Goal: Task Accomplishment & Management: Manage account settings

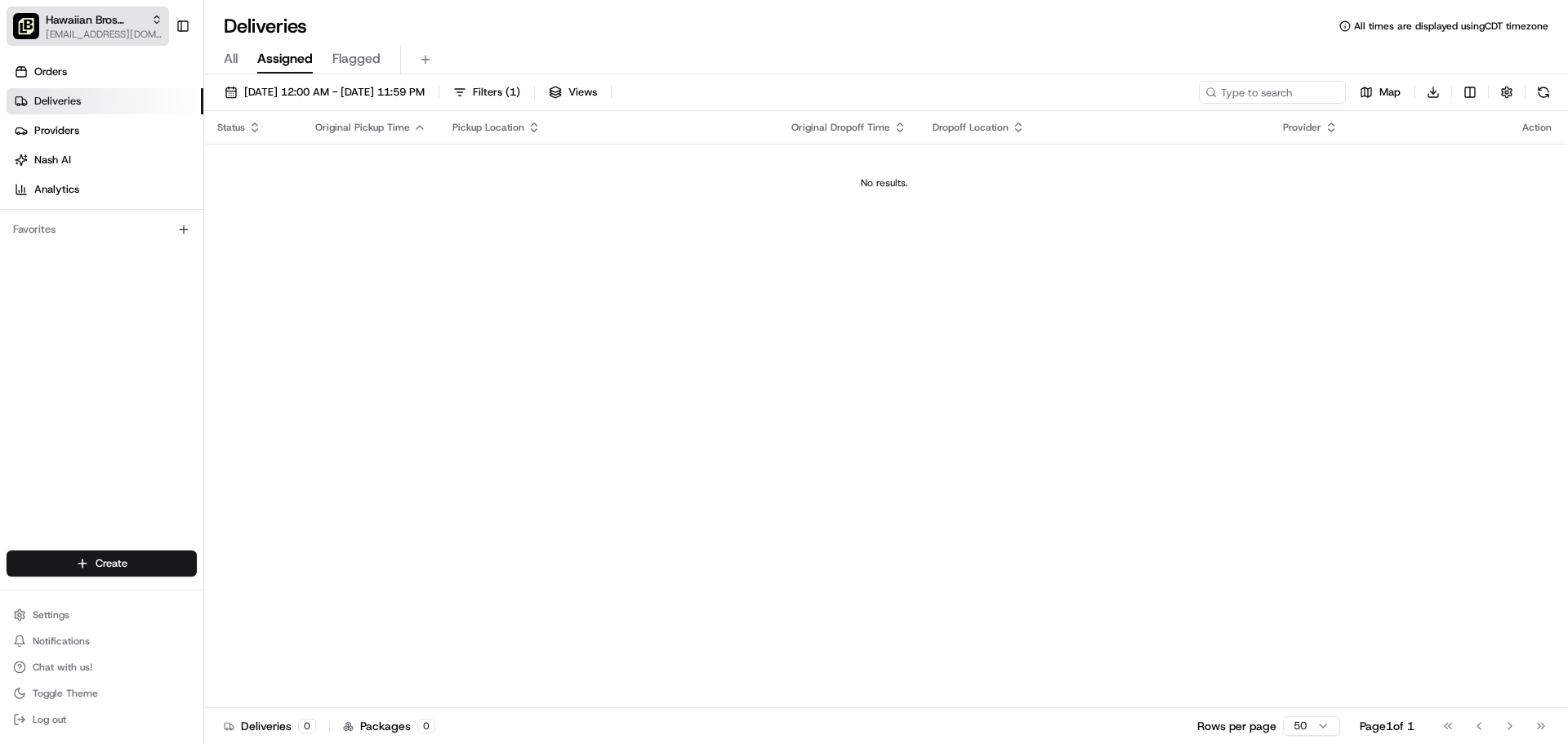
click at [107, 33] on span "[EMAIL_ADDRESS][DOMAIN_NAME]" at bounding box center [104, 34] width 117 height 13
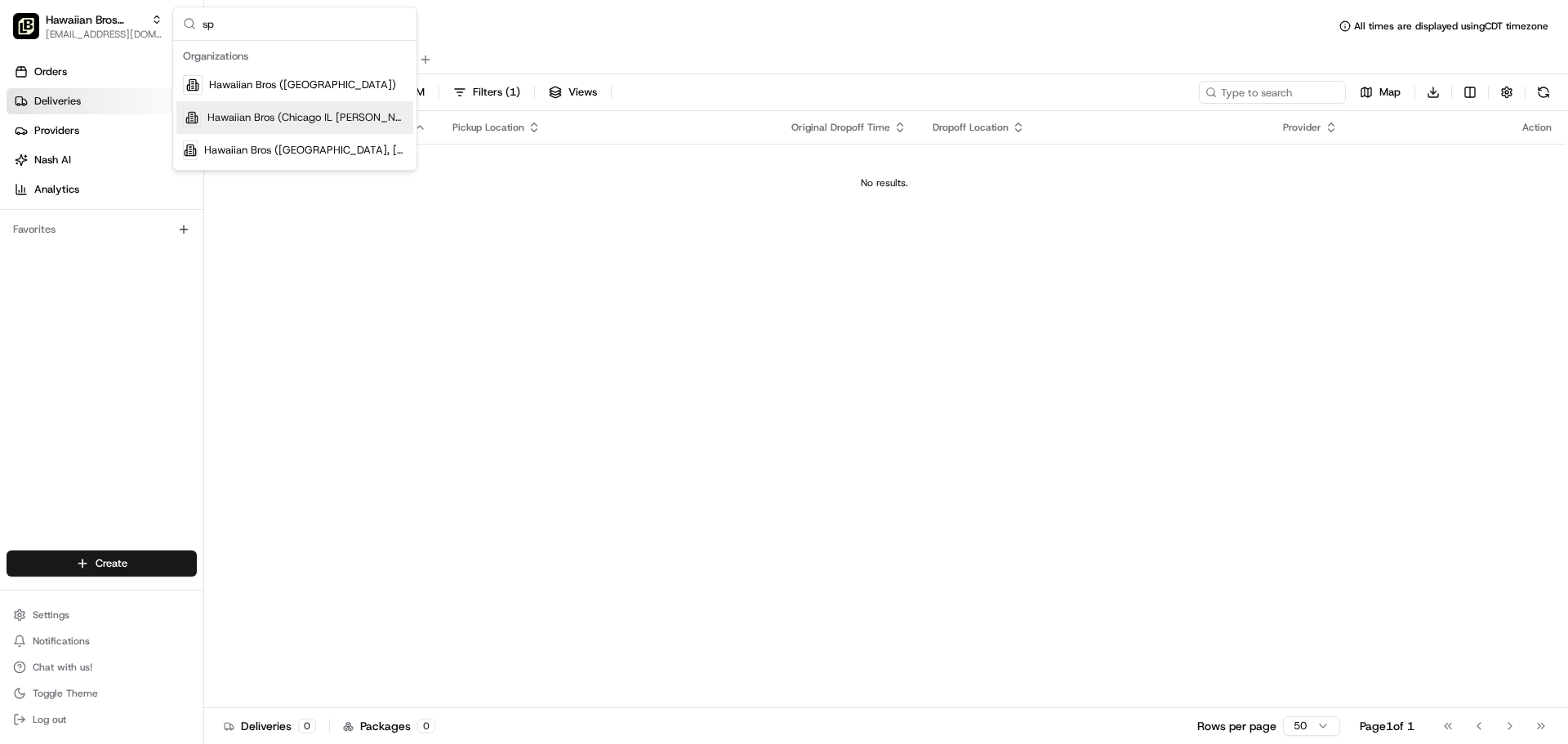
type input "sp"
click at [238, 113] on span "Hawaiian Bros (Chicago IL [PERSON_NAME])" at bounding box center [307, 117] width 199 height 15
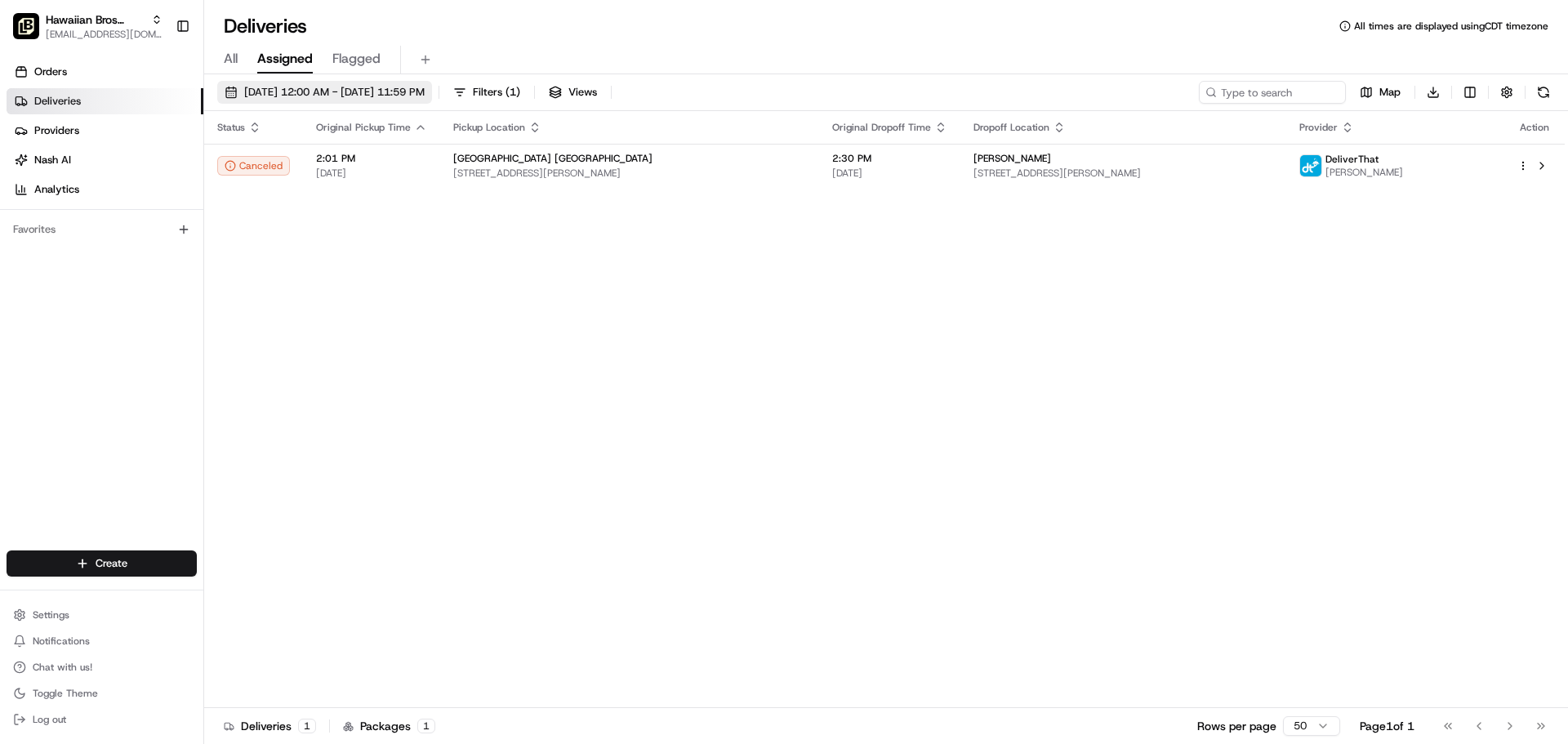
click at [326, 93] on span "[DATE] 12:00 AM - [DATE] 11:59 PM" at bounding box center [334, 92] width 180 height 15
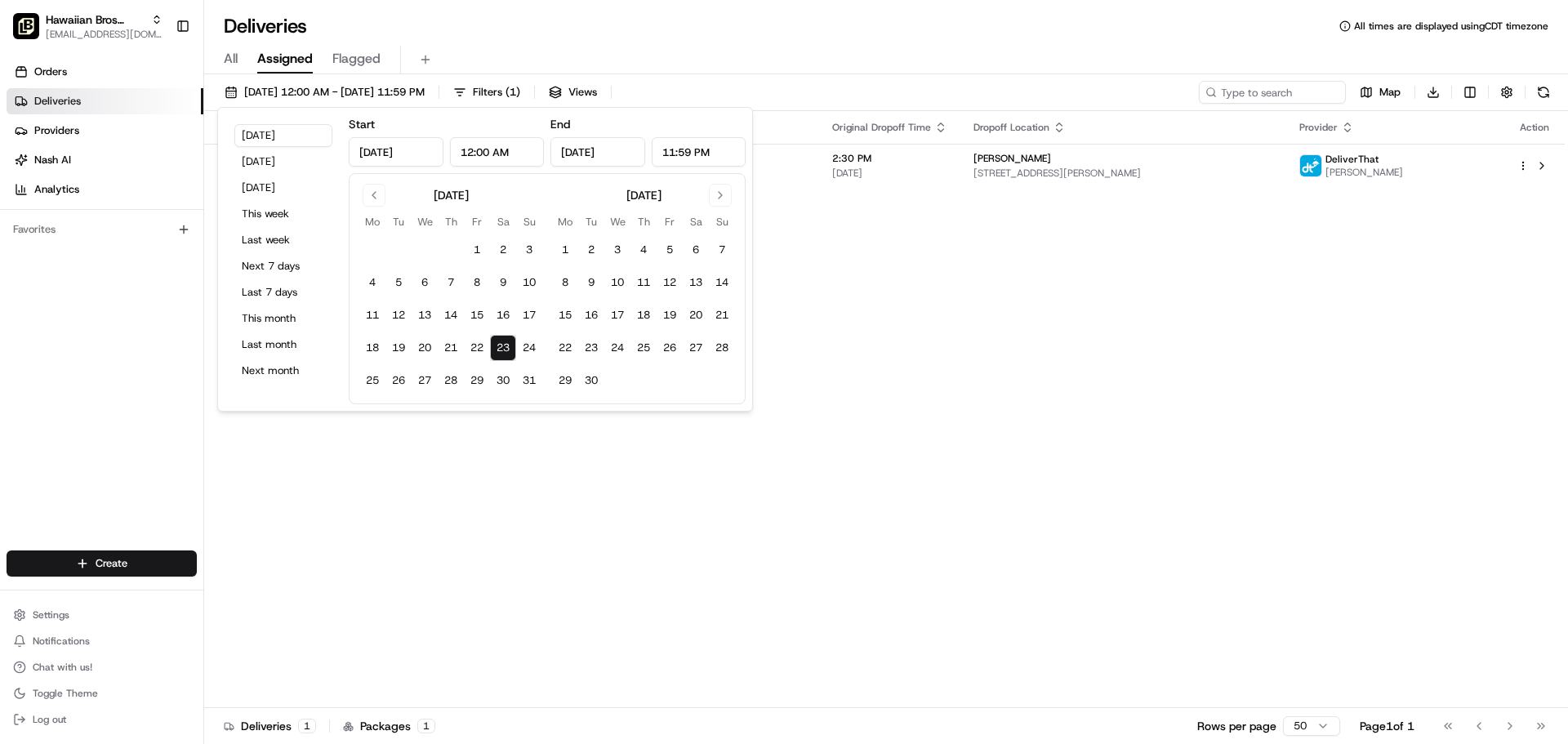
click at [499, 339] on button "23" at bounding box center [503, 348] width 26 height 26
click at [614, 455] on div "Status Original Pickup Time Pickup Location Original Dropoff Time Dropoff Locat…" at bounding box center [885, 409] width 1361 height 597
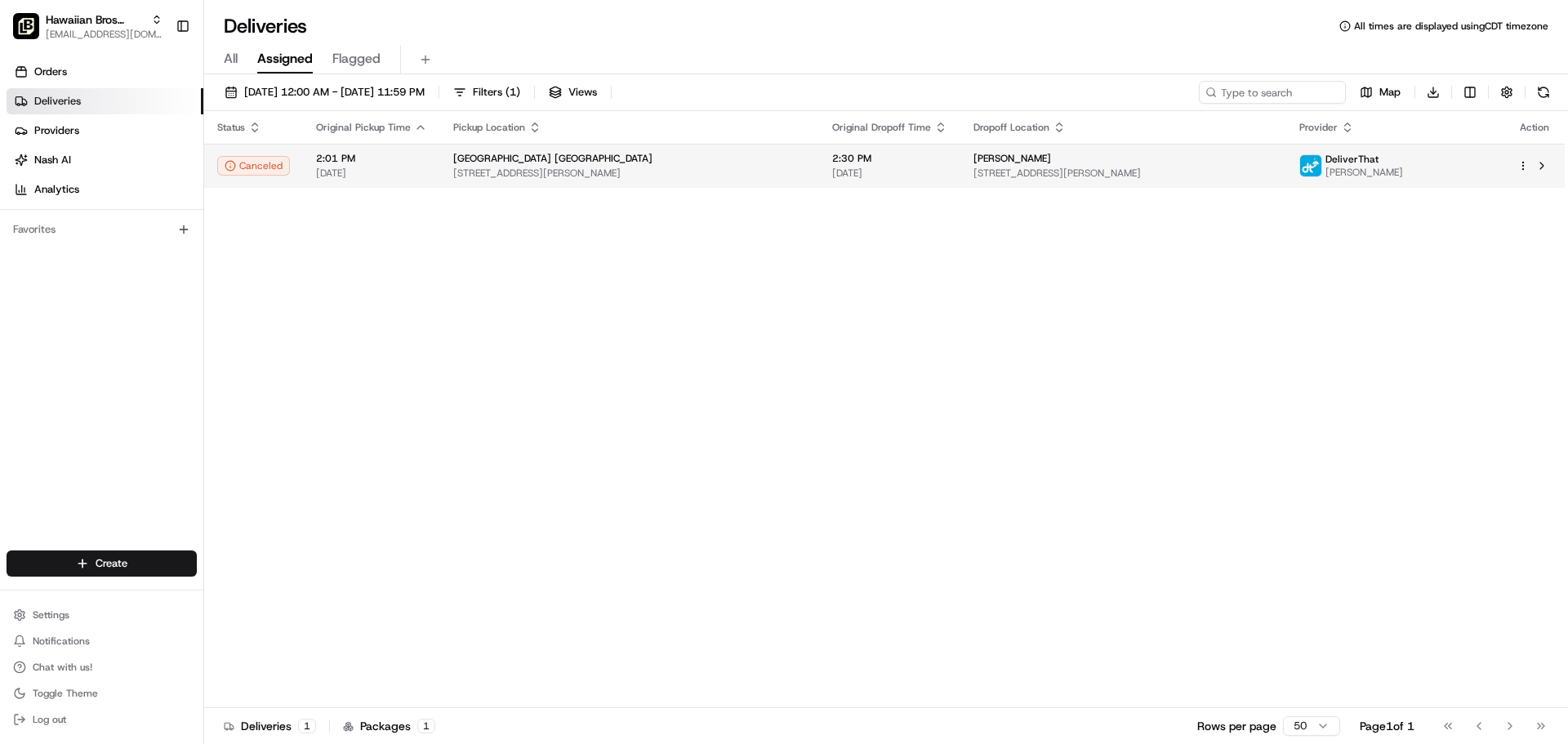
click at [474, 154] on span "[GEOGRAPHIC_DATA] [GEOGRAPHIC_DATA]" at bounding box center [553, 158] width 199 height 13
click at [634, 168] on span "[STREET_ADDRESS][PERSON_NAME]" at bounding box center [630, 173] width 353 height 13
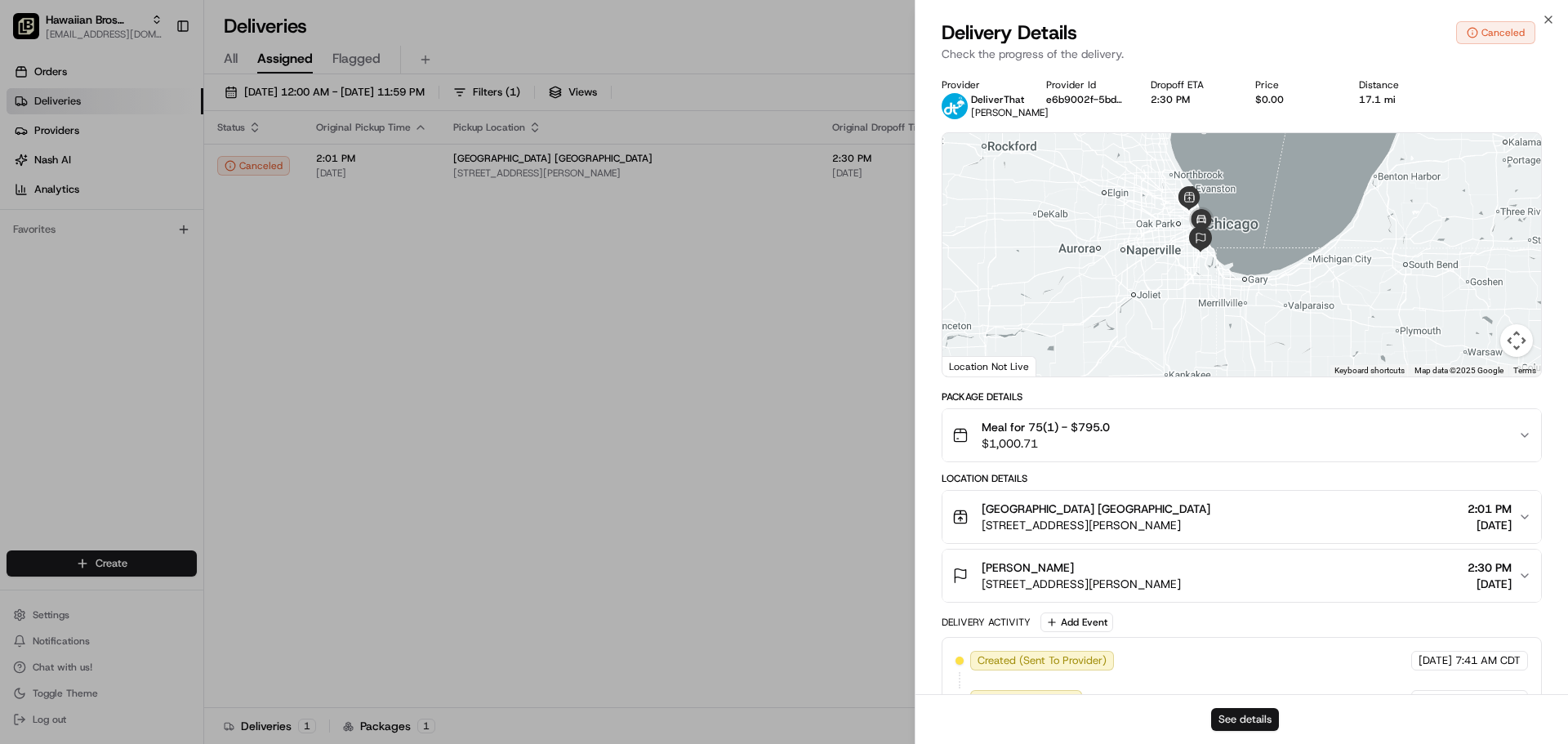
click at [1236, 714] on button "See details" at bounding box center [1245, 719] width 68 height 23
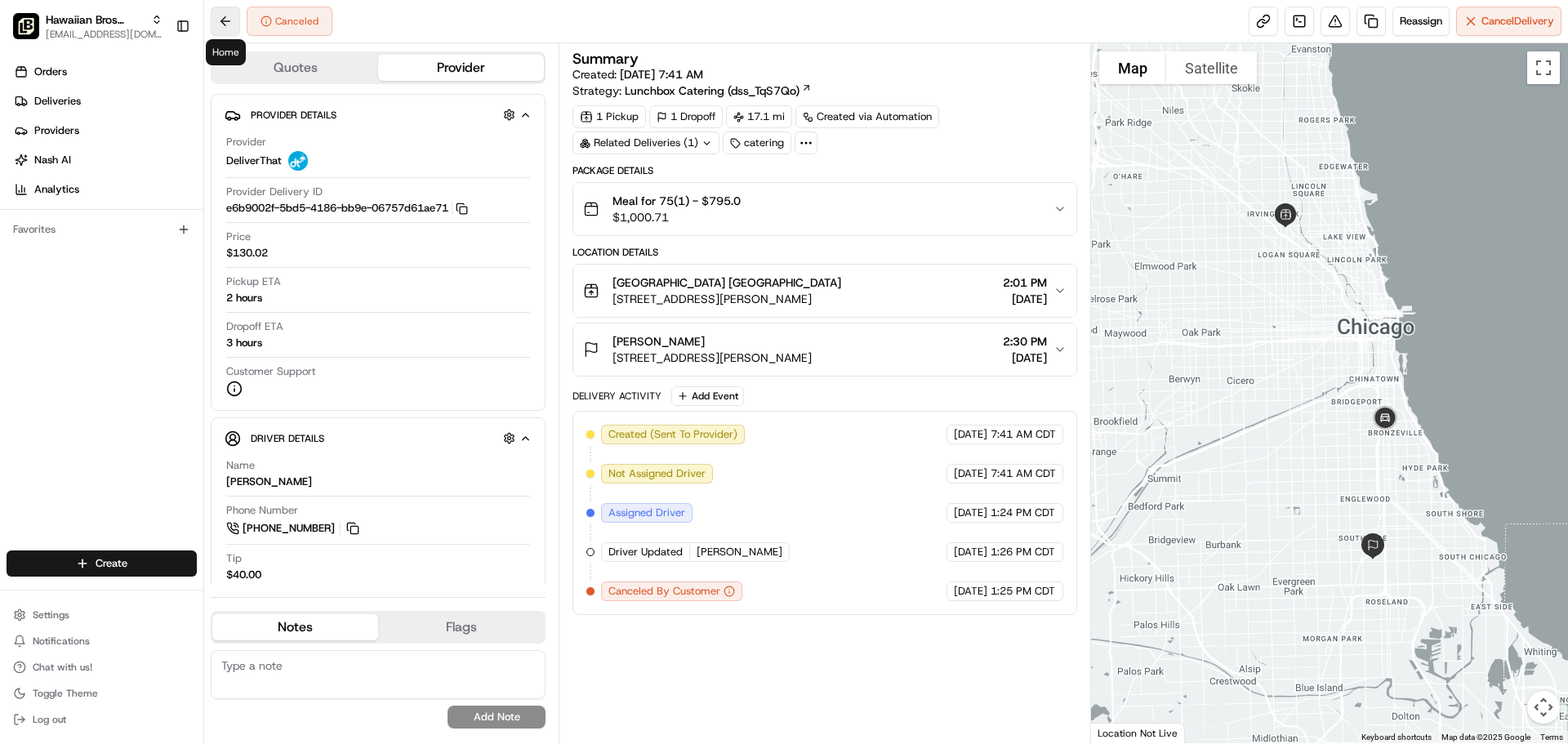
click at [223, 21] on button at bounding box center [225, 21] width 29 height 29
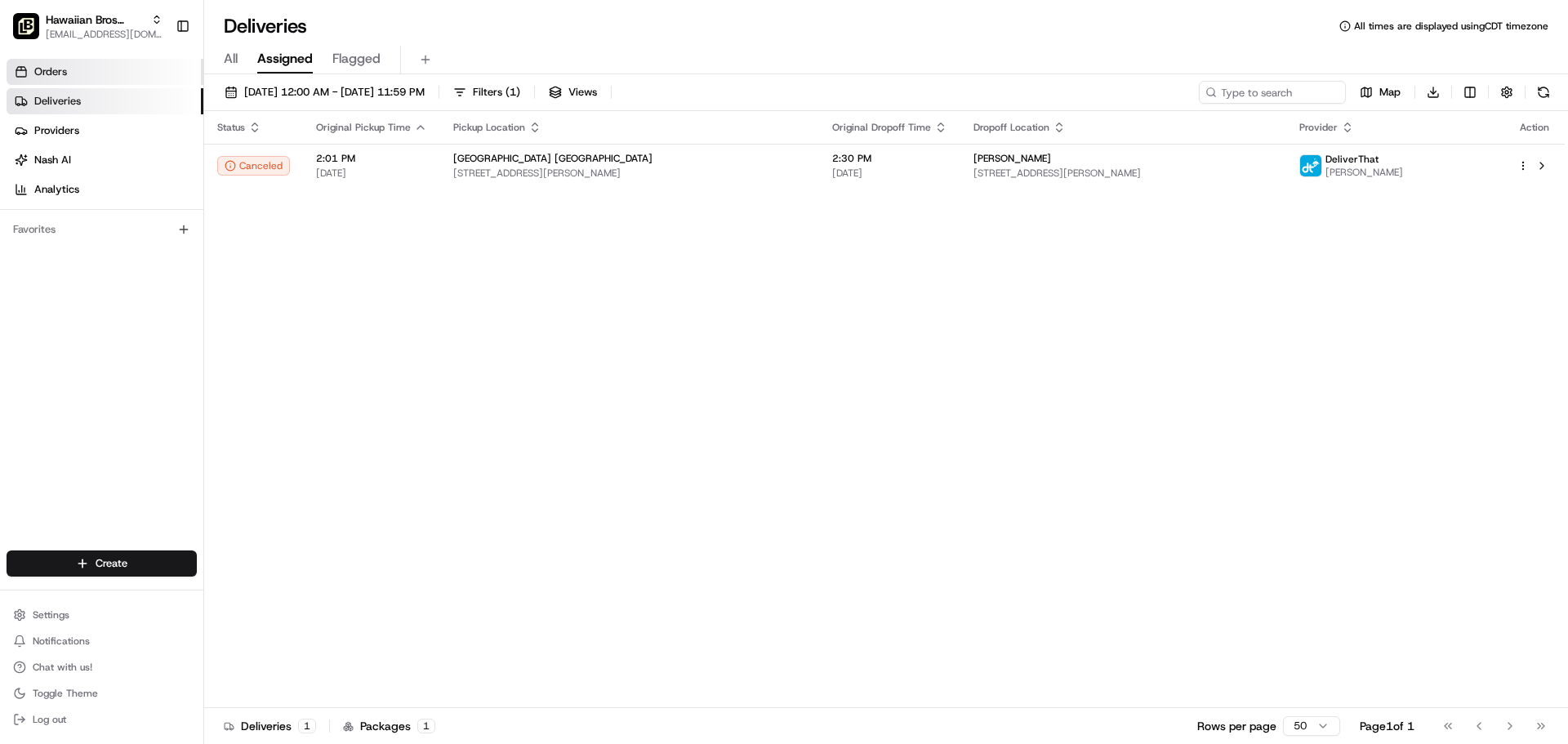
click at [122, 80] on link "Orders" at bounding box center [105, 71] width 197 height 26
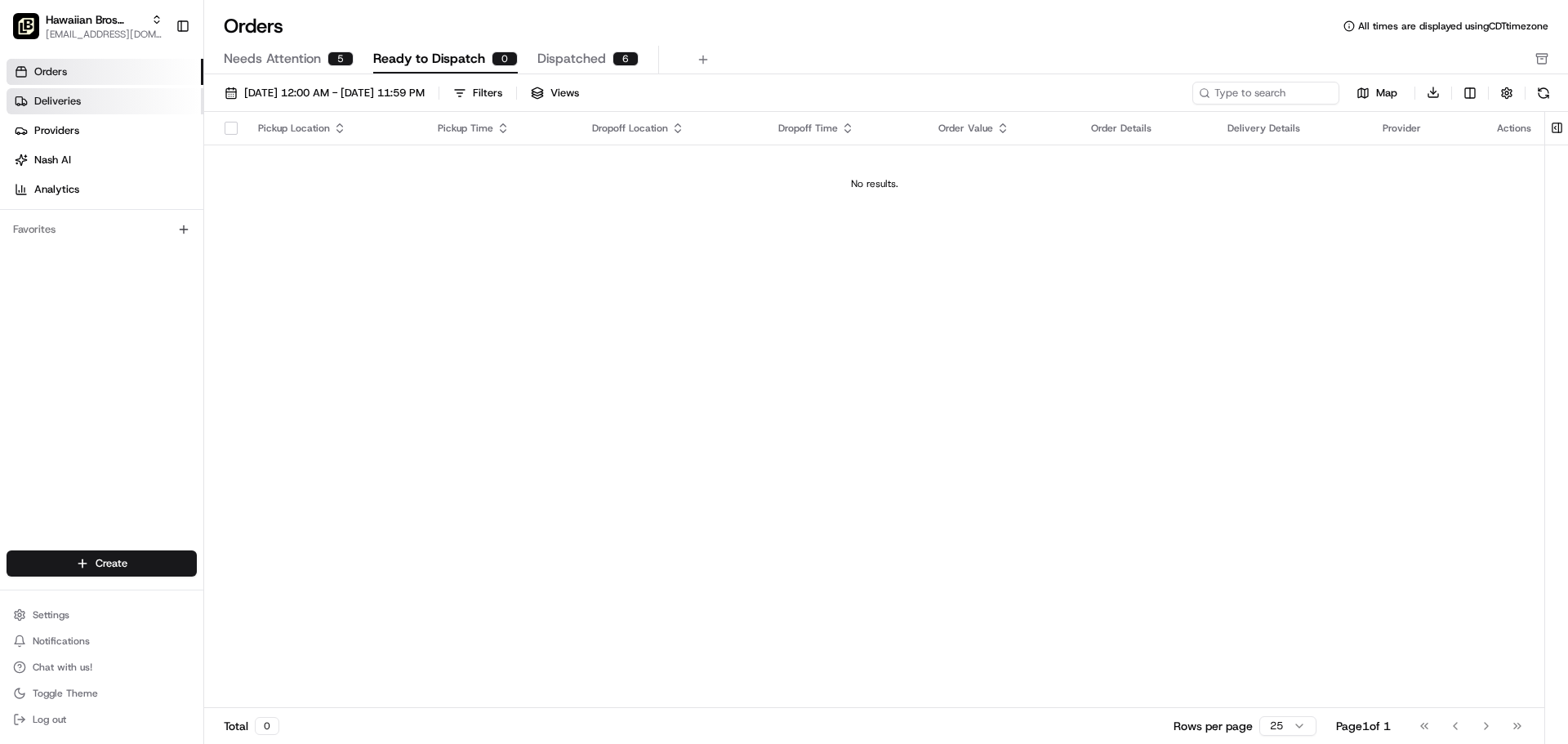
click at [121, 99] on link "Deliveries" at bounding box center [105, 101] width 197 height 26
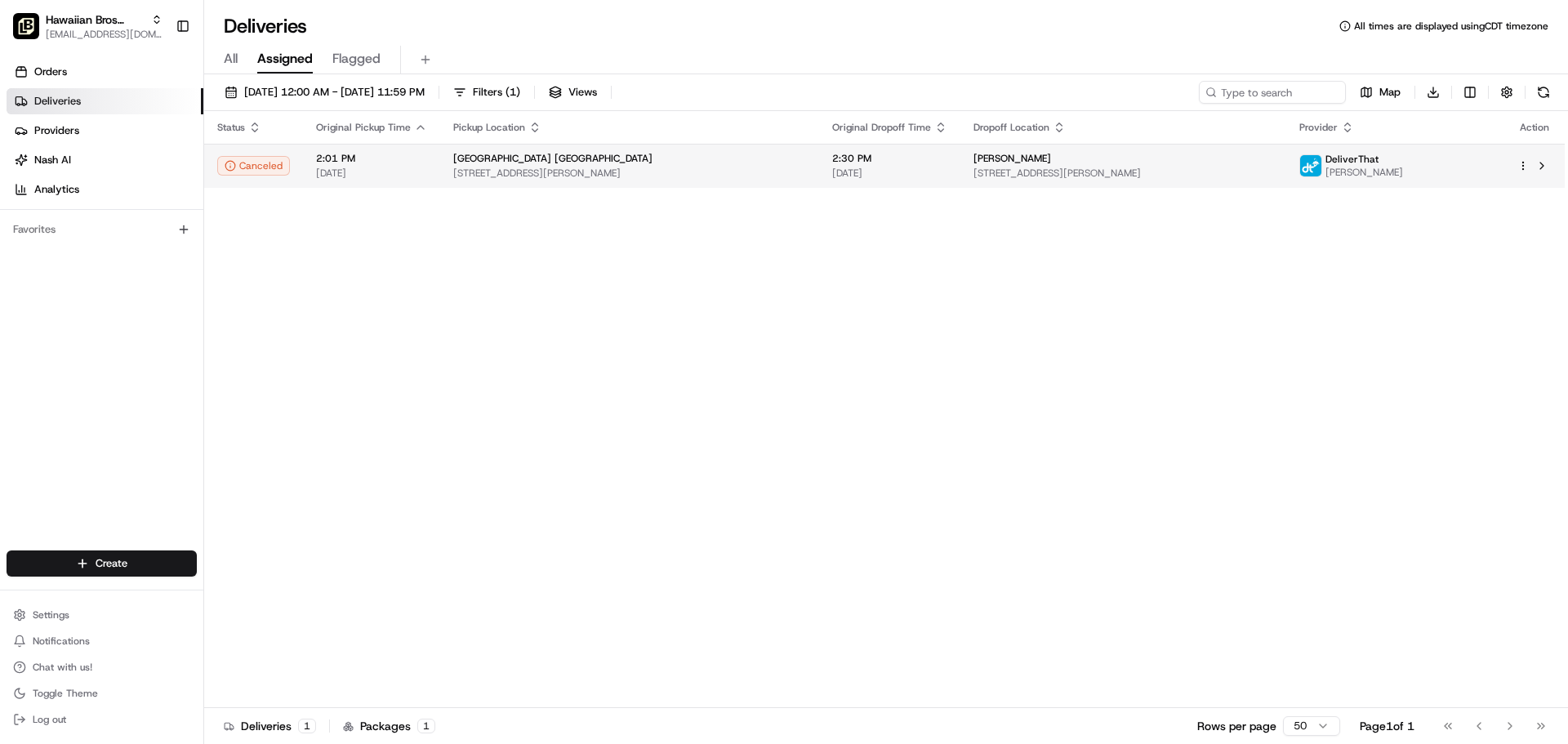
click at [402, 159] on span "2:01 PM" at bounding box center [371, 158] width 111 height 13
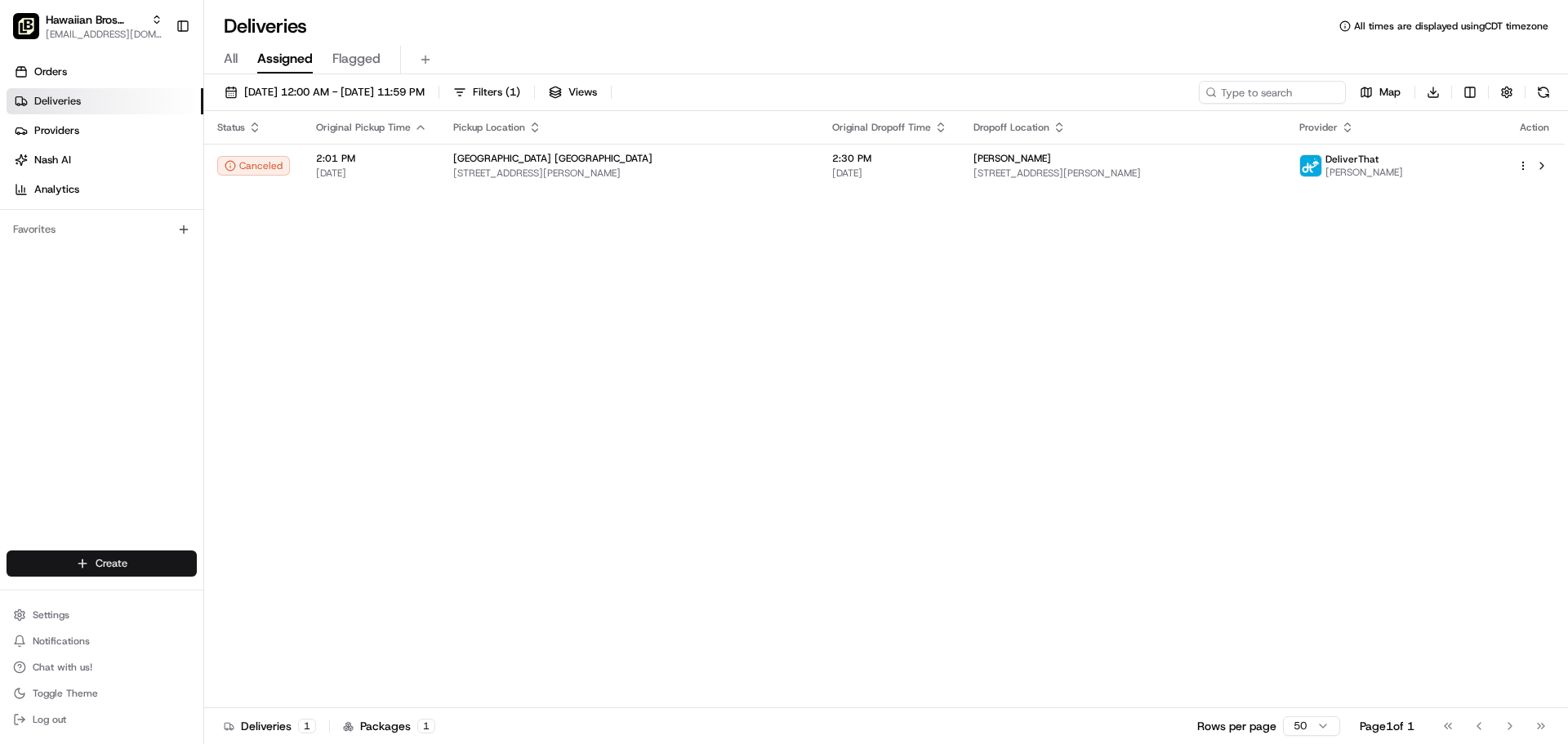
click at [139, 558] on html "Hawaiian Bros (Chicago IL Spaulding) ocostilow@hbros.com Toggle Sidebar Orders …" at bounding box center [784, 372] width 1568 height 744
click at [320, 601] on link "Delivery" at bounding box center [296, 594] width 182 height 29
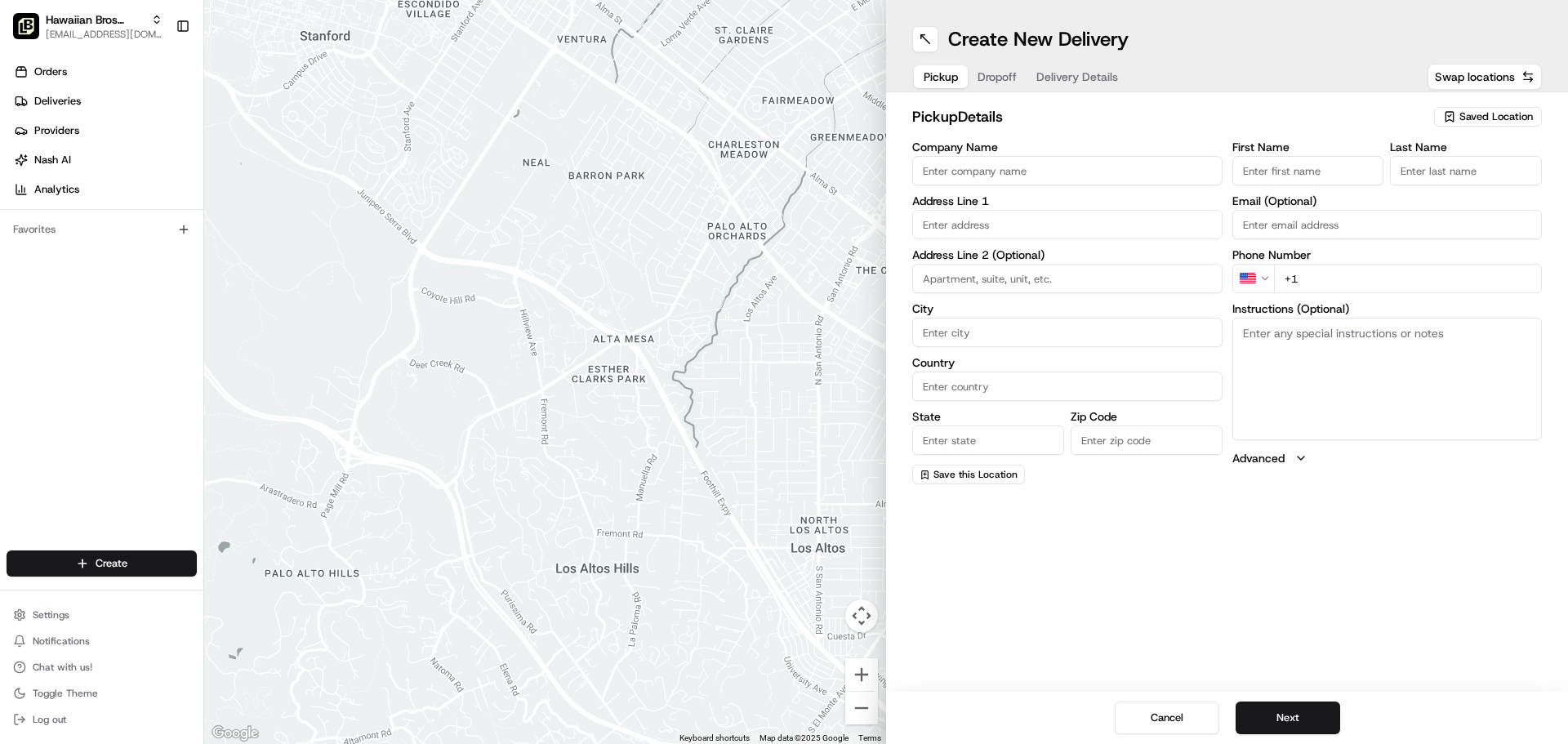
click at [1211, 182] on input "Company Name" at bounding box center [1067, 171] width 310 height 29
type input "h"
type input "Hawaiian Bros"
click at [1310, 168] on input "First Name" at bounding box center [1309, 171] width 152 height 29
type input "Hawaiian Bros"
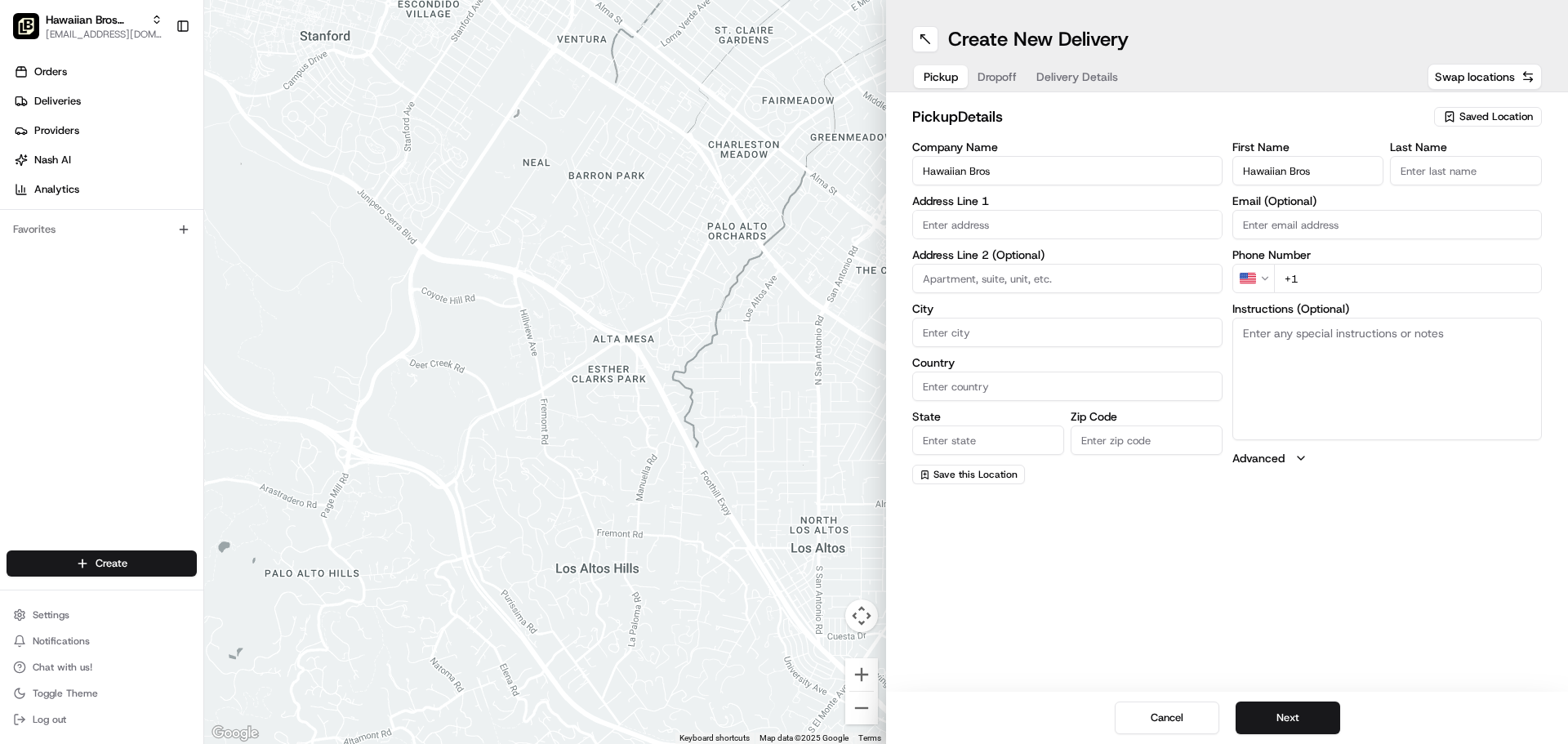
click at [1435, 160] on input "Last Name" at bounding box center [1466, 171] width 152 height 29
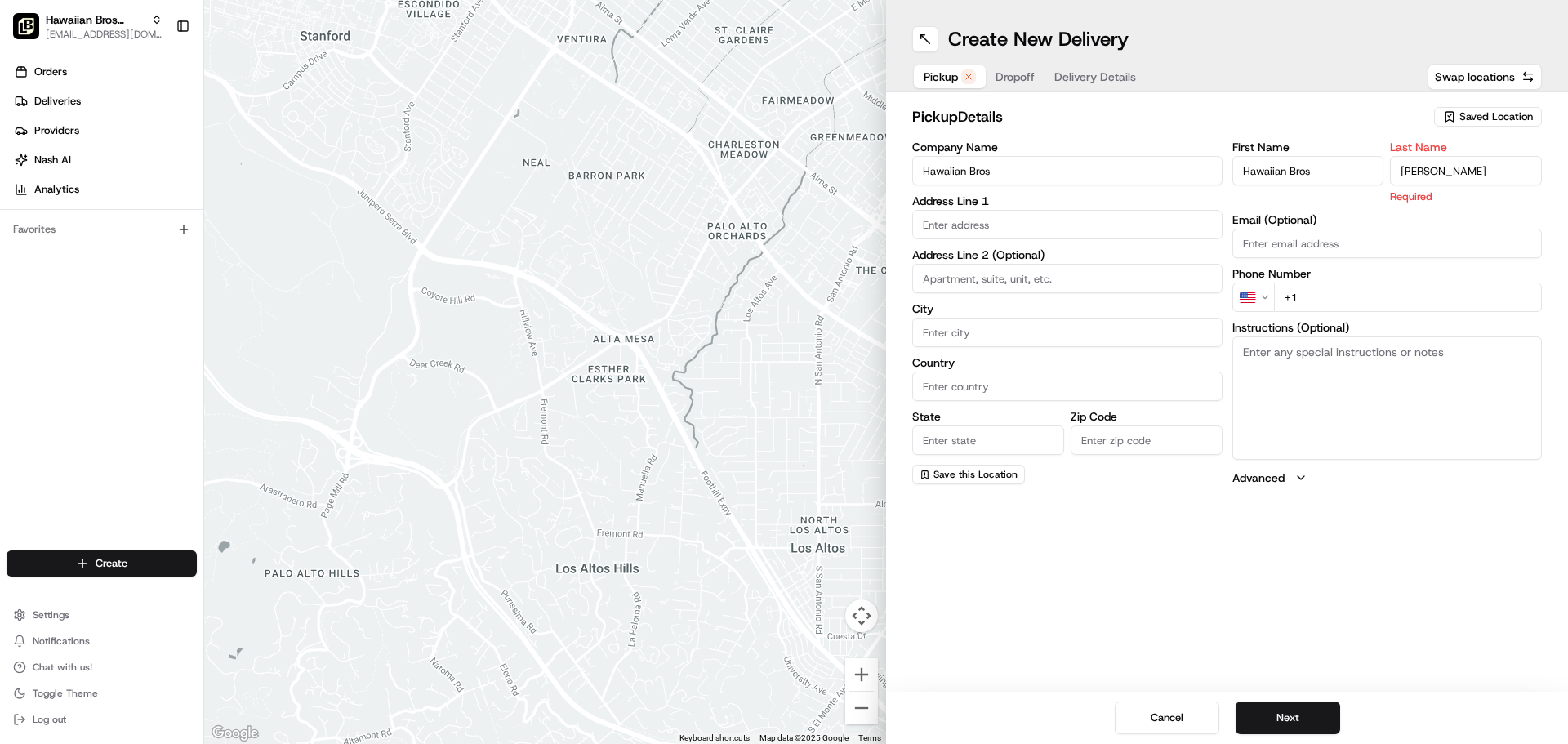
type input "Spaulding"
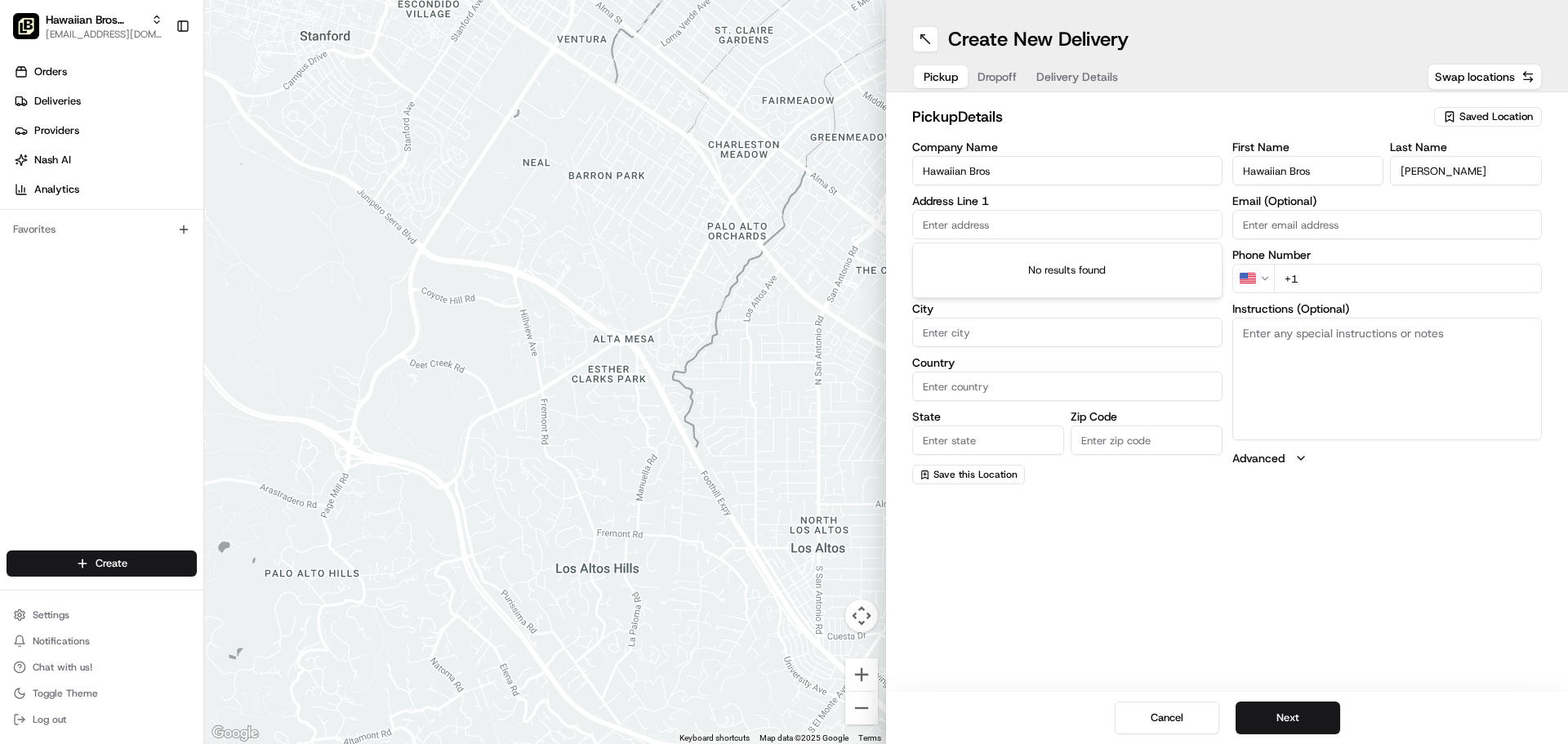
paste input "3517 N Spaulding Ave"
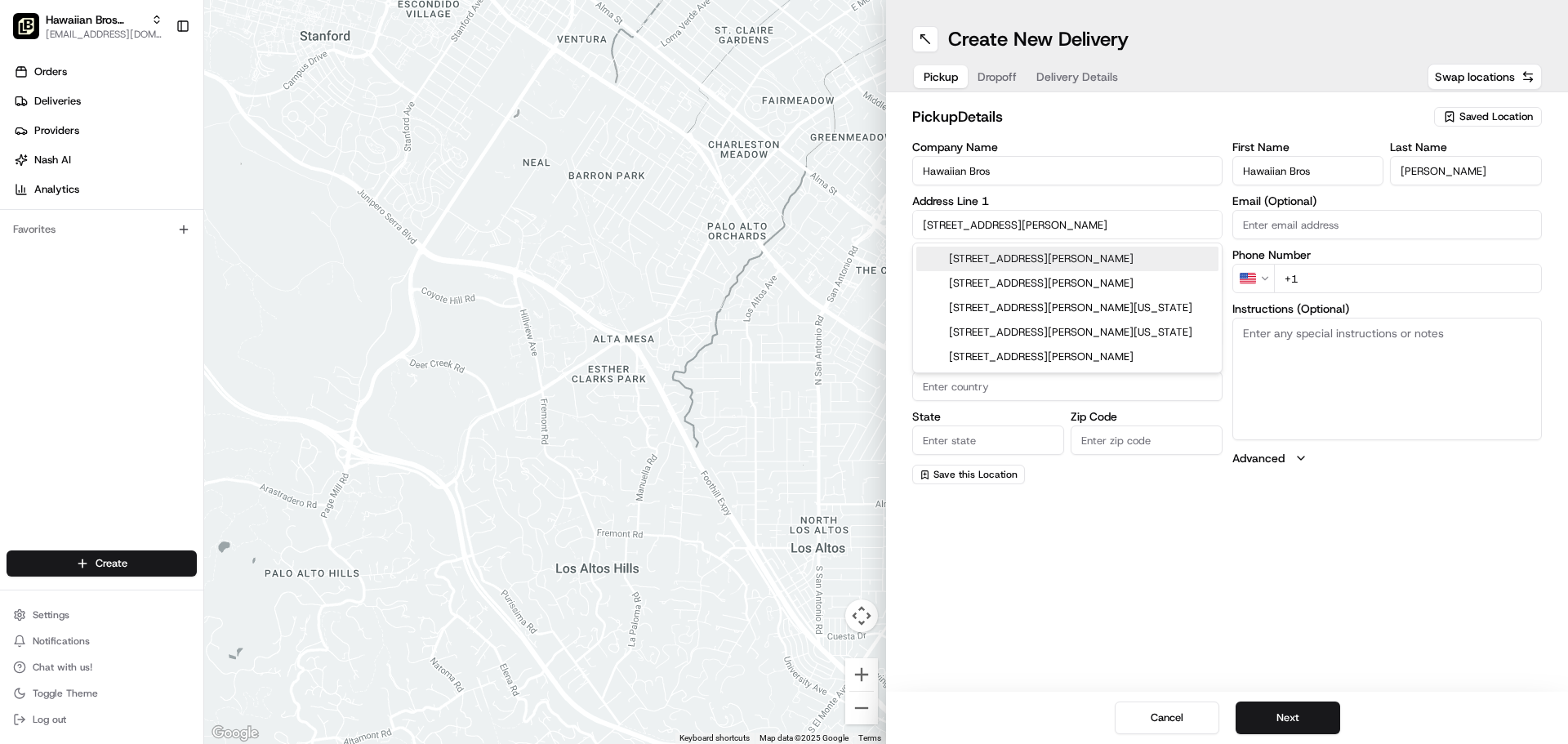
click at [1174, 253] on div "3517 N Spaulding Ave, Chicago, IL" at bounding box center [1068, 259] width 302 height 25
type input "[STREET_ADDRESS][PERSON_NAME]"
type input "Chicago"
type input "United States"
type input "IL"
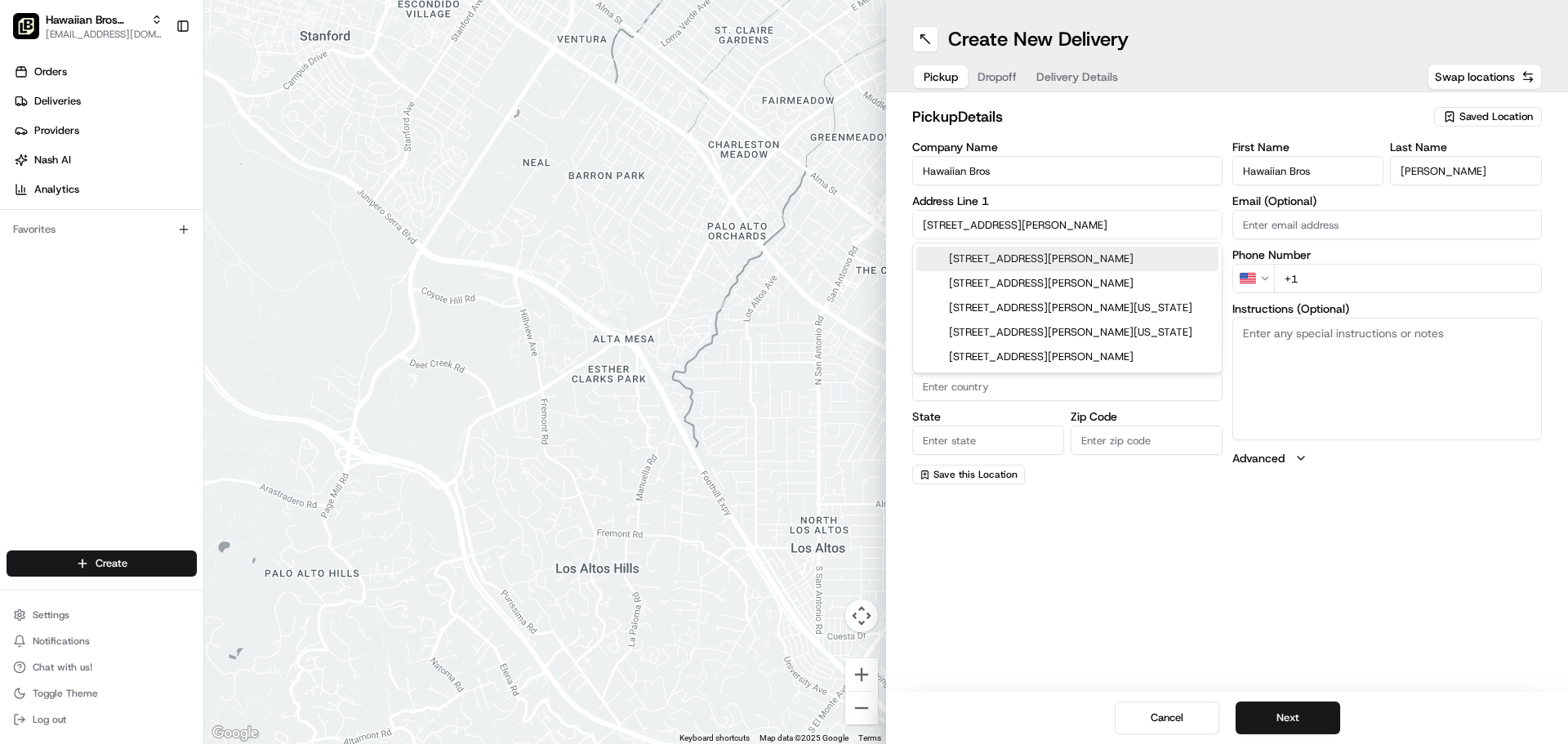
type input "60618"
type input "3517 North Spaulding Avenue"
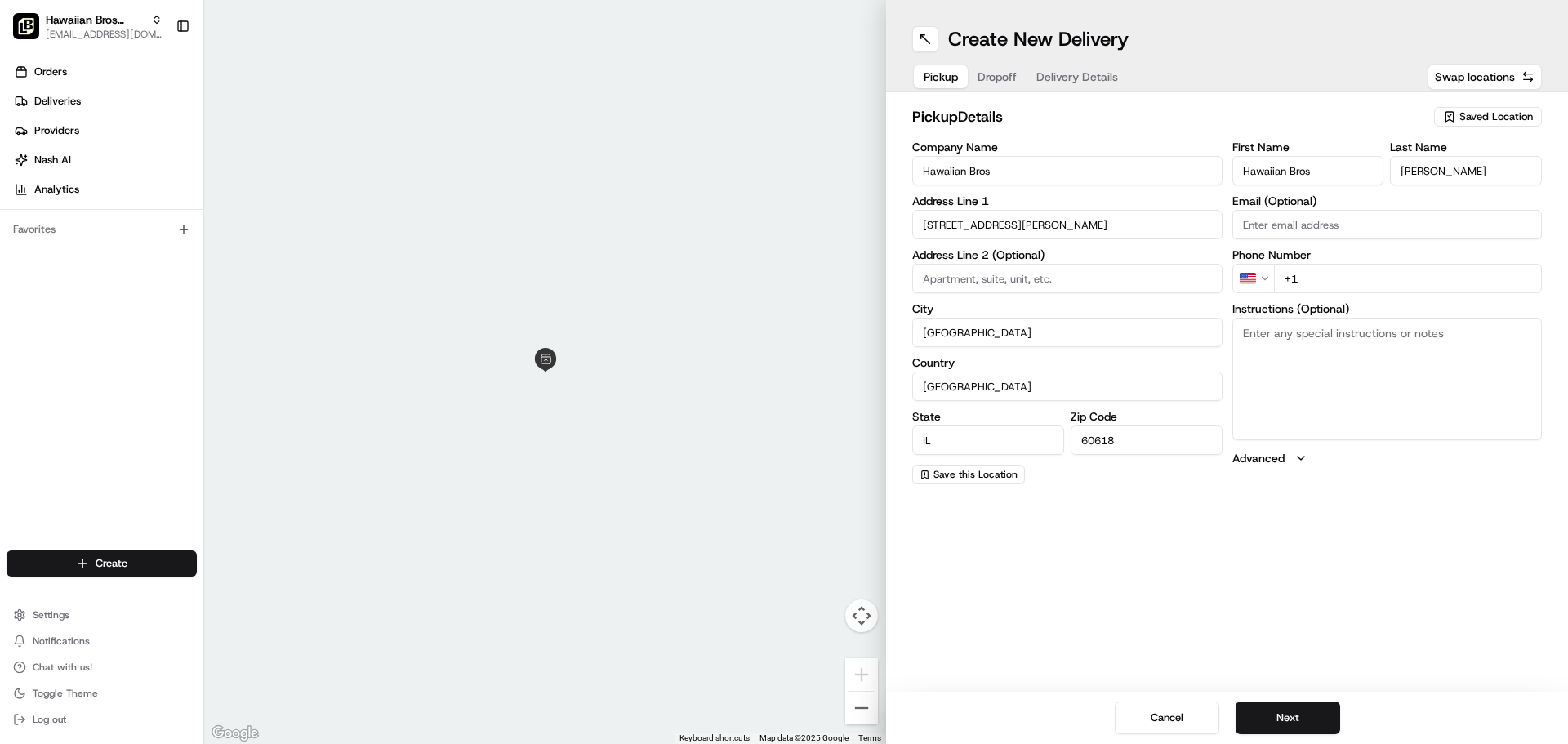
click at [1342, 277] on input "+1" at bounding box center [1408, 278] width 269 height 29
type input "[PHONE_NUMBER]"
click at [1366, 492] on div "pickup Details Saved Location Company Name Hawaiian Bros Address Line 1 3517 No…" at bounding box center [1228, 295] width 682 height 406
click at [1328, 717] on button "Next" at bounding box center [1289, 718] width 105 height 33
click at [1075, 163] on input "Company Name" at bounding box center [1067, 171] width 310 height 29
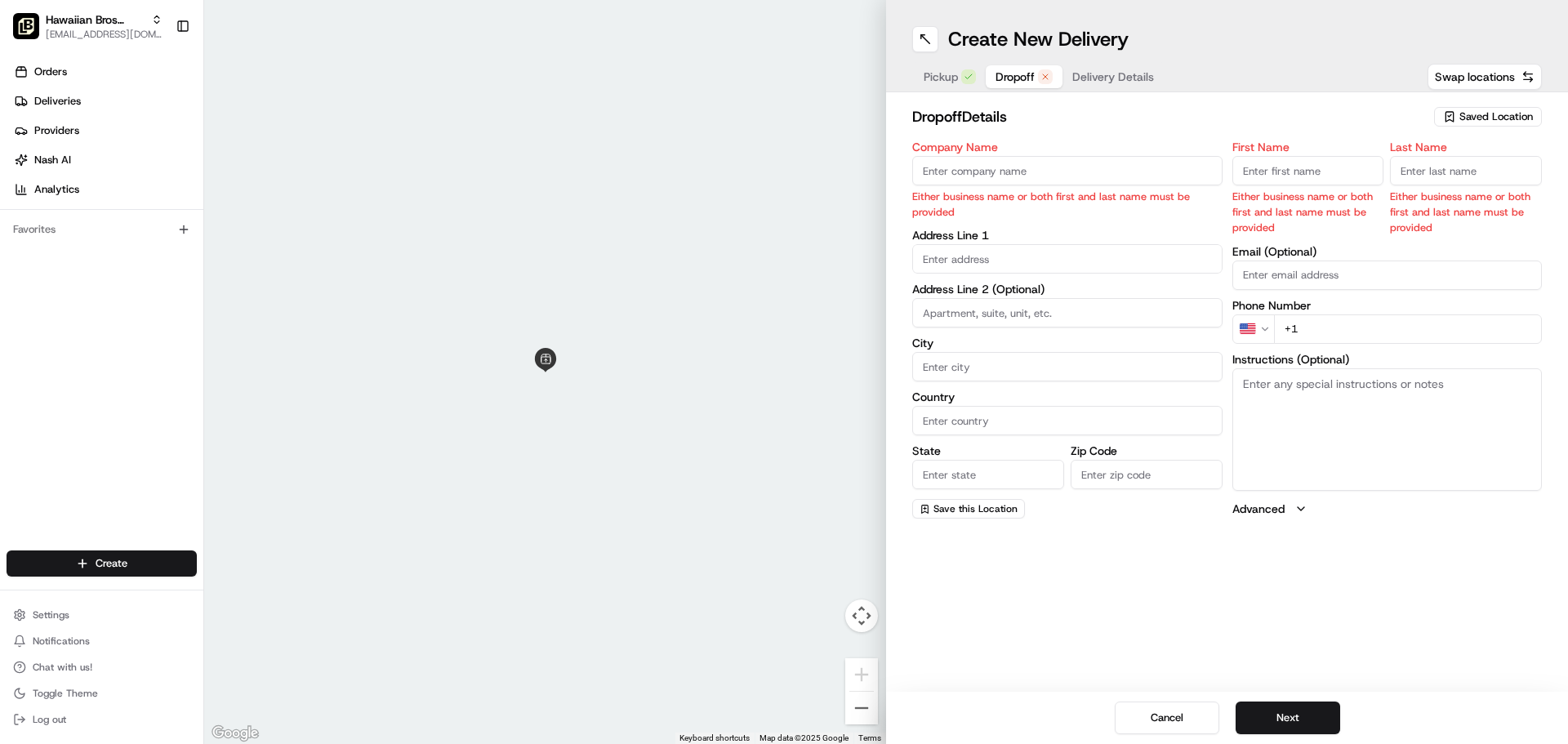
click at [1085, 165] on input "Company Name" at bounding box center [1067, 171] width 310 height 29
type input "H"
type input "j"
type input "[PERSON_NAME]"
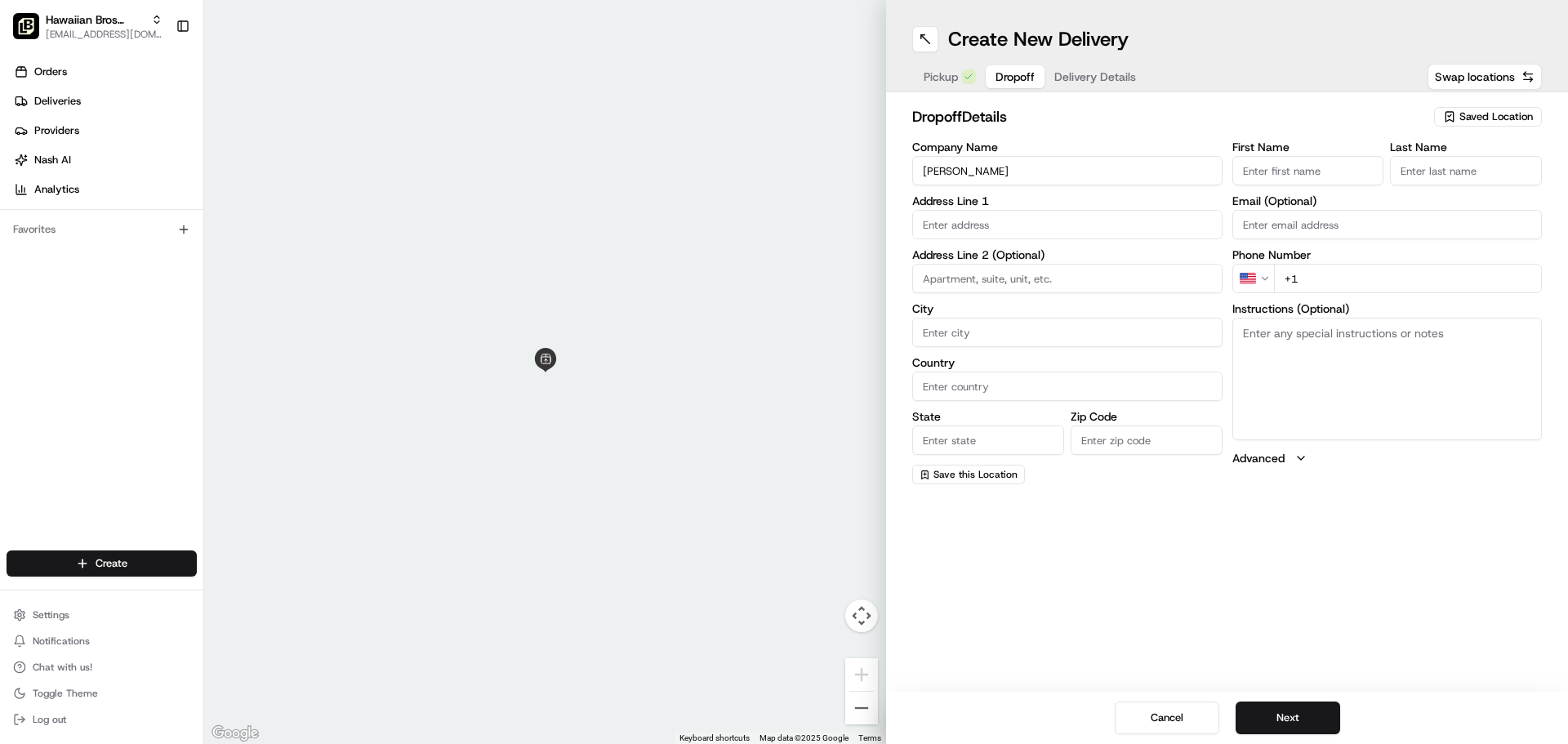
paste input "8621 S Eggleston Ave"
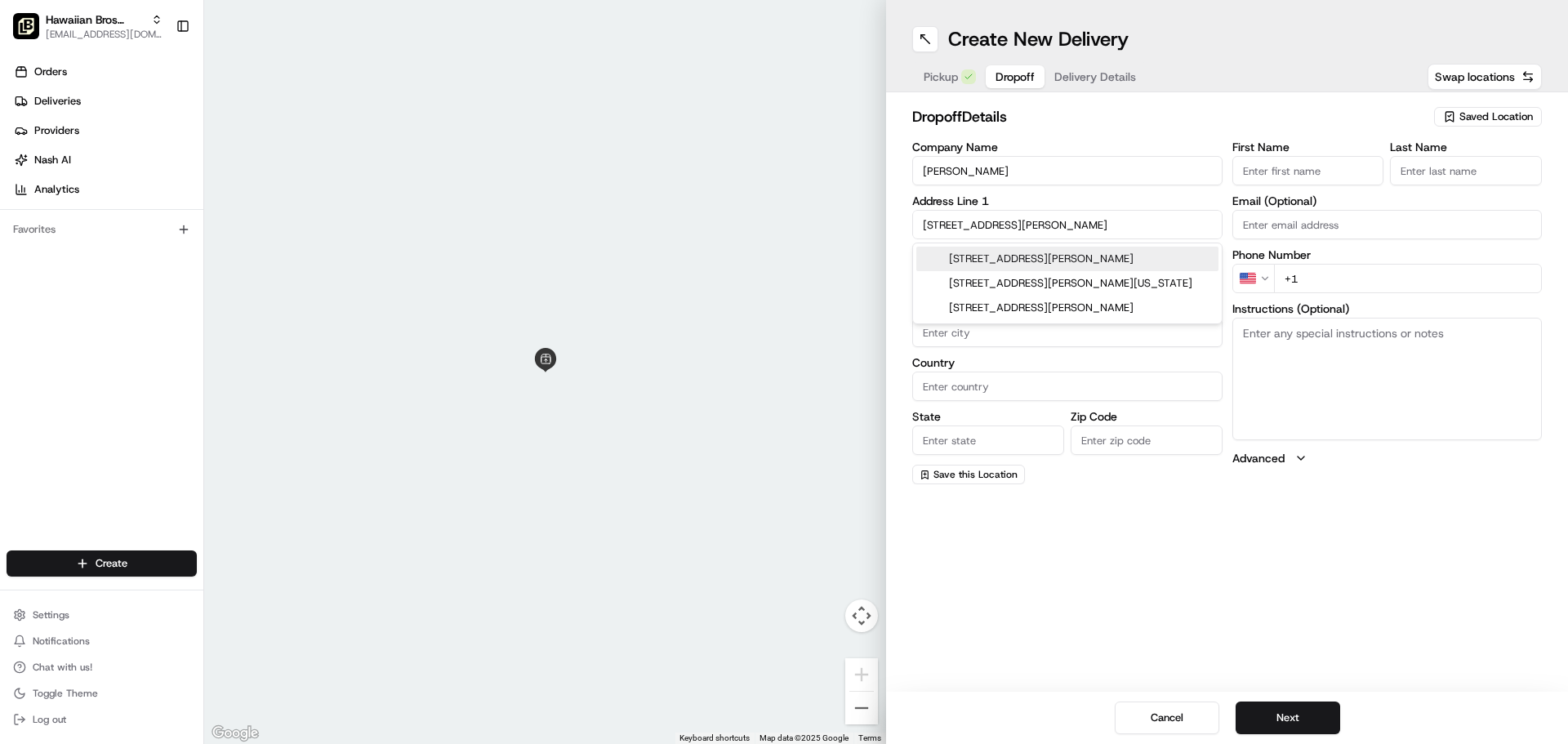
click at [1139, 253] on div "8621 S Eggleston Ave, Chicago, IL" at bounding box center [1068, 259] width 302 height 25
type input "[STREET_ADDRESS][PERSON_NAME]"
type input "Chicago"
type input "United States"
type input "IL"
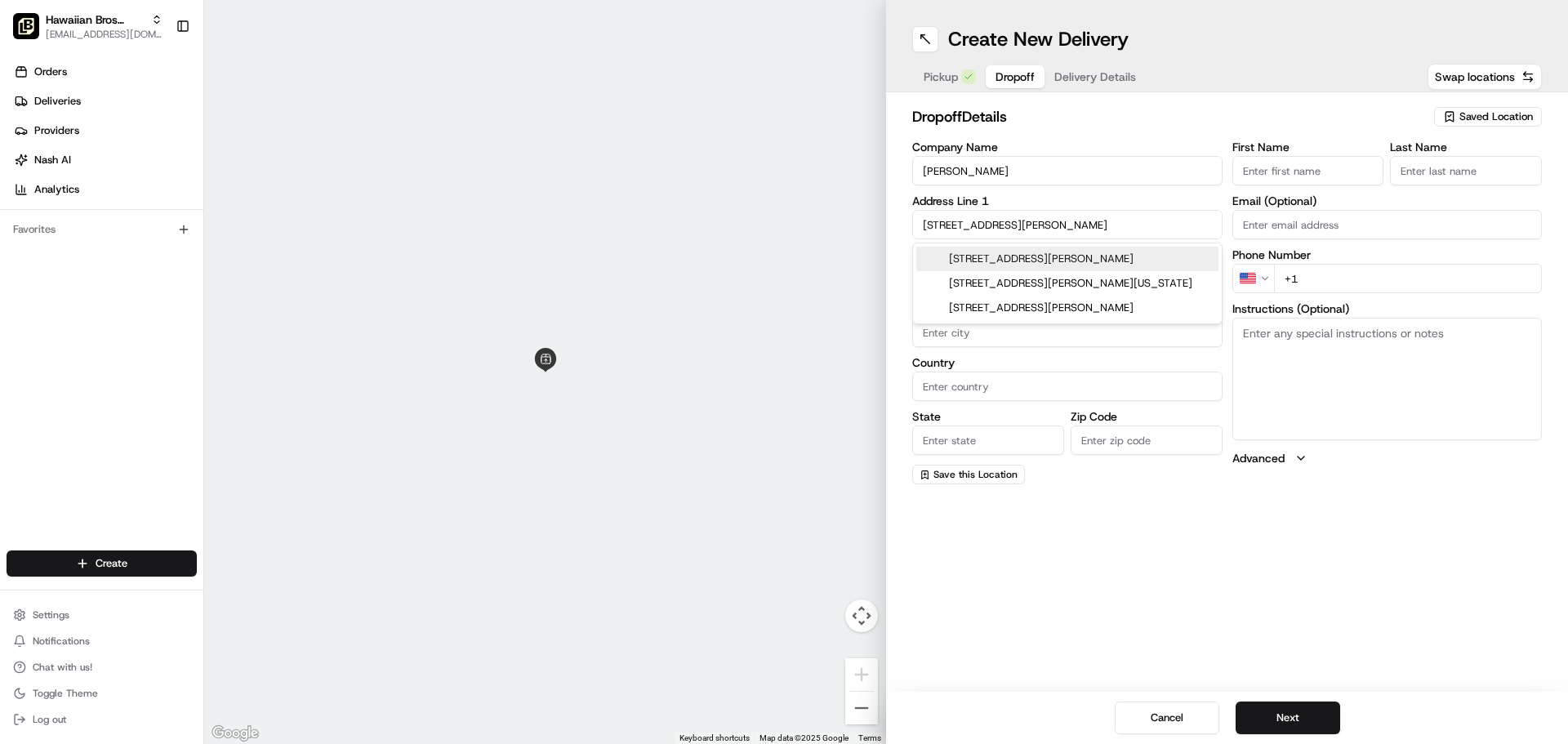
type input "60620"
type input "8621 South Eggleston Avenue"
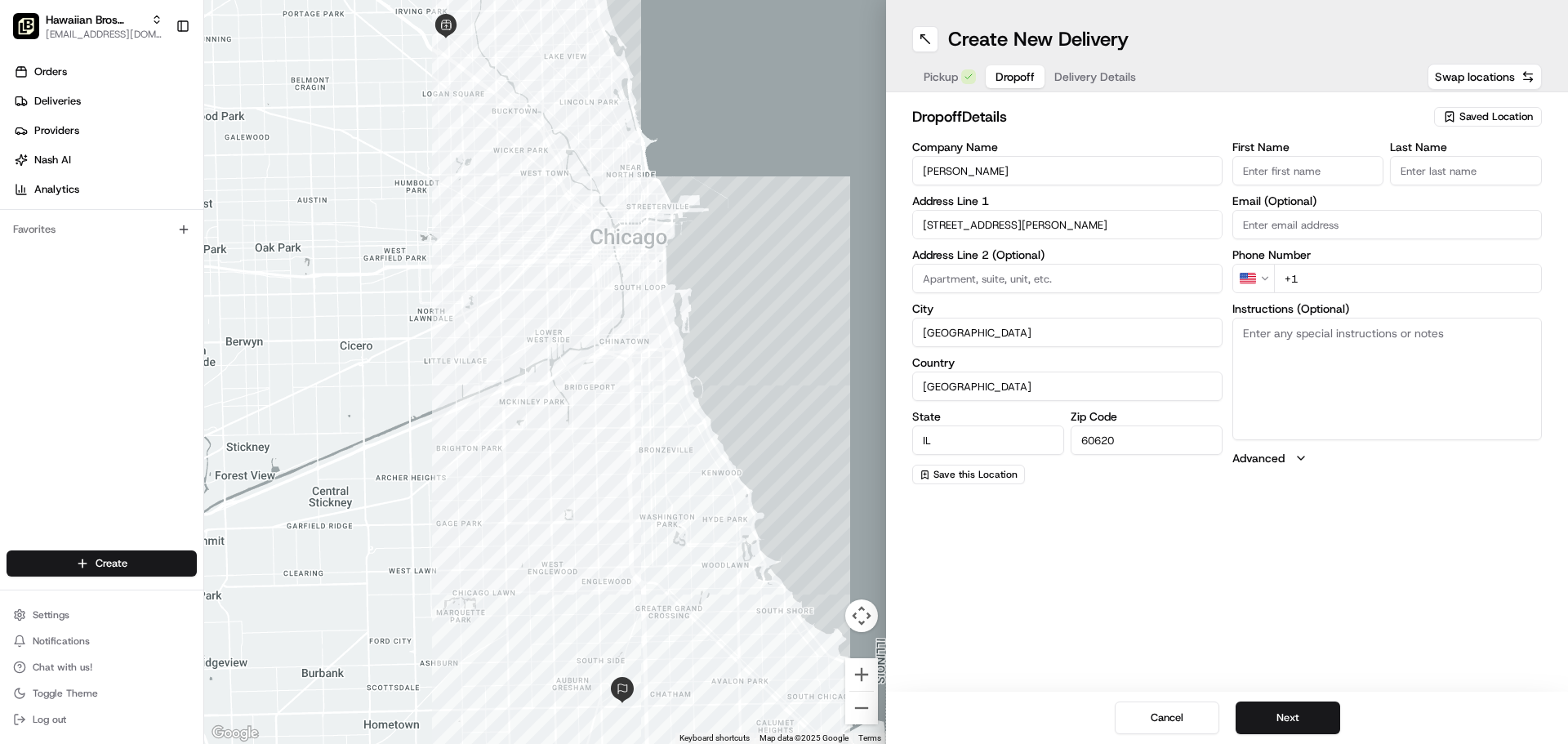
click at [1303, 161] on input "First Name" at bounding box center [1309, 171] width 152 height 29
type input "H"
type input "Jesse"
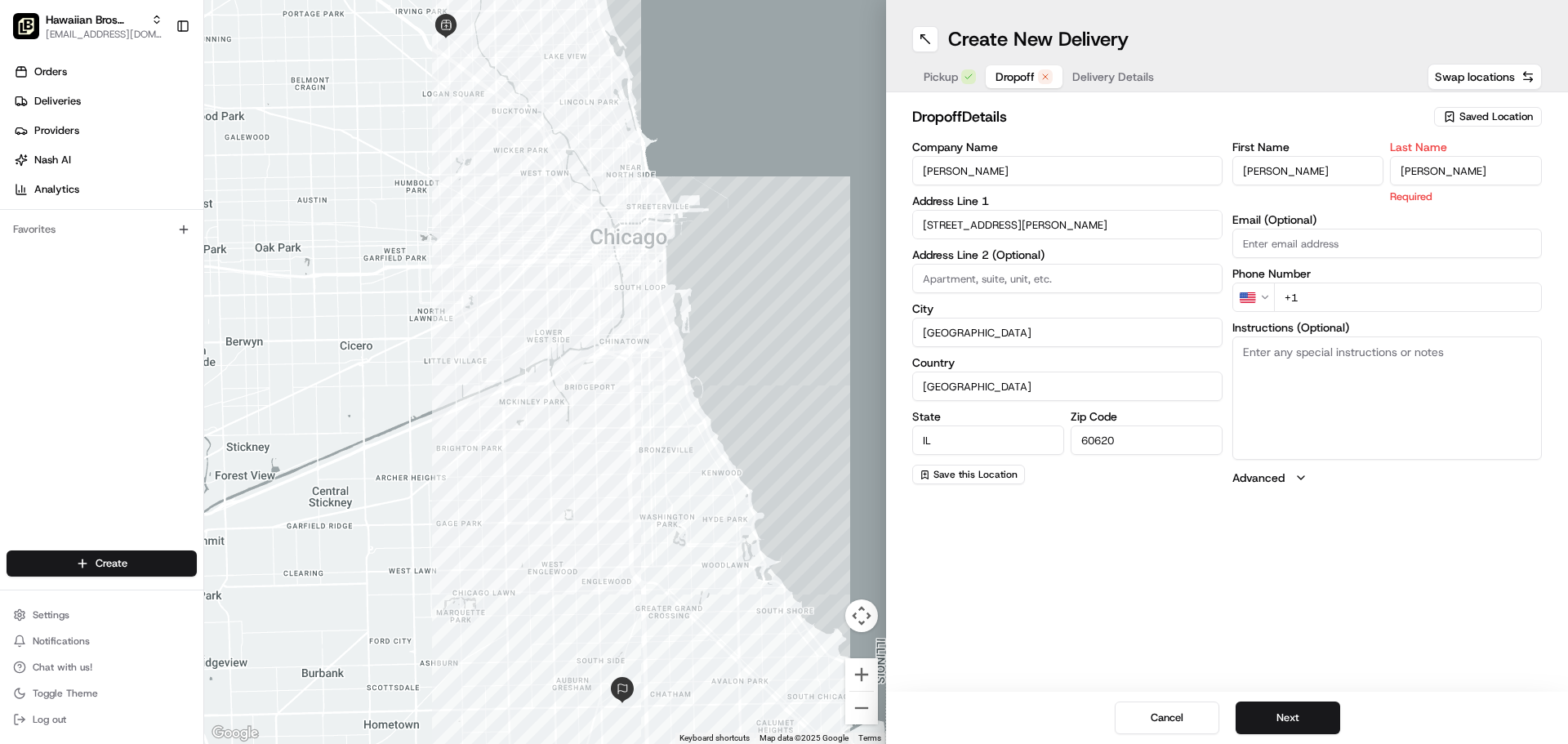
type input "Steward"
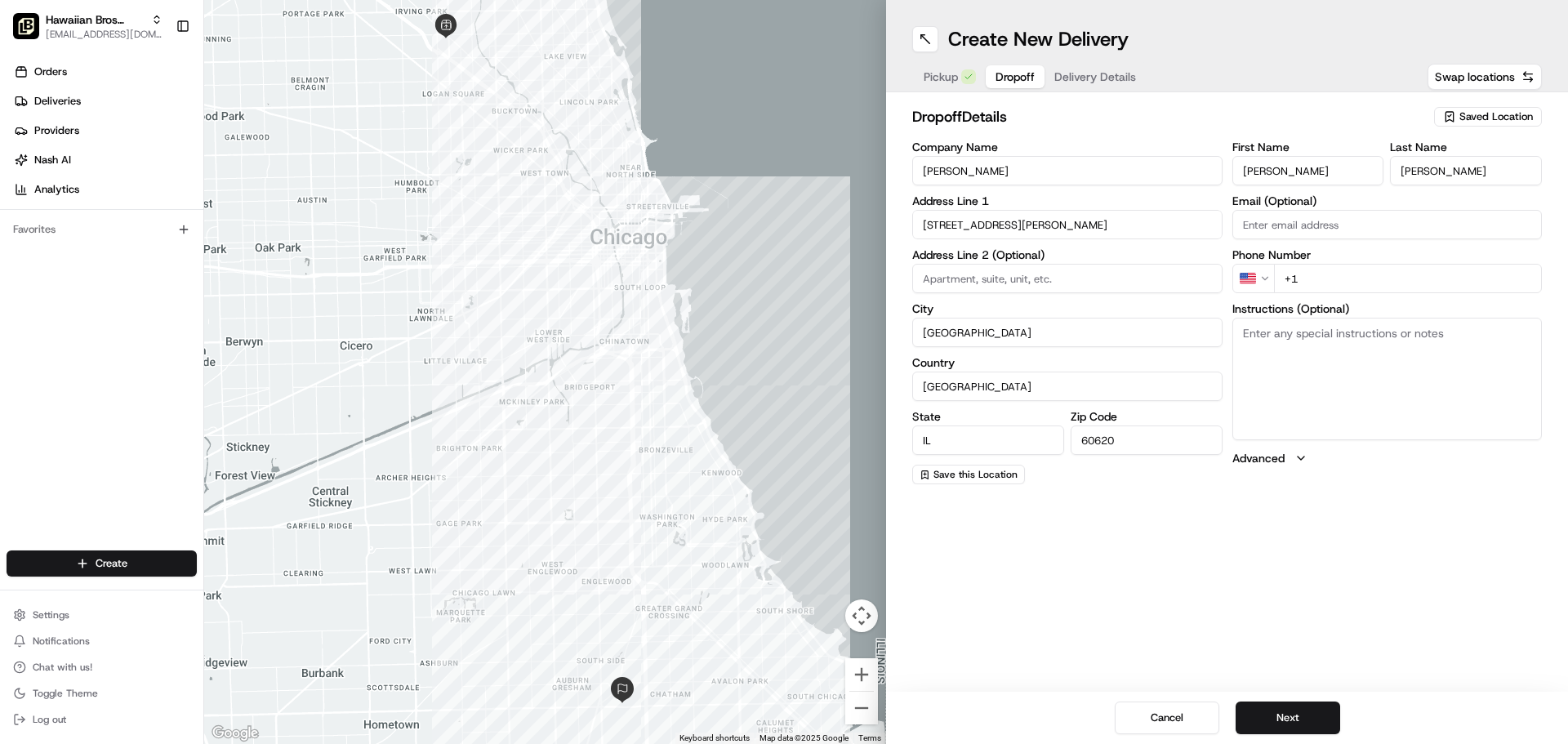
paste input "jsteward@alexanderjameswhiskey.com"
type input "jsteward@alexanderjameswhiskey.com"
click at [1350, 522] on div "Create New Delivery Pickup Dropoff Delivery Details Swap locations dropoff Deta…" at bounding box center [1228, 372] width 682 height 744
click at [1364, 284] on input "+1" at bounding box center [1408, 278] width 269 height 29
type input "+1 773 905 8425"
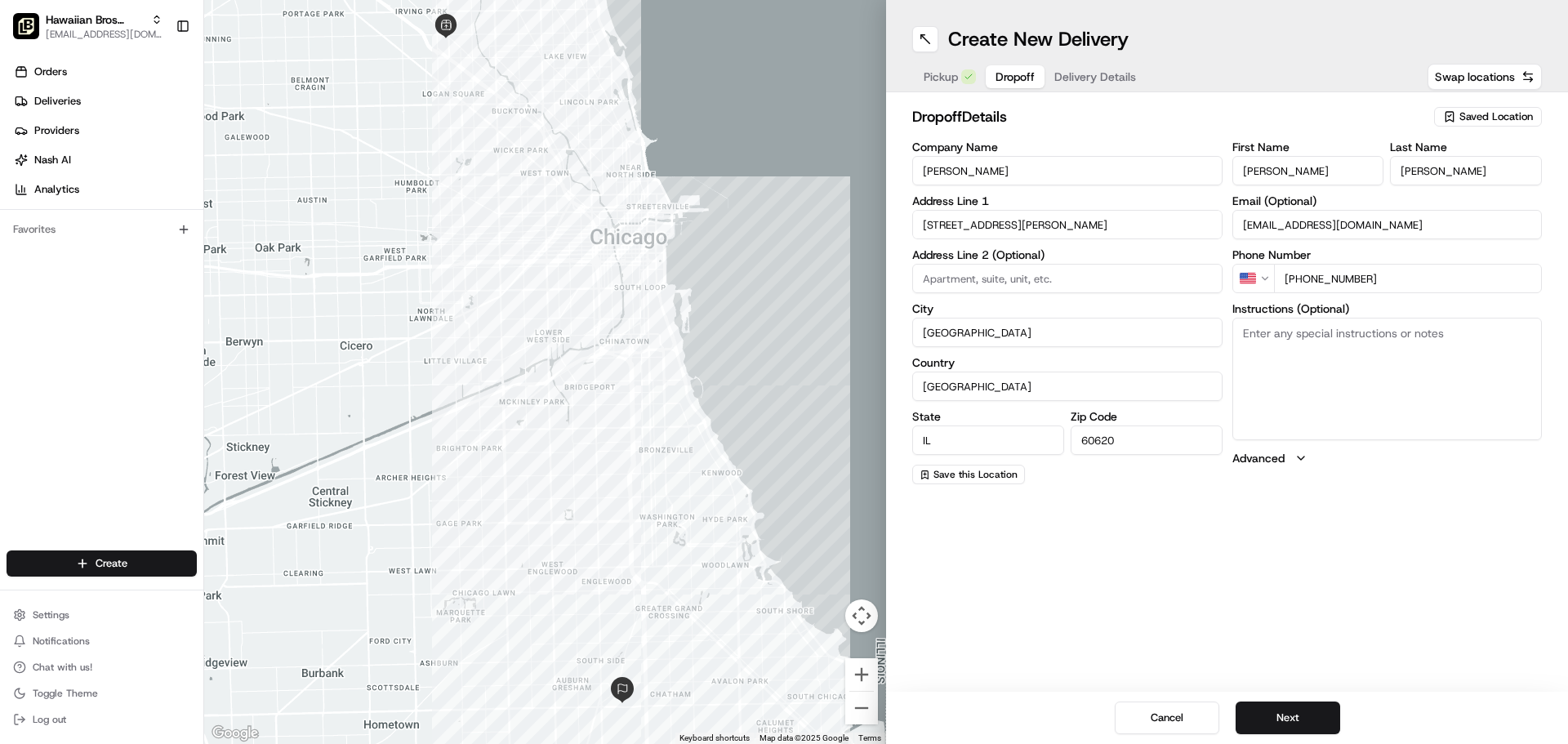
click at [1338, 358] on textarea "Instructions (Optional)" at bounding box center [1388, 379] width 310 height 123
type textarea "Hand to Me"
click at [1269, 582] on div "Create New Delivery Pickup Dropoff Delivery Details Swap locations dropoff Deta…" at bounding box center [1228, 372] width 682 height 744
click at [1084, 76] on span "Delivery Details" at bounding box center [1095, 76] width 82 height 16
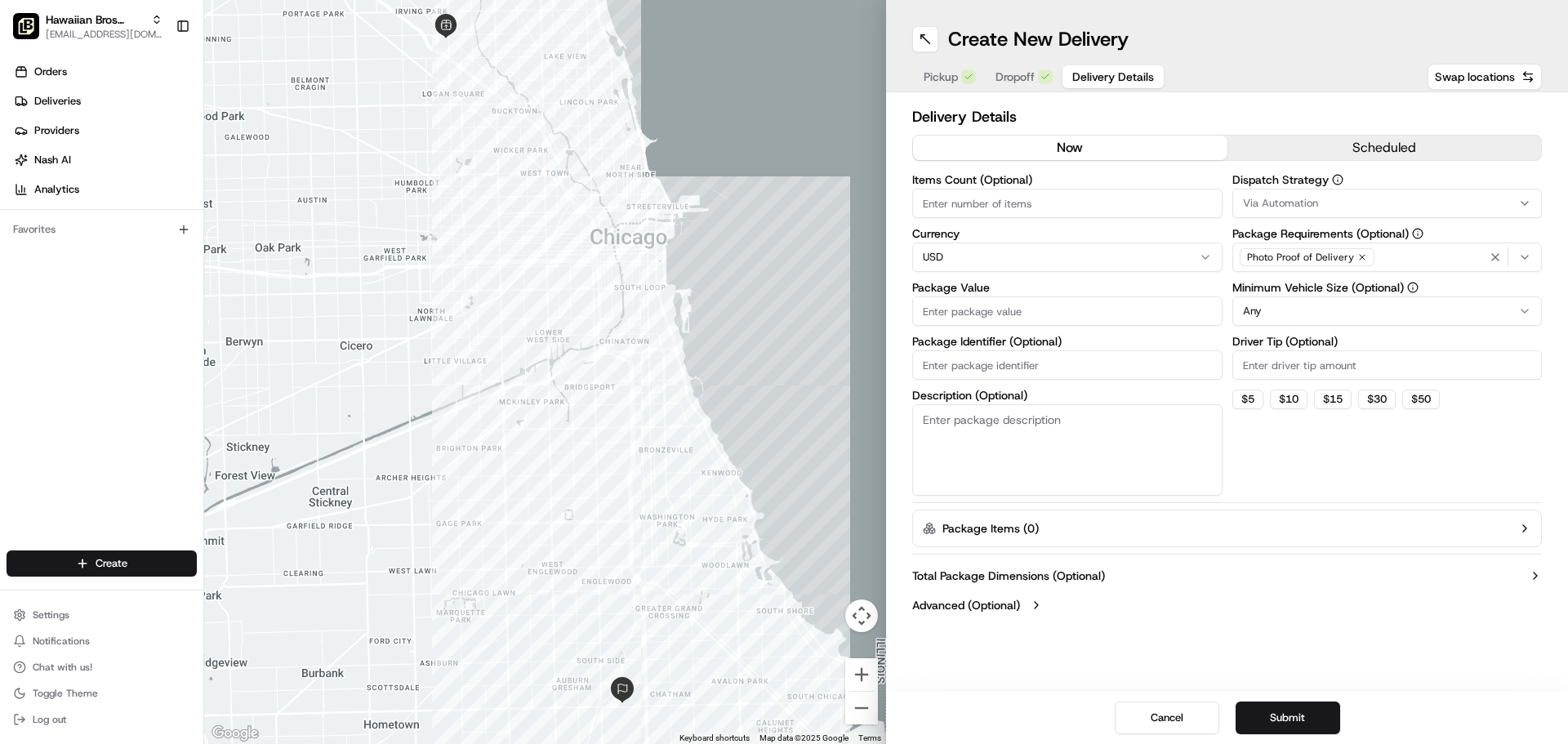
click at [1024, 208] on input "Items Count (Optional)" at bounding box center [1067, 204] width 310 height 29
type input "11"
click at [1083, 324] on input "Package Value" at bounding box center [1067, 311] width 310 height 29
type input "843.00"
click at [1073, 372] on input "Package Identifier (Optional)" at bounding box center [1067, 365] width 310 height 29
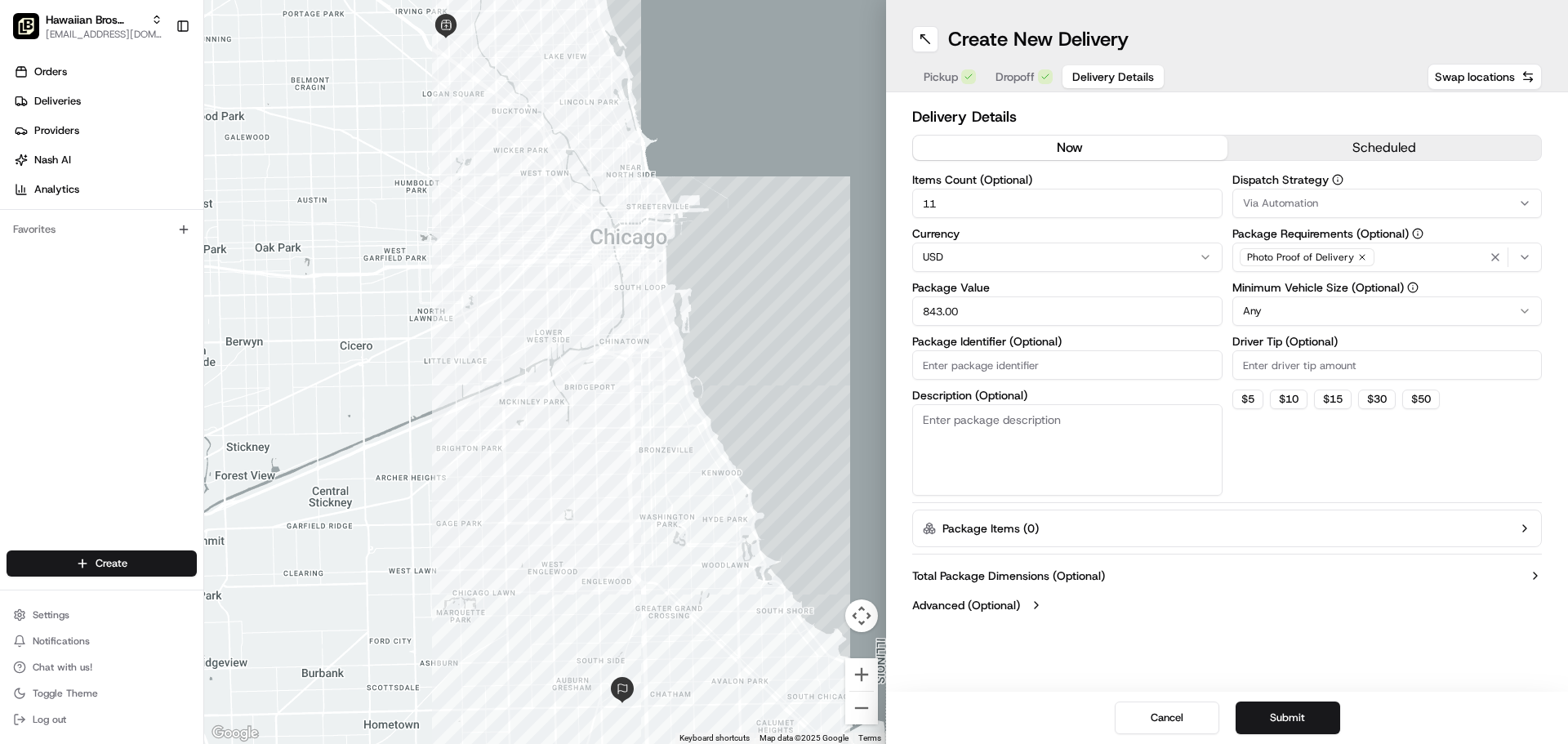
type input "Catering"
click at [1050, 425] on textarea "Description (Optional)" at bounding box center [1067, 450] width 310 height 91
type textarea "Group Meal for 75"
click at [1245, 361] on input "Driver Tip (Optional)" at bounding box center [1388, 365] width 310 height 29
type input "84.00"
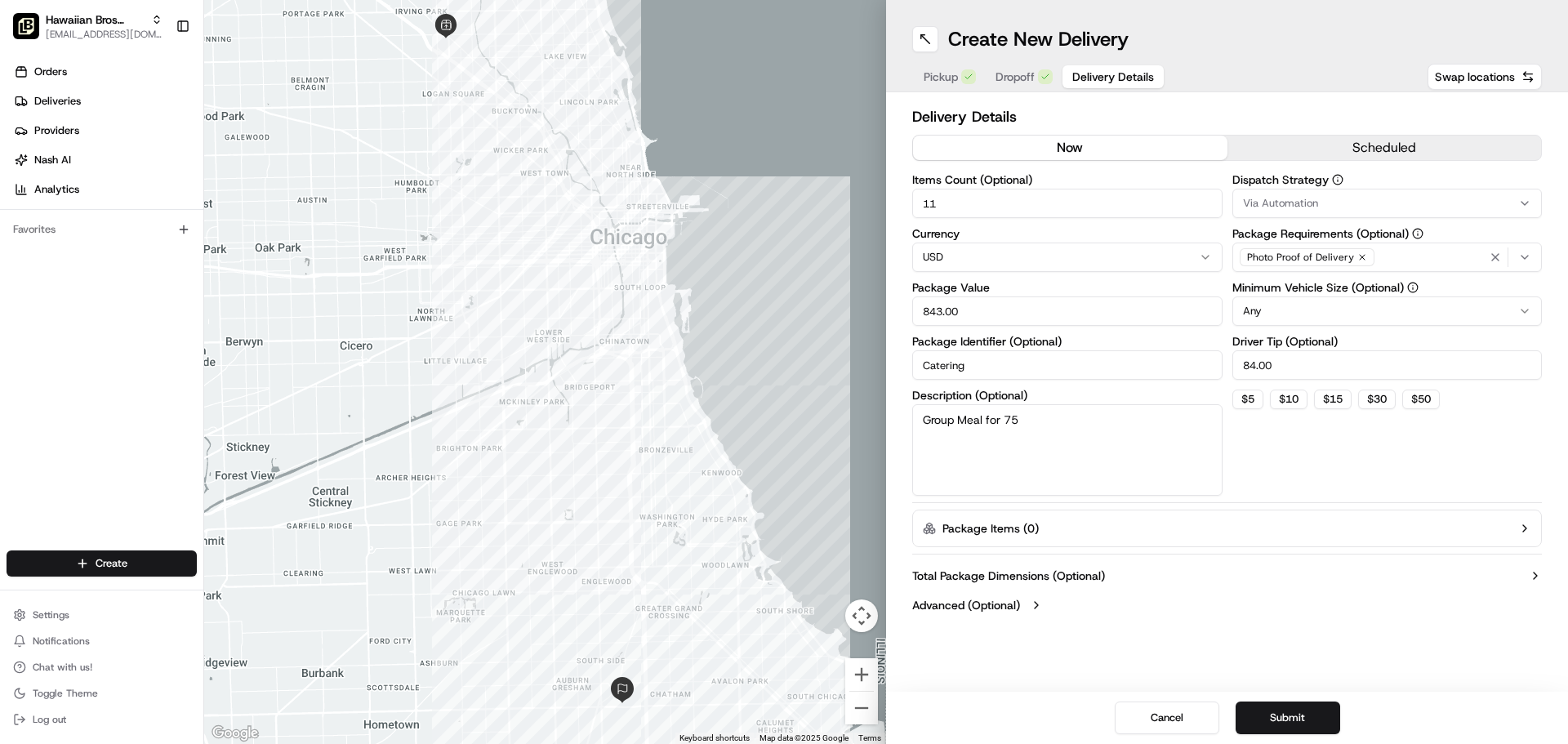
click at [1334, 451] on div "Dispatch Strategy Via Automation Package Requirements (Optional) Photo Proof of…" at bounding box center [1388, 335] width 310 height 322
click at [1060, 448] on textarea "Group Meal for 75" at bounding box center [1067, 450] width 310 height 91
type textarea "Group Meal for 75"
click at [1326, 719] on button "Submit" at bounding box center [1289, 718] width 105 height 33
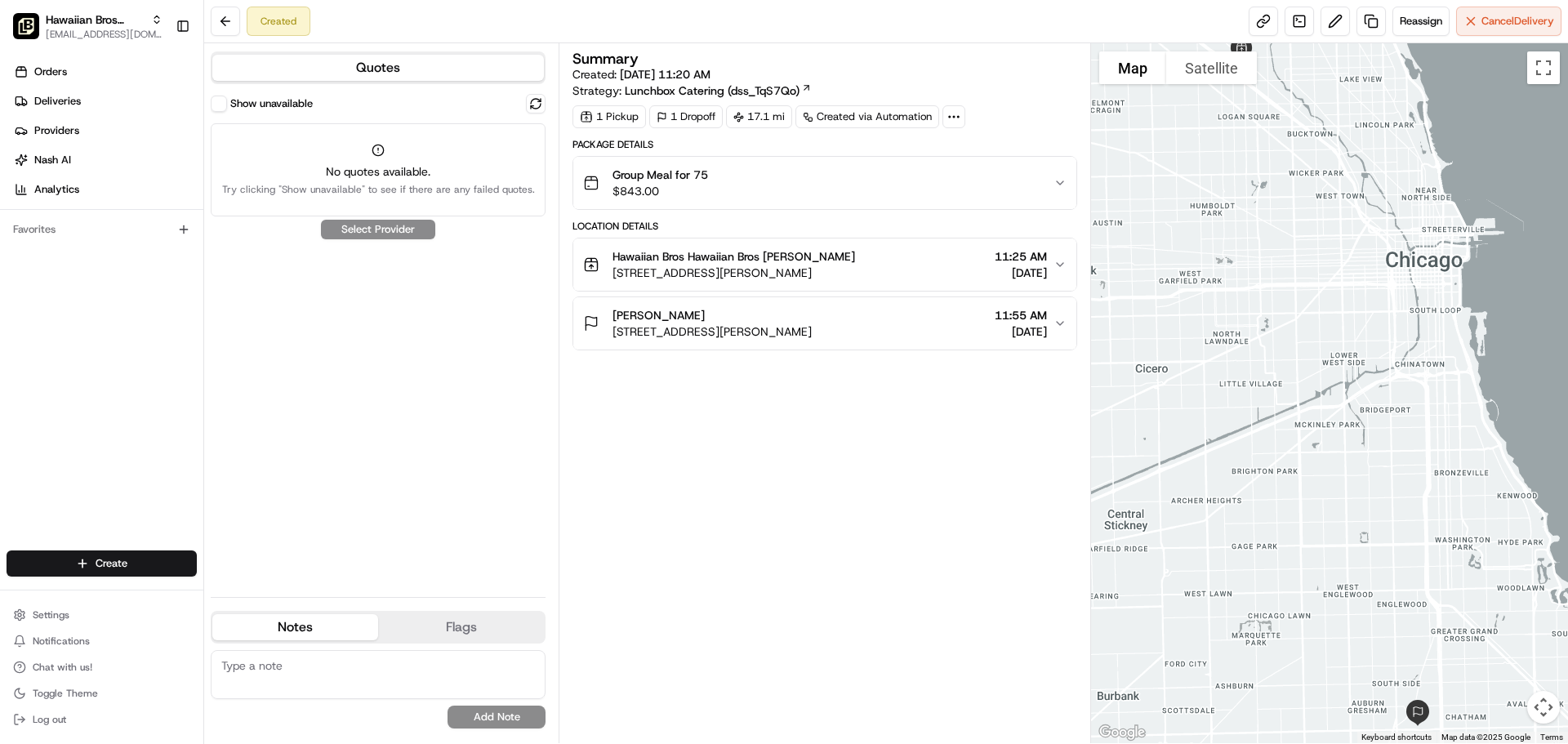
click at [1021, 265] on span "[DATE]" at bounding box center [1021, 272] width 52 height 16
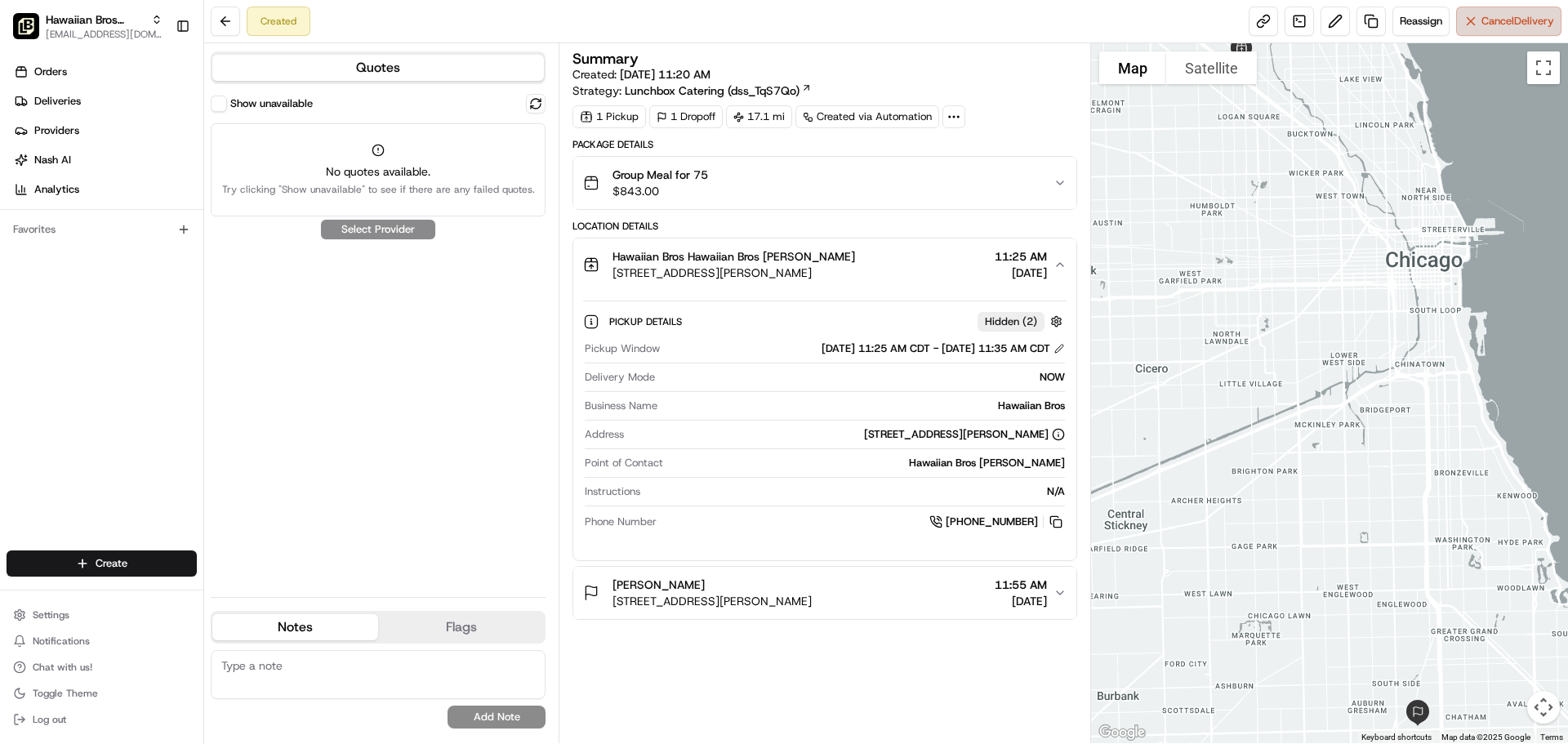
click at [1476, 19] on button "Cancel Delivery" at bounding box center [1509, 21] width 106 height 29
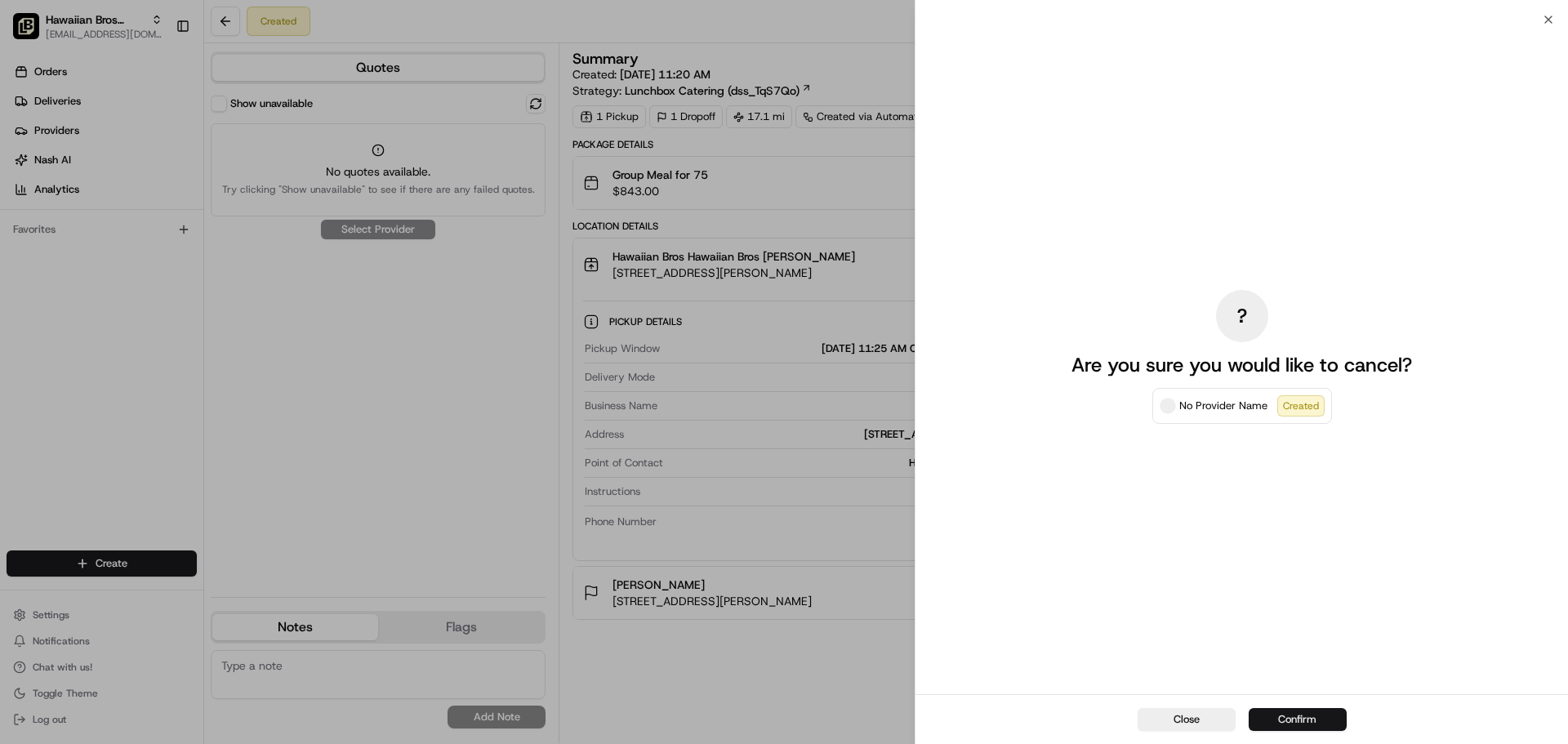
click at [1319, 723] on button "Confirm" at bounding box center [1298, 719] width 98 height 23
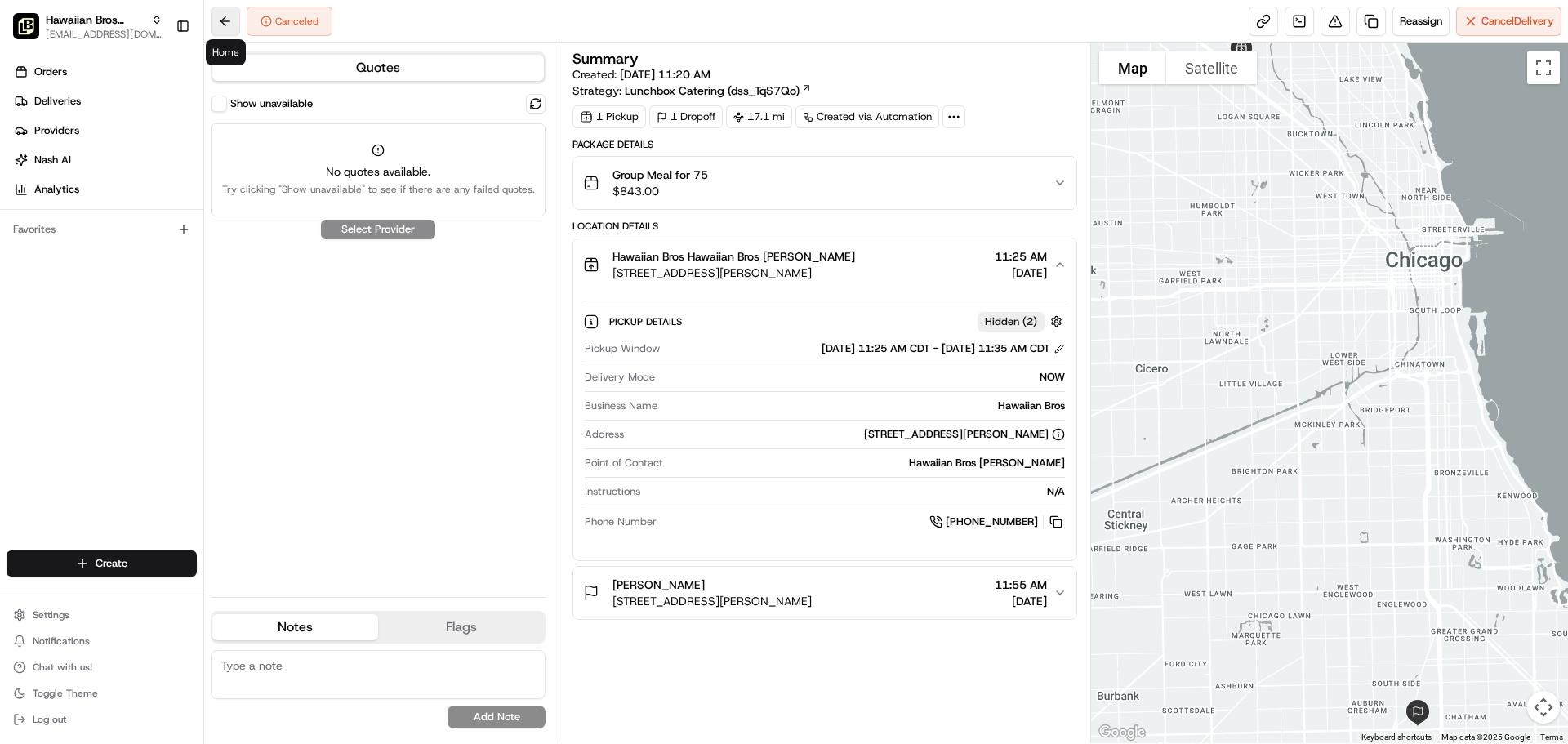
click at [228, 15] on button at bounding box center [225, 21] width 29 height 29
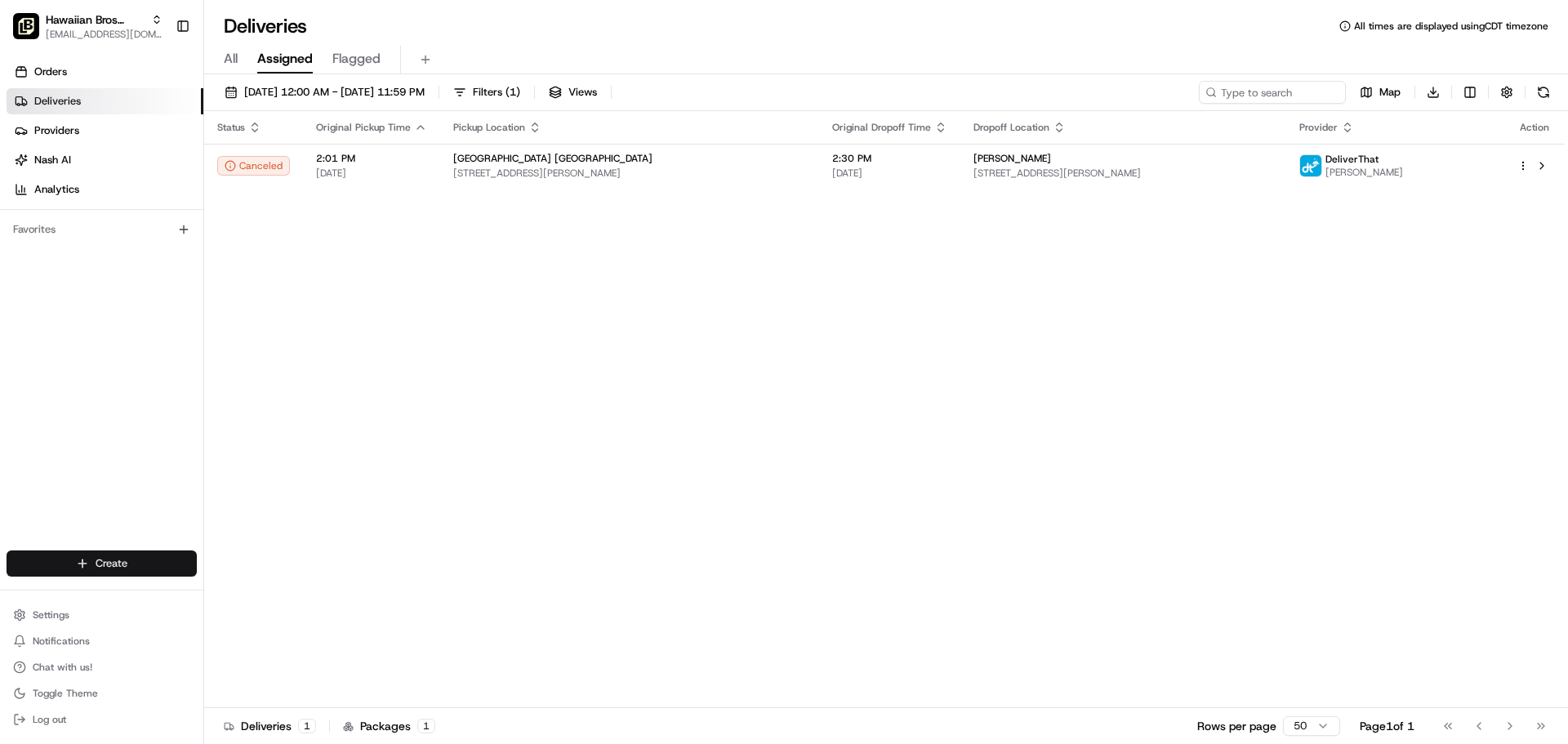
click at [184, 560] on html "Hawaiian Bros (Chicago IL Spaulding) ocostilow@hbros.com Toggle Sidebar Orders …" at bounding box center [784, 372] width 1568 height 744
drag, startPoint x: 289, startPoint y: 596, endPoint x: 318, endPoint y: 592, distance: 29.3
click at [290, 596] on link "Delivery" at bounding box center [296, 594] width 182 height 29
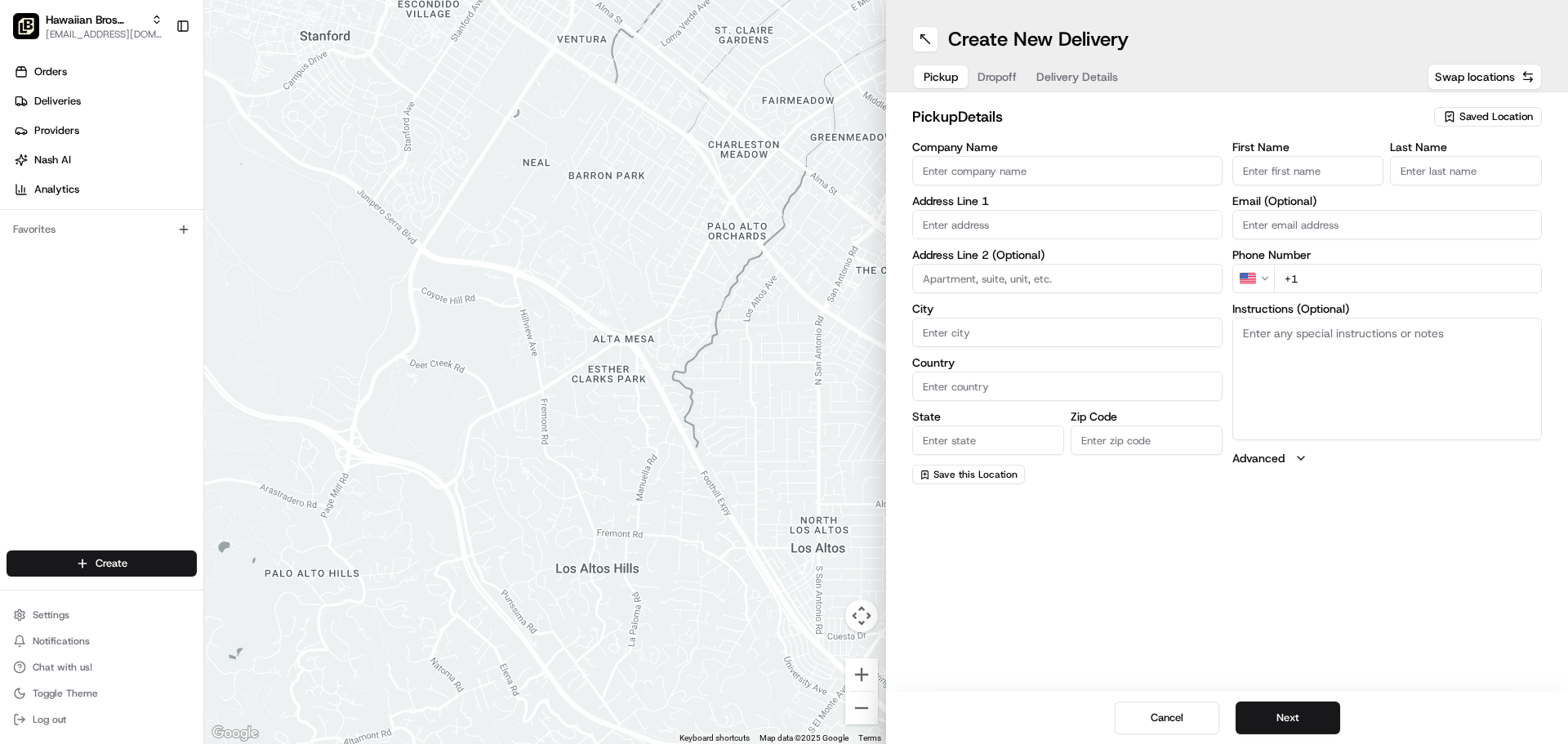
click at [1118, 162] on input "Company Name" at bounding box center [1067, 171] width 310 height 29
type input "Hawaiian Bros"
click at [1341, 174] on input "First Name" at bounding box center [1309, 171] width 152 height 29
type input "Hawaiian Bros"
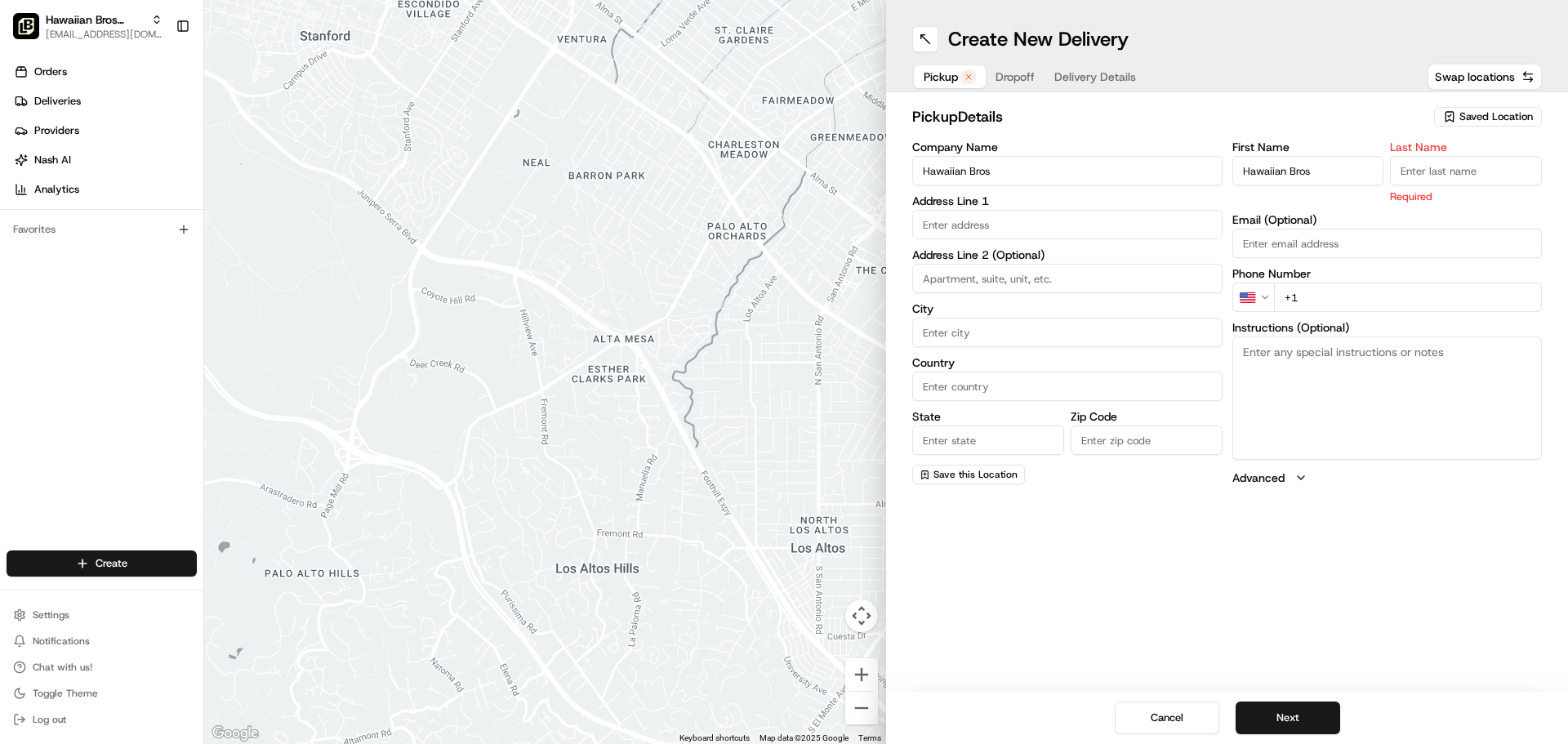
click at [1504, 172] on input "Last Name" at bounding box center [1466, 171] width 152 height 29
type input "Spaulding"
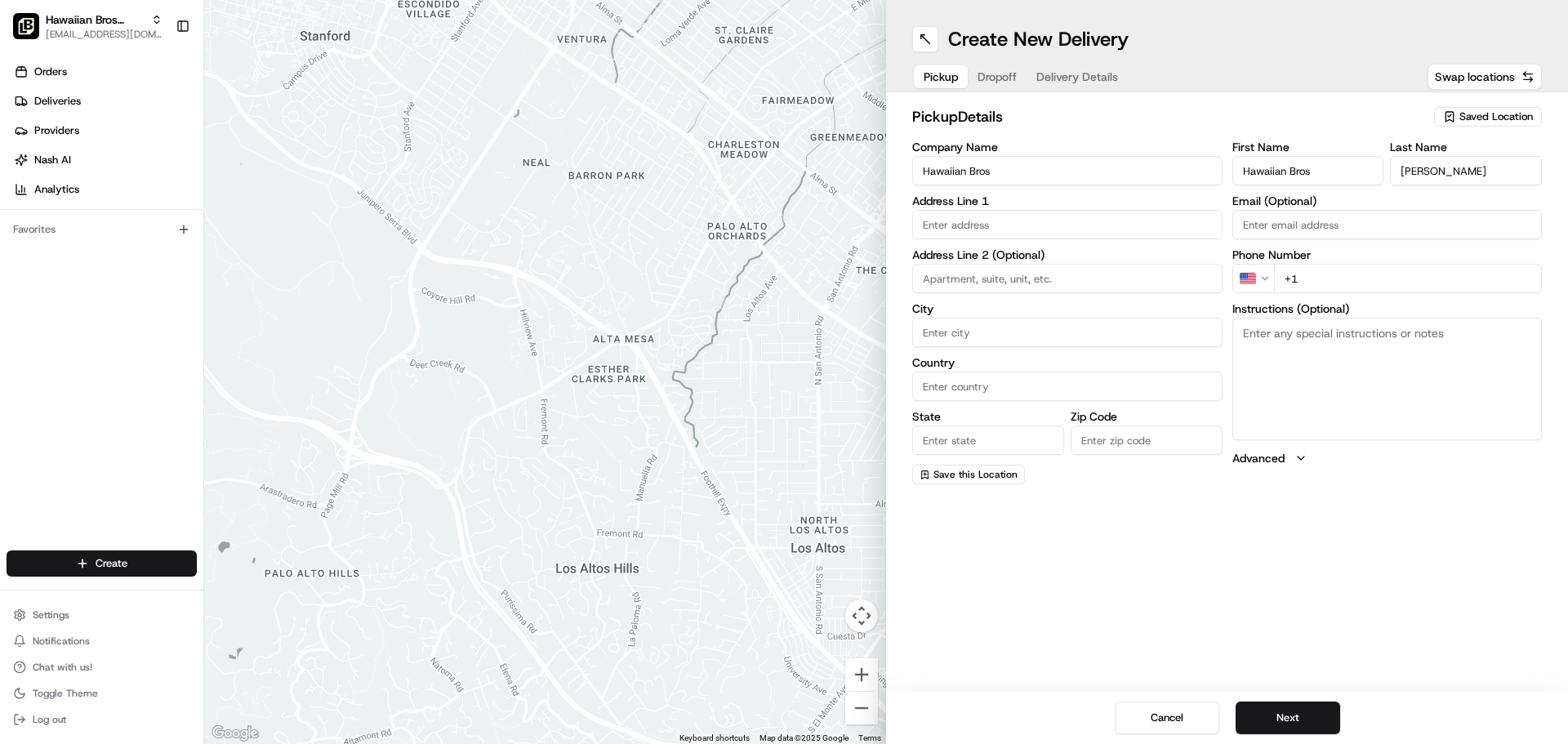
click at [1030, 186] on div "Company Name Hawaiian Bros Address Line 1 Address Line 2 (Optional) City Countr…" at bounding box center [1067, 312] width 310 height 343
click at [1036, 219] on input "text" at bounding box center [1067, 224] width 310 height 29
drag, startPoint x: 1065, startPoint y: 189, endPoint x: 1017, endPoint y: 225, distance: 60.0
paste input "3517 N Spaulding Ave"
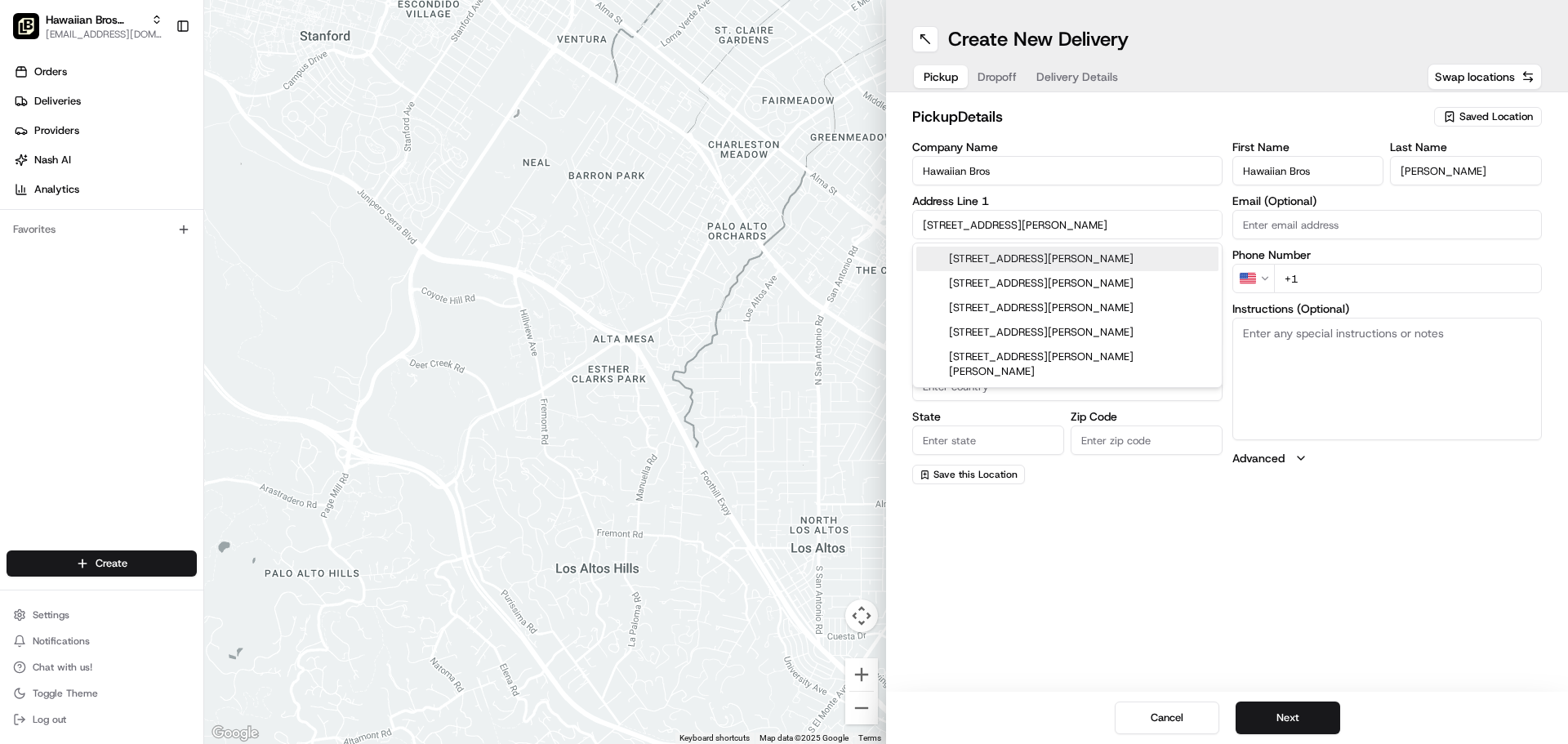
click at [1159, 265] on div "3517 N Spaulding Ave, Chicago, IL" at bounding box center [1068, 259] width 302 height 25
type input "[STREET_ADDRESS][PERSON_NAME]"
type input "Chicago"
type input "United States"
type input "IL"
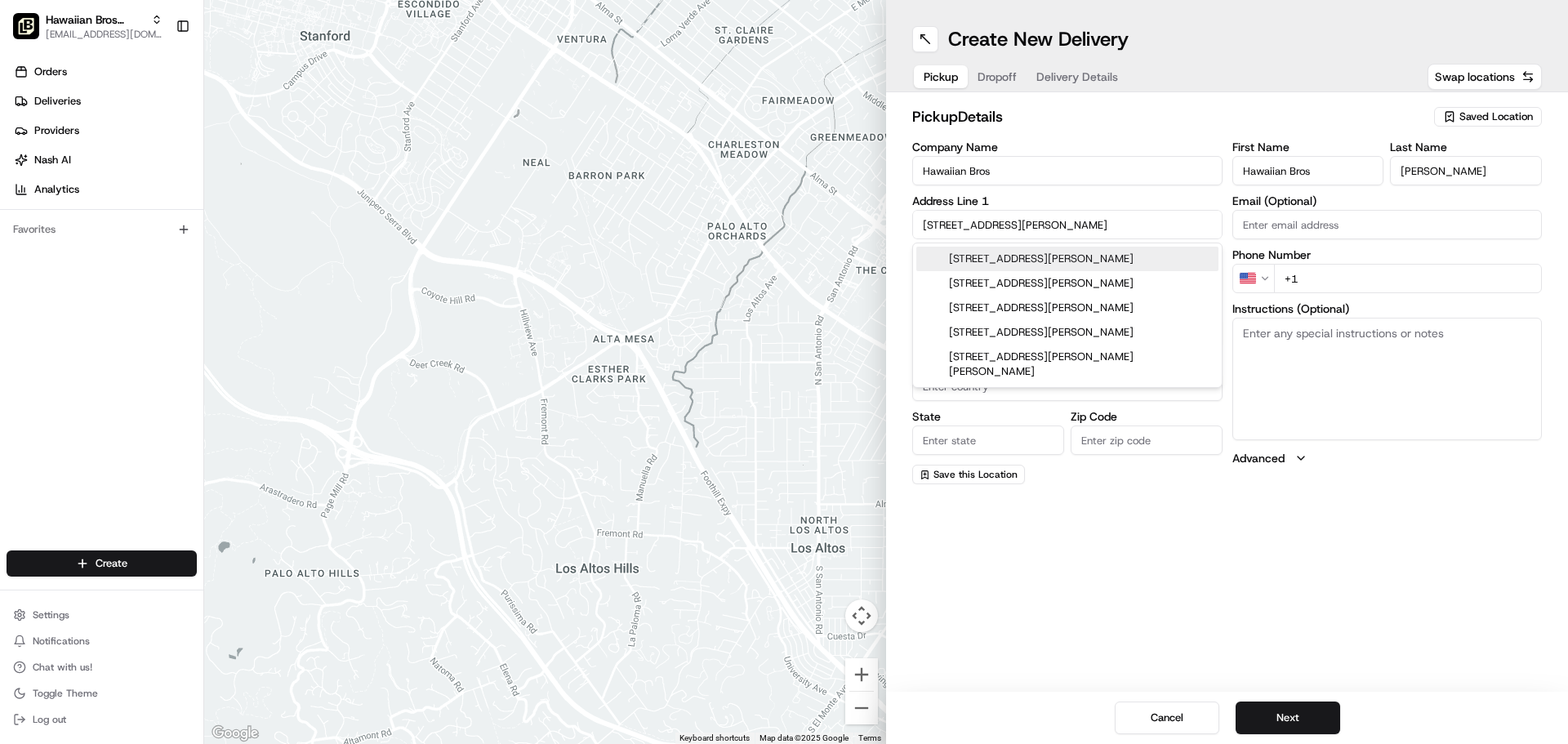
type input "60618"
type input "3517 North Spaulding Avenue"
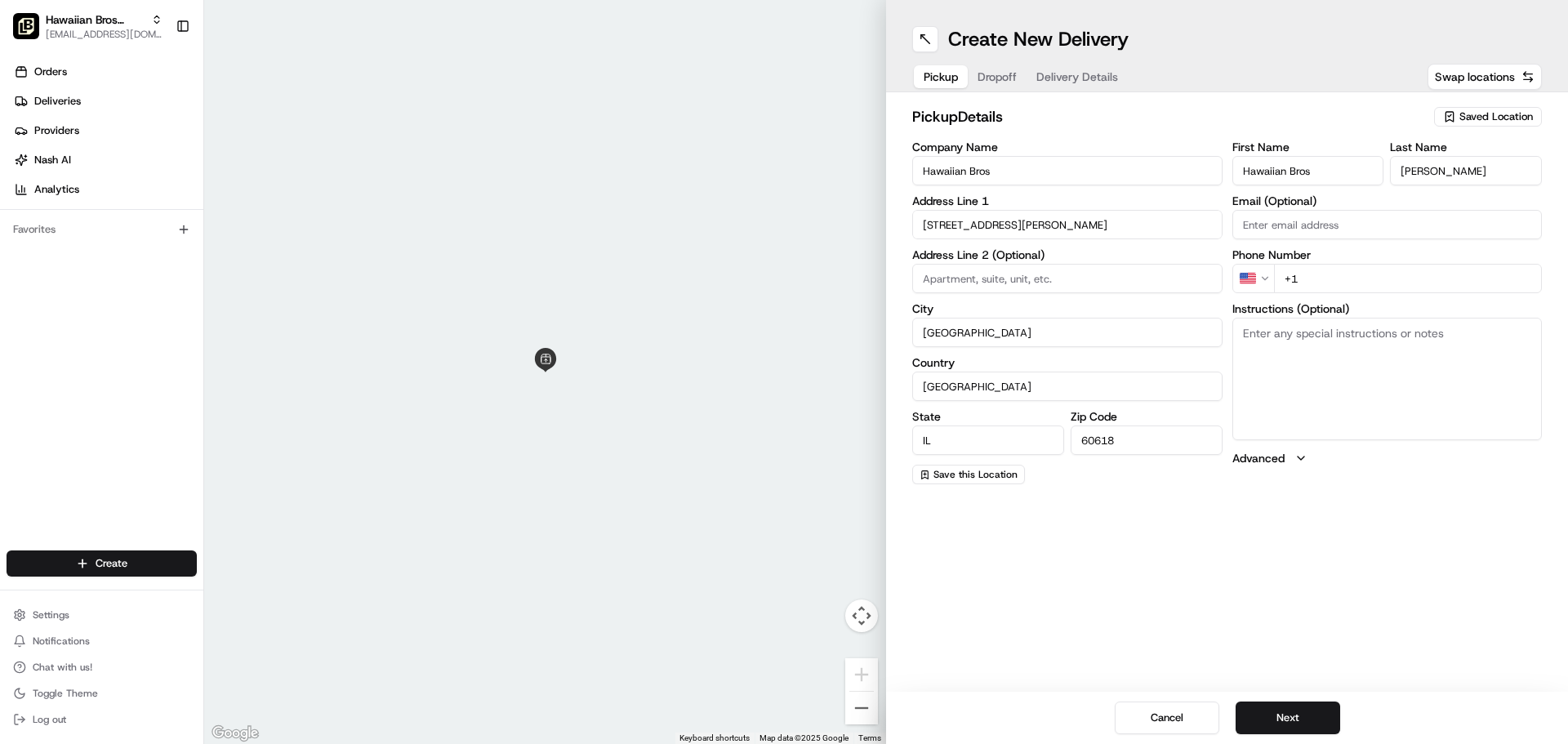
click at [1303, 221] on input "Email (Optional)" at bounding box center [1388, 224] width 310 height 29
click at [1305, 271] on input "+1" at bounding box center [1408, 278] width 269 height 29
type input "[PHONE_NUMBER]"
click at [1318, 362] on textarea "Instructions (Optional)" at bounding box center [1388, 379] width 310 height 123
click at [1336, 716] on button "Next" at bounding box center [1289, 718] width 105 height 33
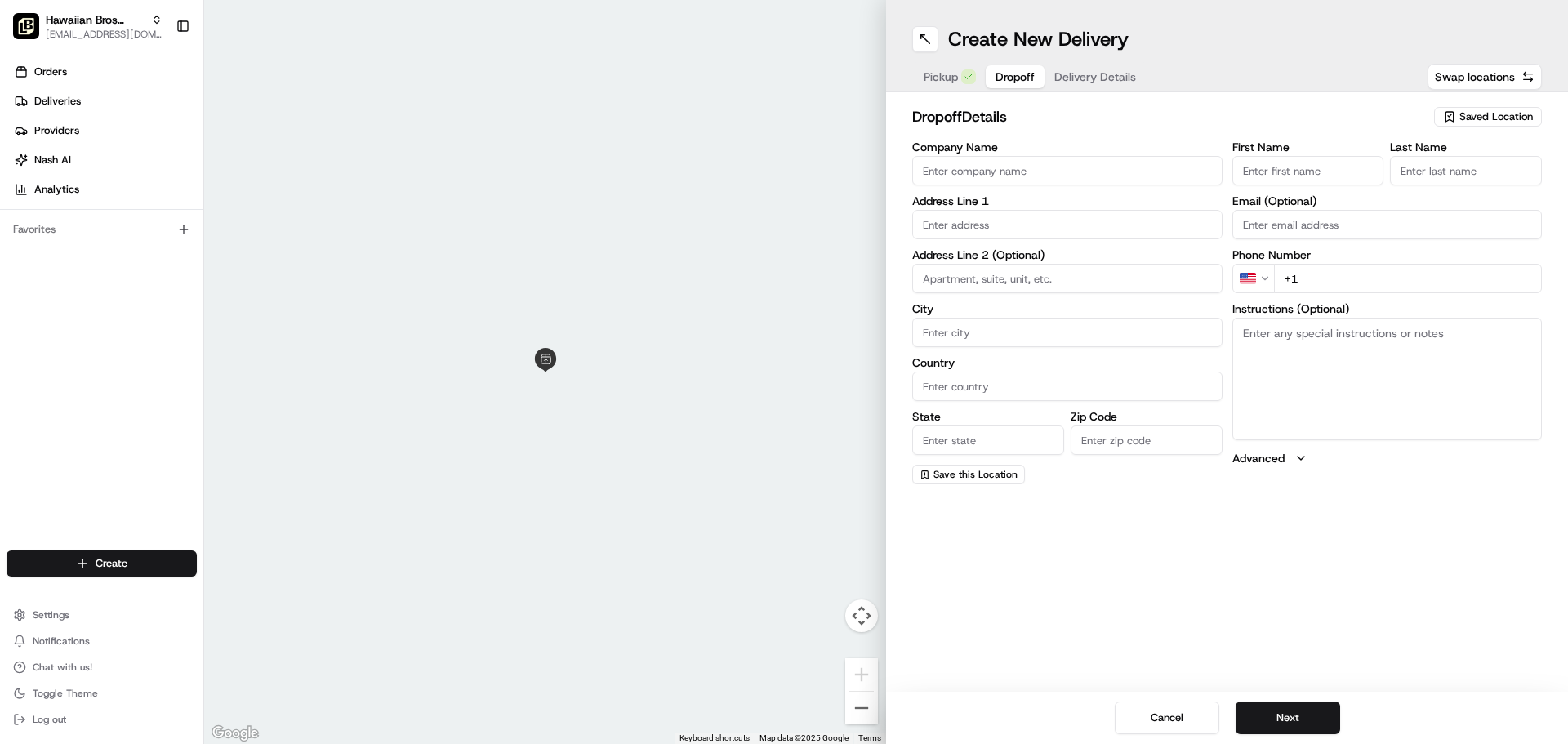
click at [1063, 168] on input "Company Name" at bounding box center [1067, 171] width 310 height 29
type input "[PERSON_NAME]"
click at [1296, 178] on input "First Name" at bounding box center [1309, 171] width 152 height 29
type input "Jesse"
click at [1425, 176] on input "s" at bounding box center [1466, 171] width 152 height 29
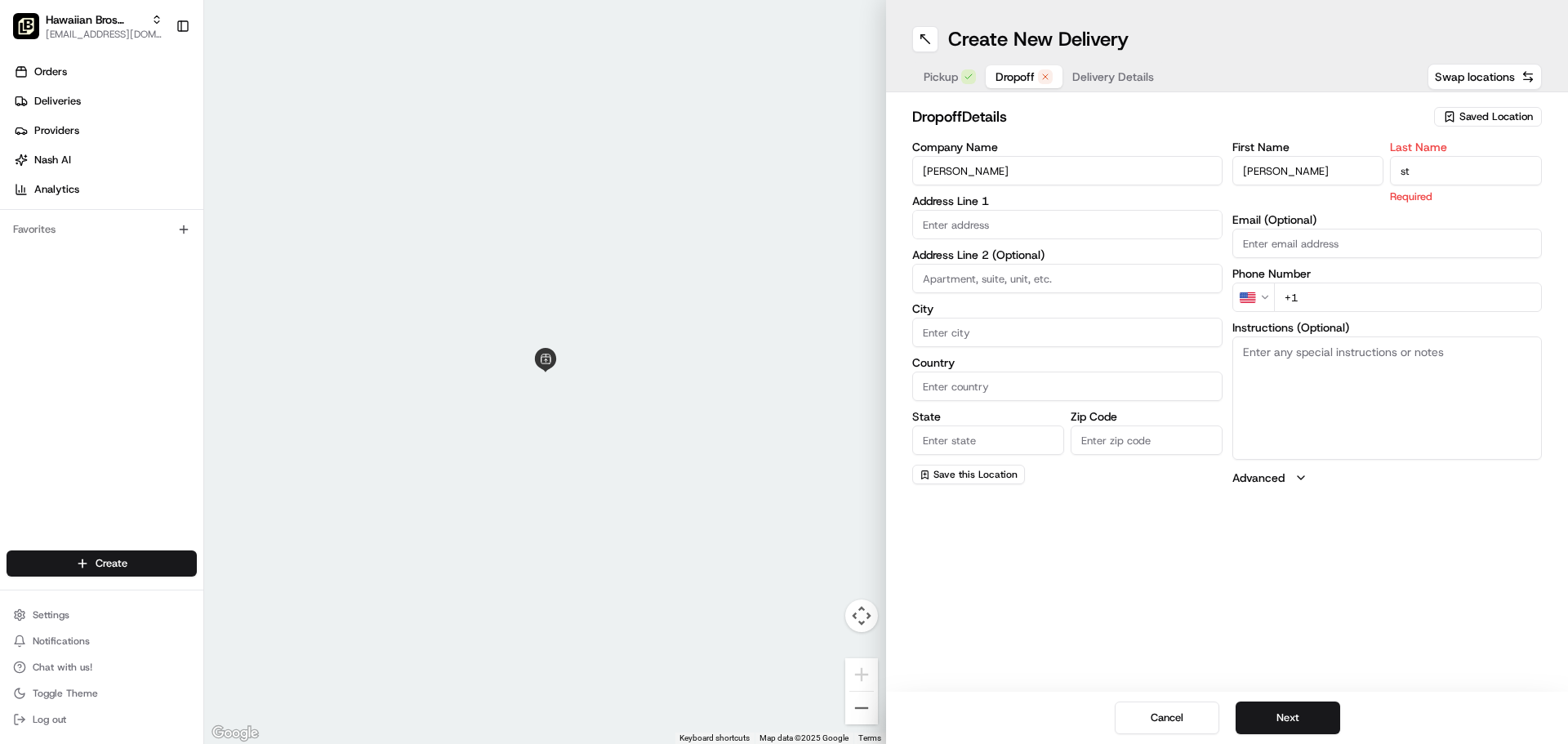
type input "Steward"
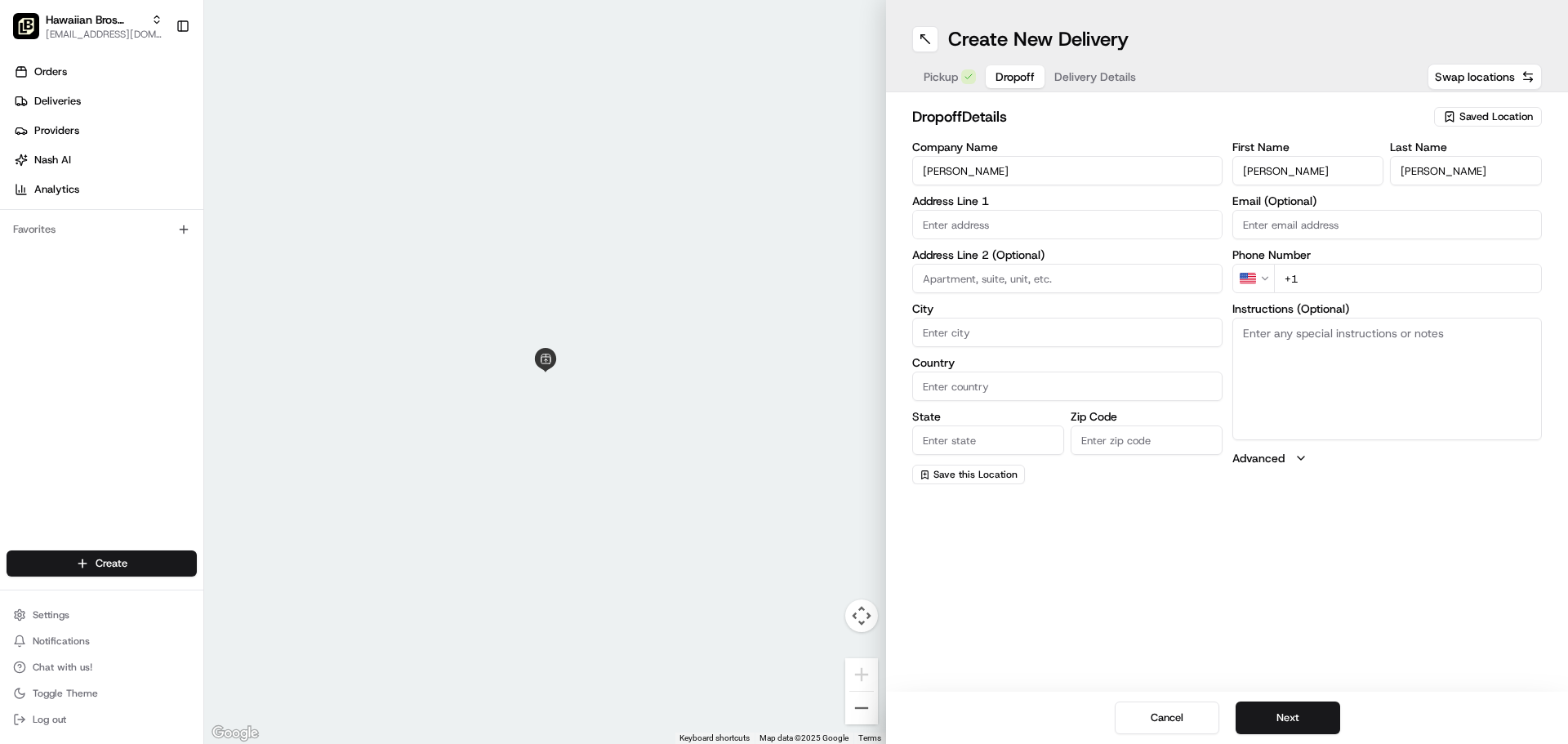
click at [1045, 196] on label "Address Line 1" at bounding box center [1067, 200] width 310 height 11
click at [966, 239] on body "Hawaiian Bros (Chicago IL Spaulding) ocostilow@hbros.com Toggle Sidebar Orders …" at bounding box center [784, 372] width 1568 height 744
paste input "8621 S Eggleston Ave"
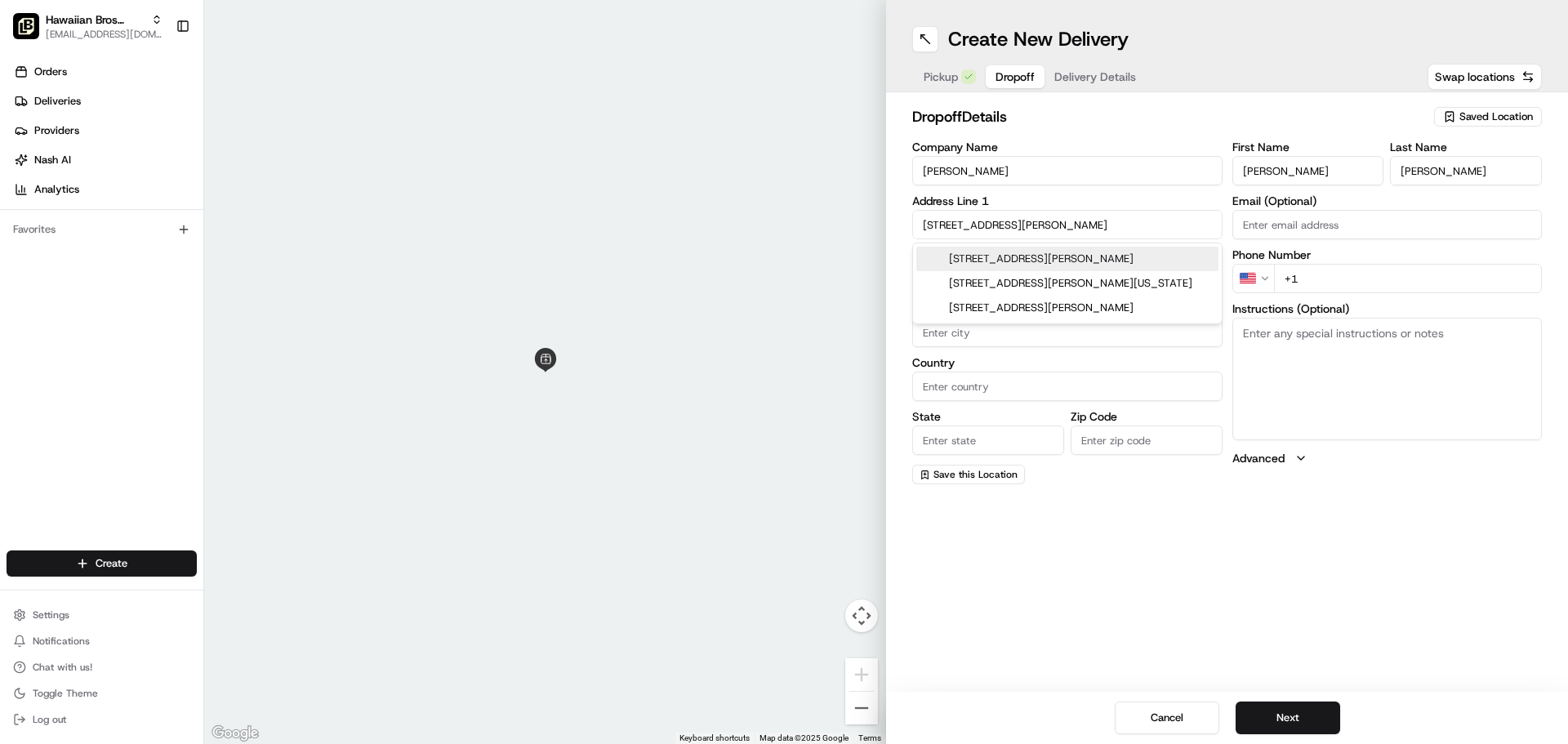
click at [1101, 269] on div "8621 S Eggleston Ave, Chicago, IL" at bounding box center [1068, 259] width 302 height 25
type input "[STREET_ADDRESS][PERSON_NAME]"
type input "Chicago"
type input "United States"
type input "IL"
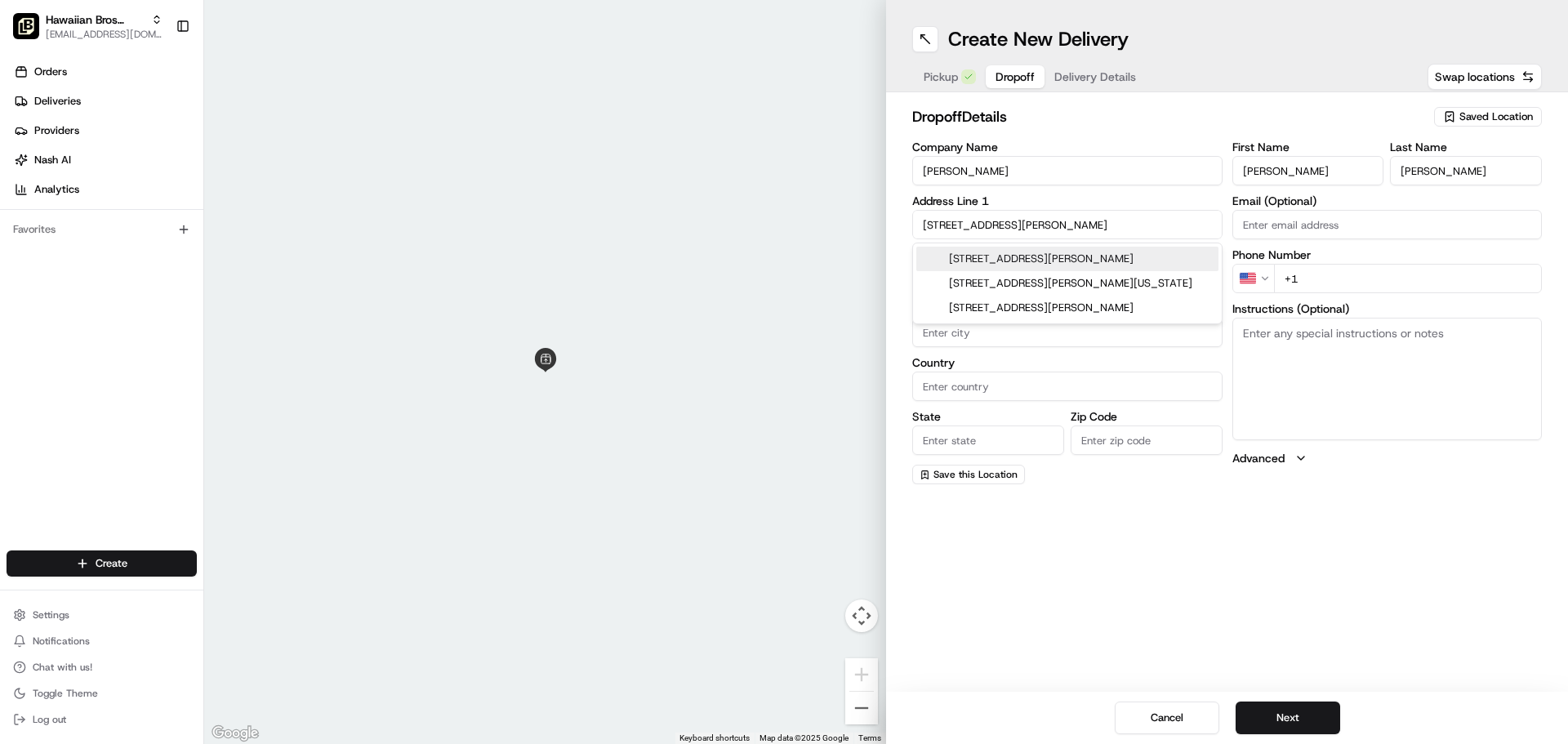
type input "60620"
type input "8621 South Eggleston Avenue"
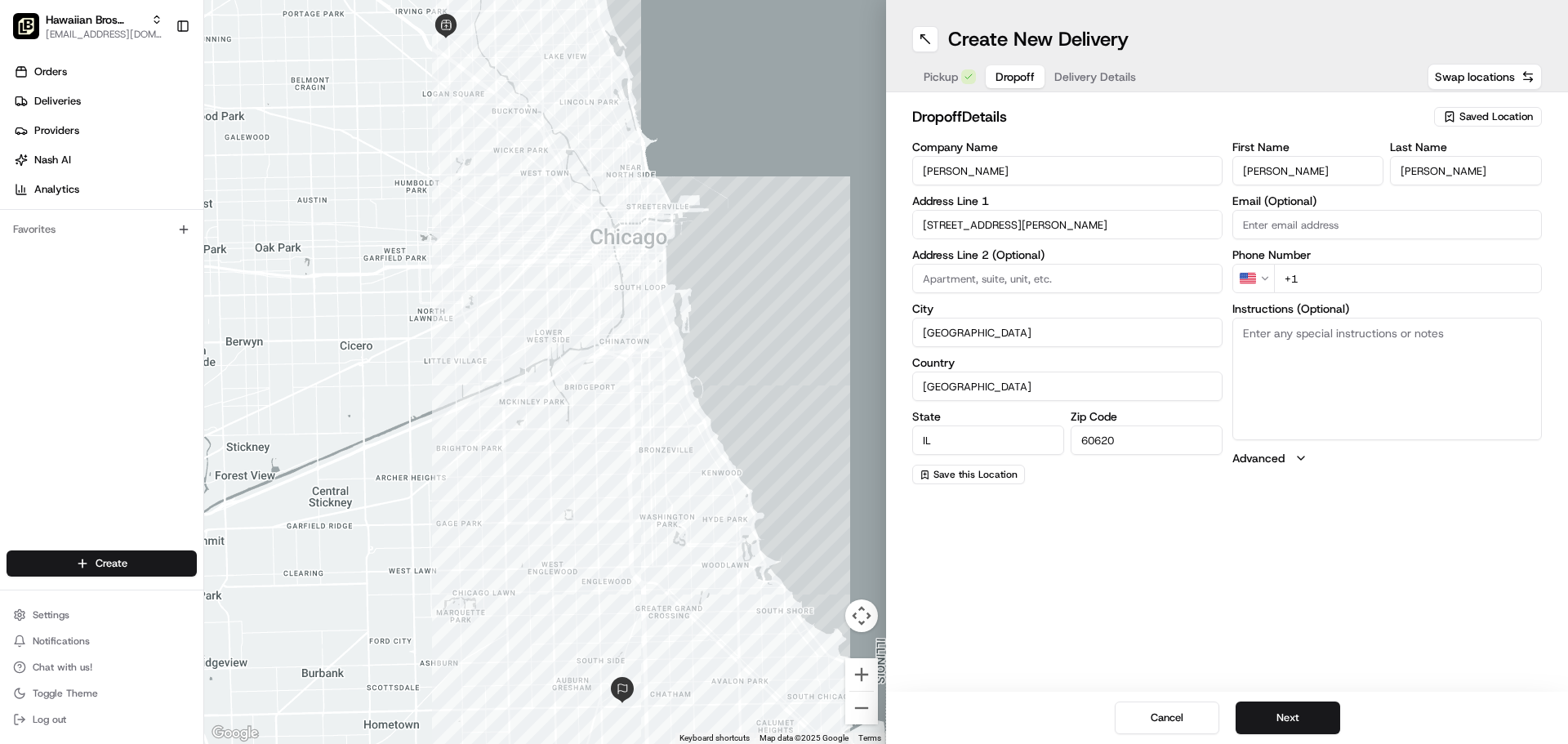
paste input "jsteward@alexanderjameswhiskey.com"
type input "jsteward@alexanderjameswhiskey.com"
click at [1344, 277] on input "+1" at bounding box center [1408, 278] width 269 height 29
paste input "773 905 8425"
type input "+1 773 905 8425"
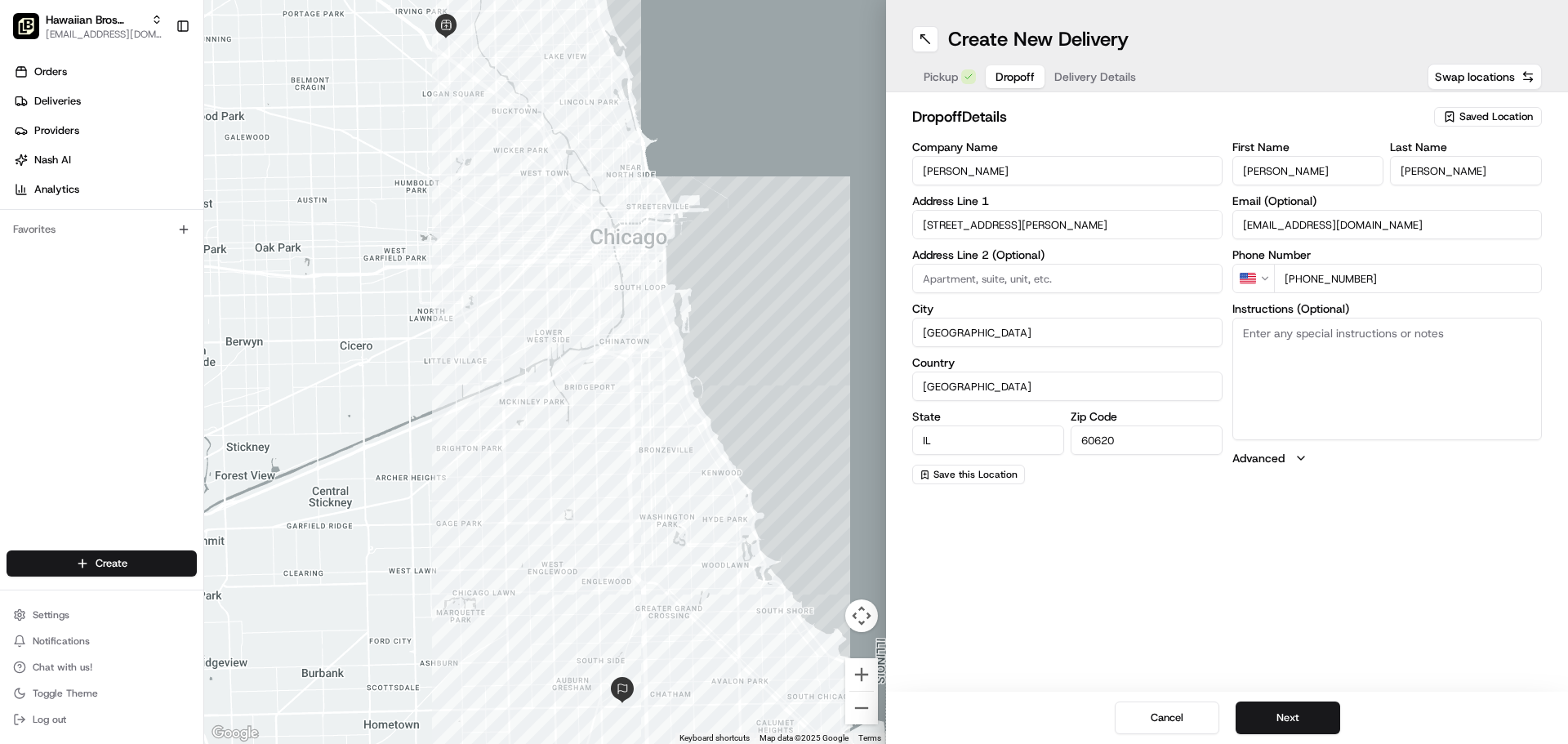
click at [1411, 381] on textarea "Instructions (Optional)" at bounding box center [1388, 379] width 310 height 123
type textarea "a"
type textarea "g"
type textarea "j"
type textarea "hand to me"
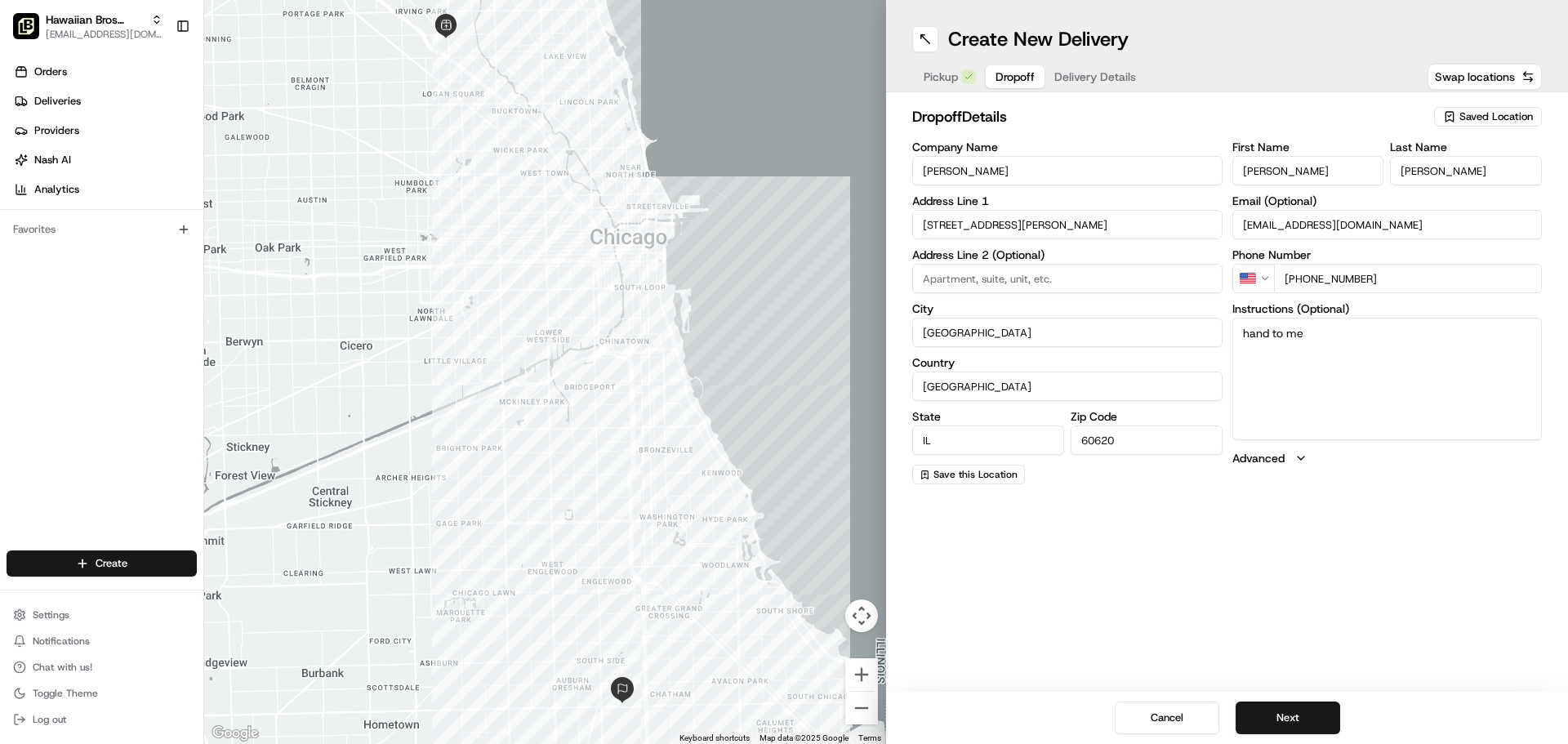
click at [1418, 521] on div "Create New Delivery Pickup Dropoff Delivery Details Swap locations dropoff Deta…" at bounding box center [1228, 372] width 682 height 744
click at [1294, 717] on button "Next" at bounding box center [1289, 718] width 105 height 33
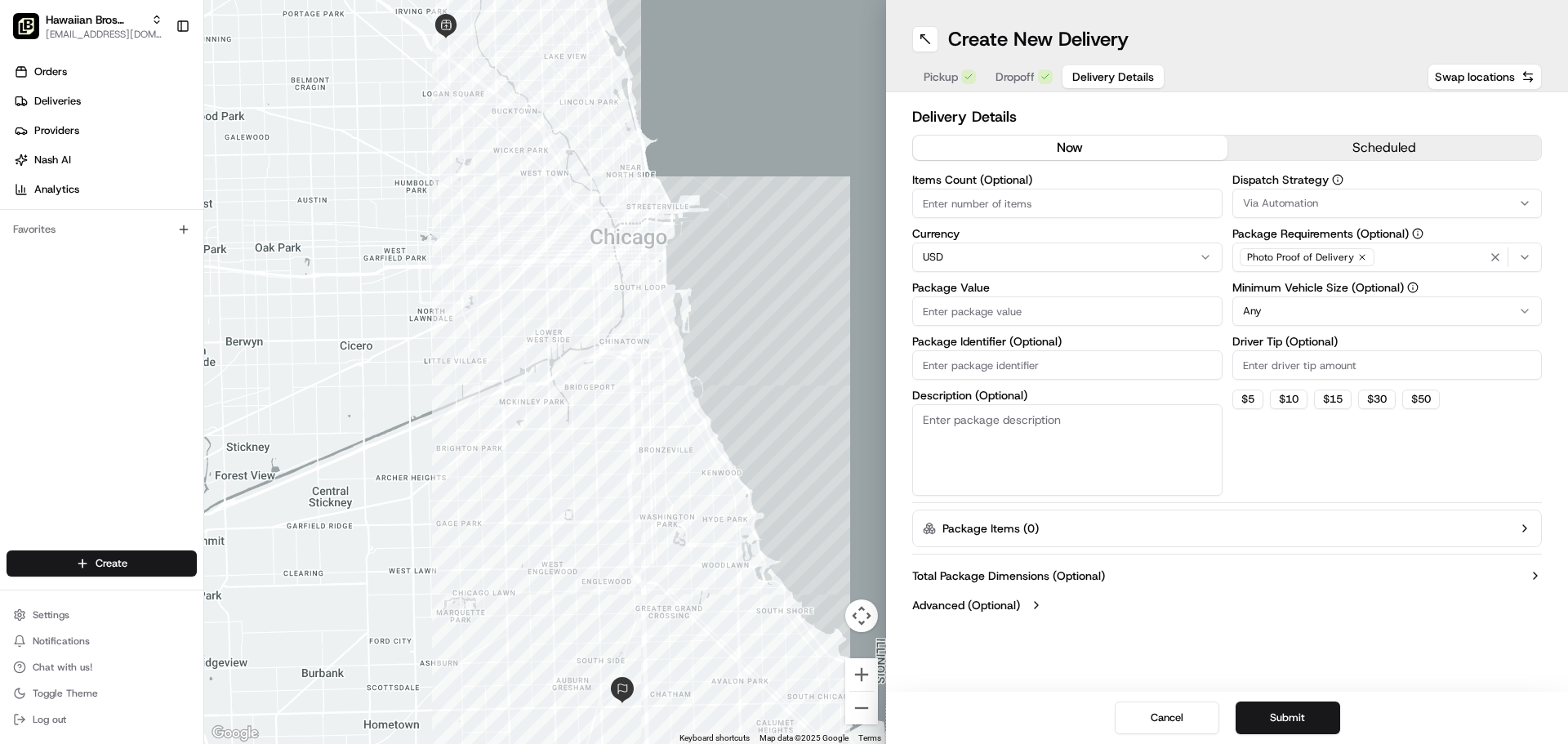
click at [1305, 143] on button "scheduled" at bounding box center [1385, 148] width 314 height 25
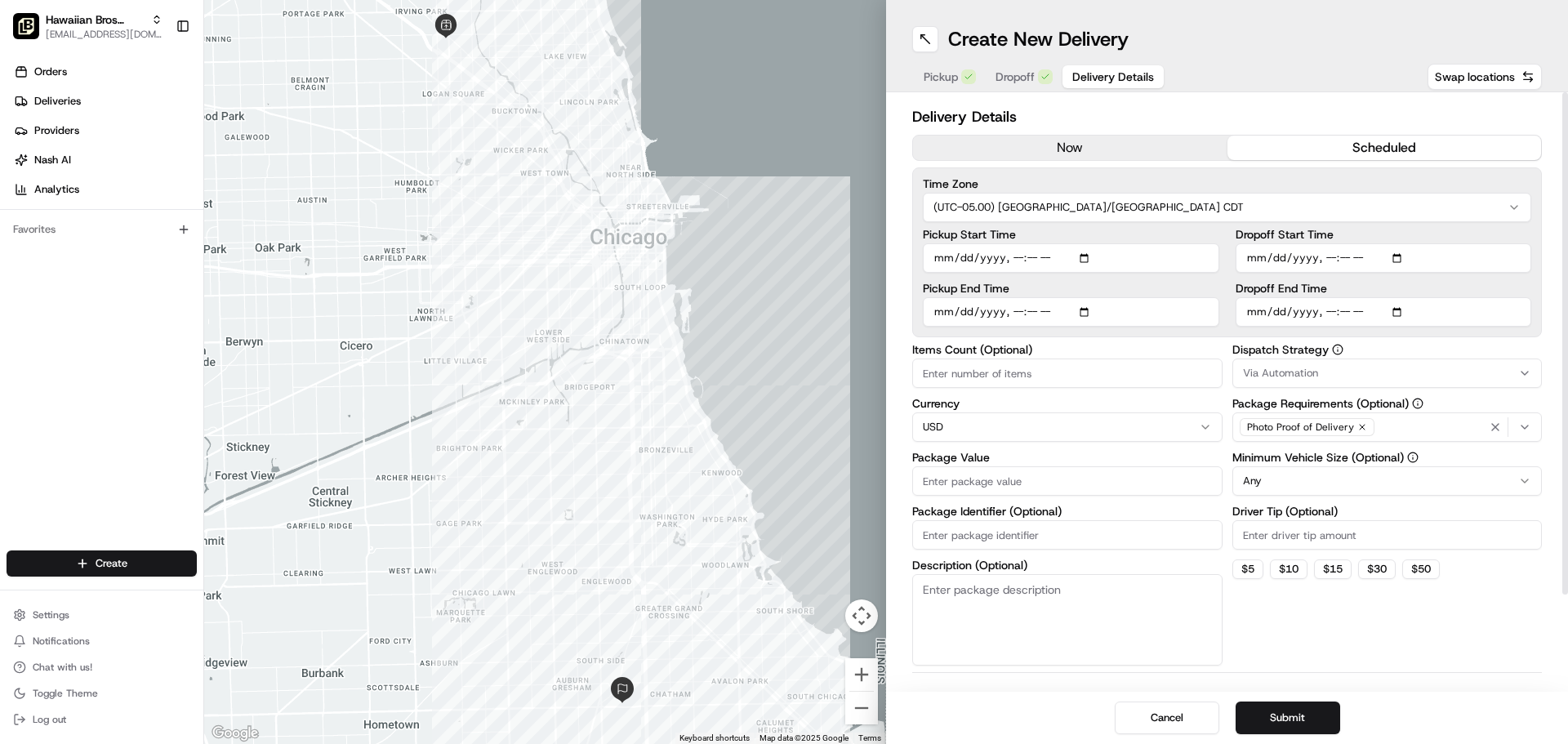
click at [1101, 383] on input "Items Count (Optional)" at bounding box center [1067, 373] width 310 height 29
click at [1087, 489] on input "Package Value" at bounding box center [1067, 481] width 310 height 29
type input "843"
click at [1089, 532] on input "Package Identifier (Optional)" at bounding box center [1067, 535] width 310 height 29
type input "Catering"
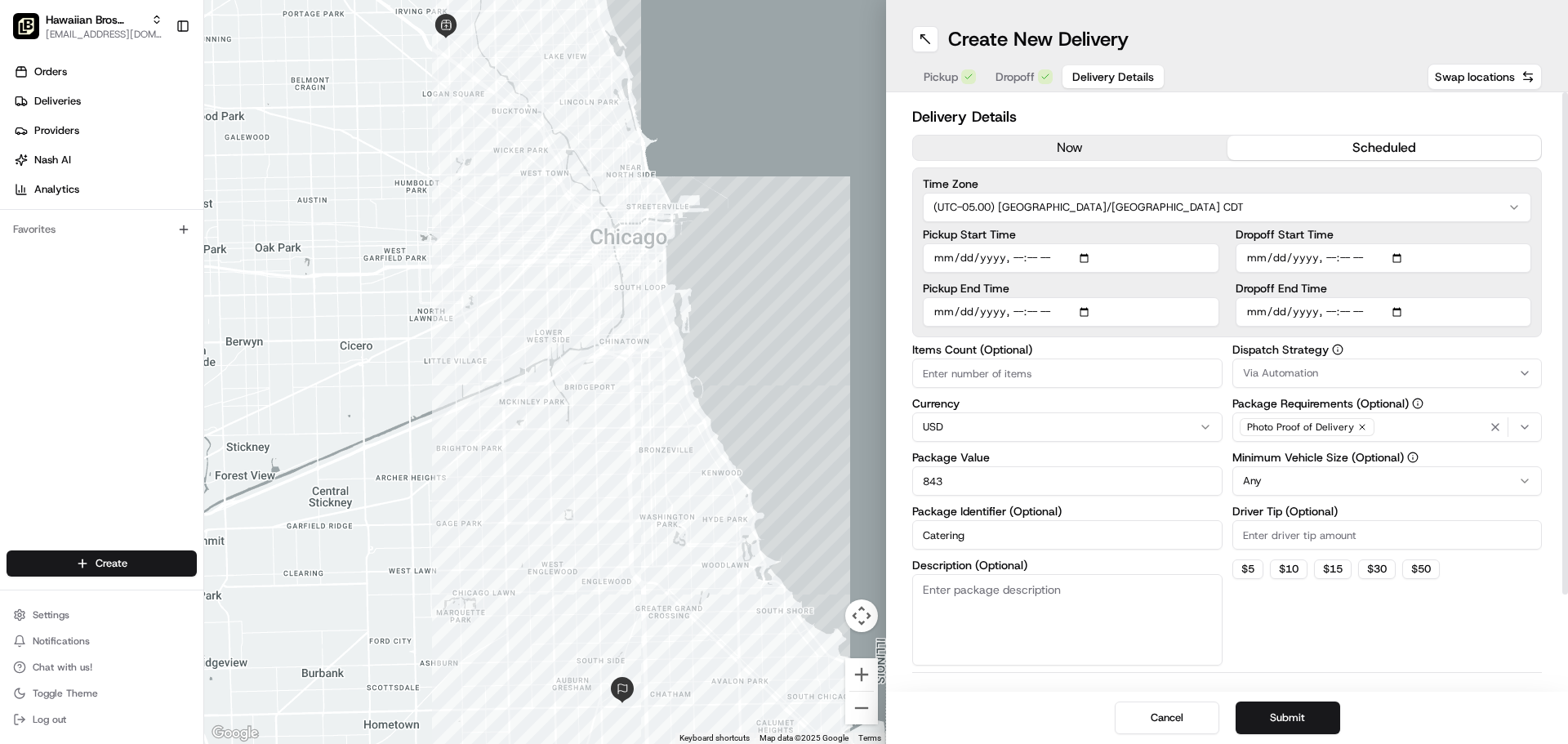
click at [1067, 595] on textarea "Description (Optional)" at bounding box center [1067, 619] width 310 height 91
type textarea "g"
type textarea "Group Meal for 75"
click at [1087, 314] on input "Pickup End Time" at bounding box center [1071, 312] width 296 height 29
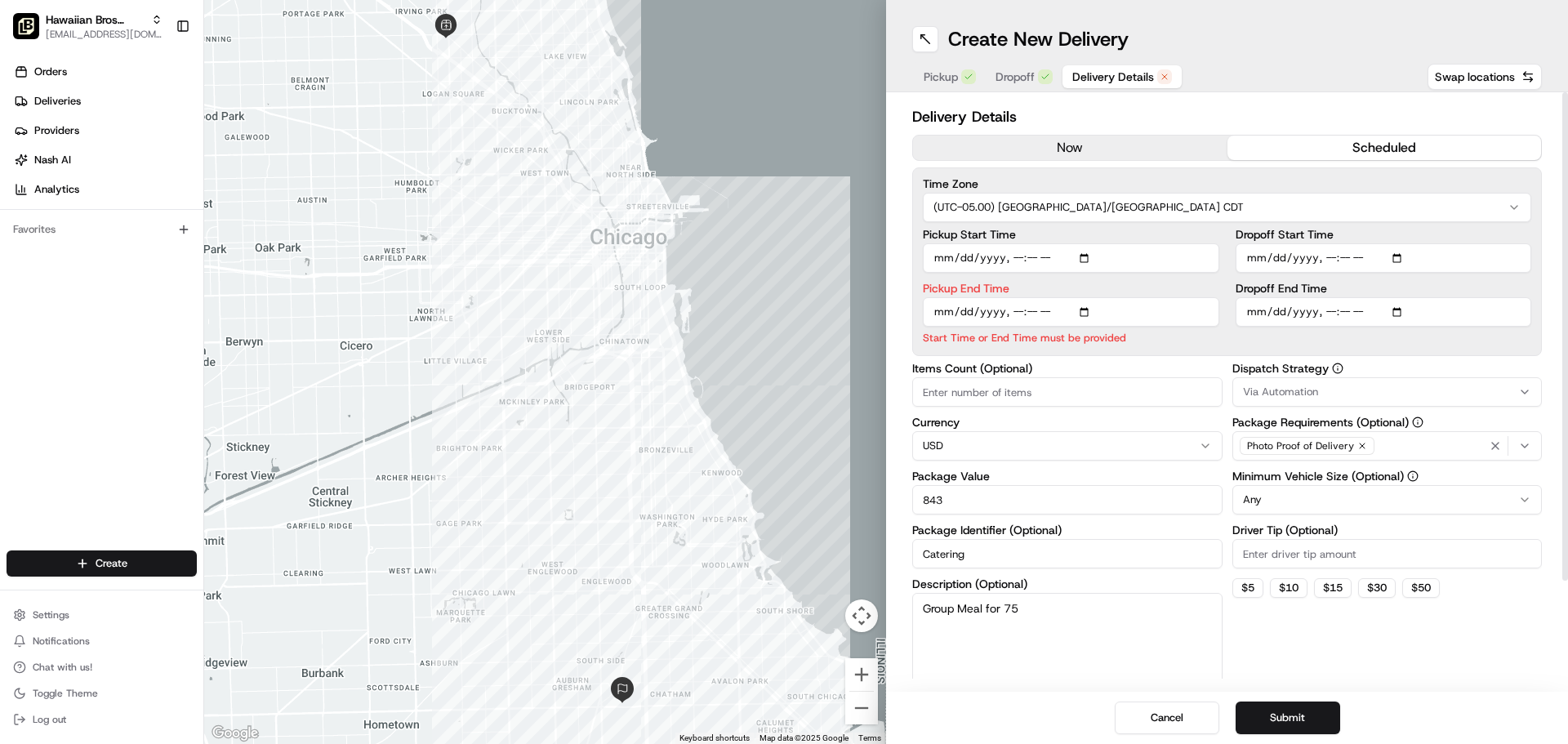
drag, startPoint x: 1534, startPoint y: 278, endPoint x: 1087, endPoint y: 311, distance: 448.2
click at [1087, 311] on input "Pickup End Time" at bounding box center [1071, 312] width 296 height 29
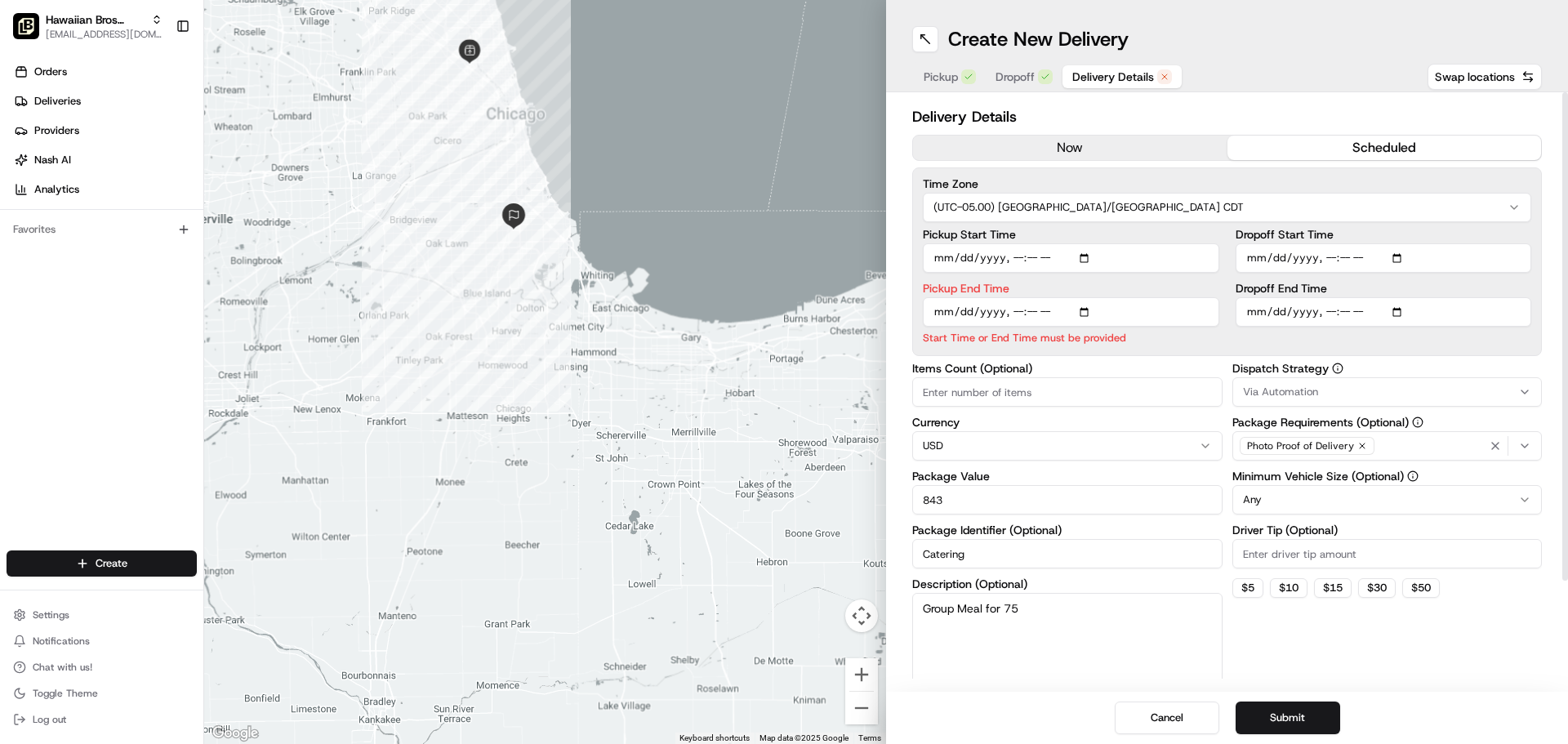
click at [1092, 308] on input "Pickup End Time" at bounding box center [1071, 312] width 296 height 29
type input "2025-08-23T14:01"
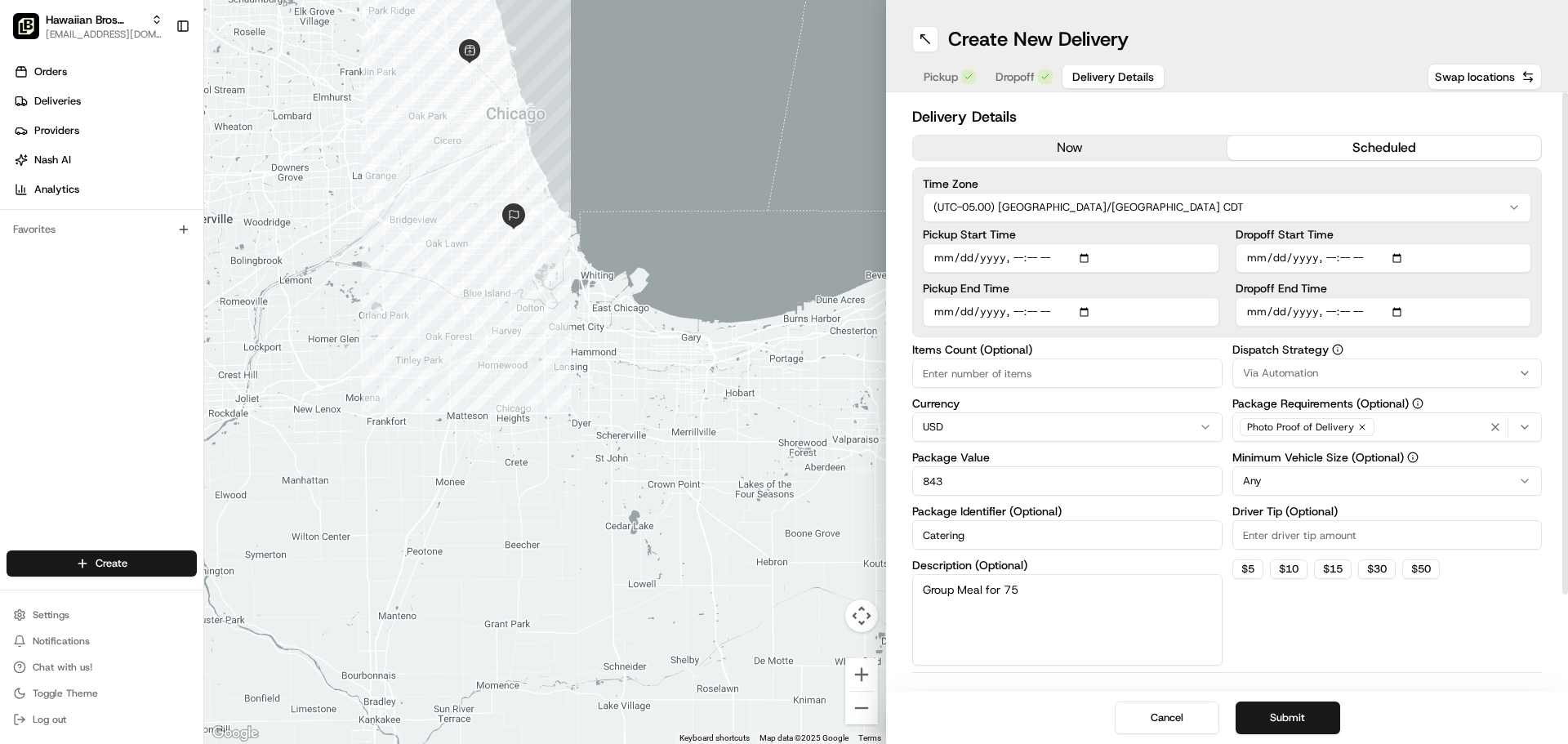
click at [1400, 308] on input "Dropoff End Time" at bounding box center [1384, 312] width 296 height 29
type input "2025-08-23T14:30"
click at [1161, 312] on input "Pickup End Time" at bounding box center [1071, 312] width 296 height 29
click at [1155, 374] on input "Items Count (Optional)" at bounding box center [1067, 373] width 310 height 29
click at [1140, 476] on input "843" at bounding box center [1067, 481] width 310 height 29
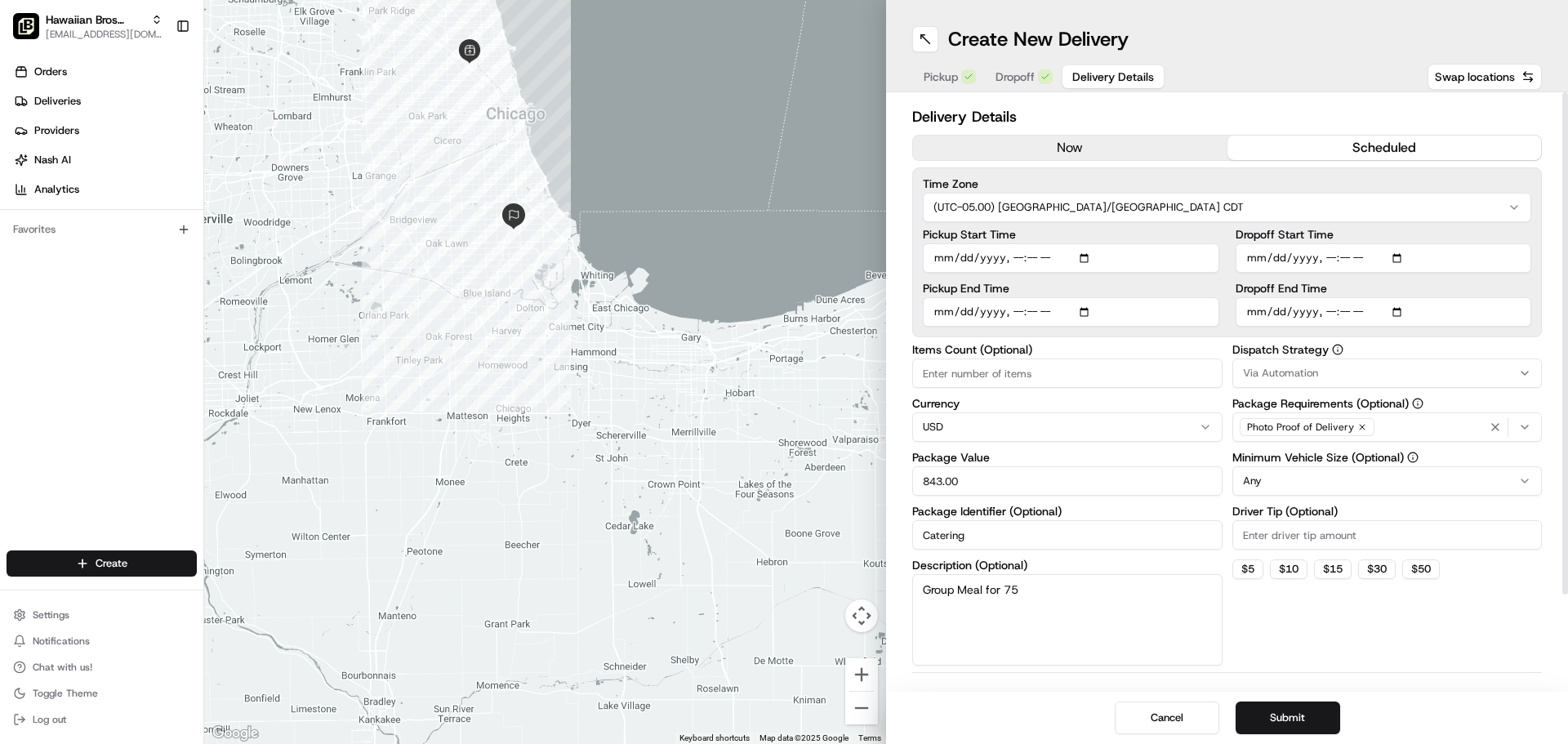
type input "843.00"
click at [1313, 538] on input "Driver Tip (Optional)" at bounding box center [1388, 535] width 310 height 29
type input "84.00"
click at [1101, 637] on textarea "Group Meal for 75" at bounding box center [1067, 619] width 310 height 91
click at [1364, 610] on div "Dispatch Strategy Via Automation Package Requirements (Optional) Photo Proof of…" at bounding box center [1388, 504] width 310 height 322
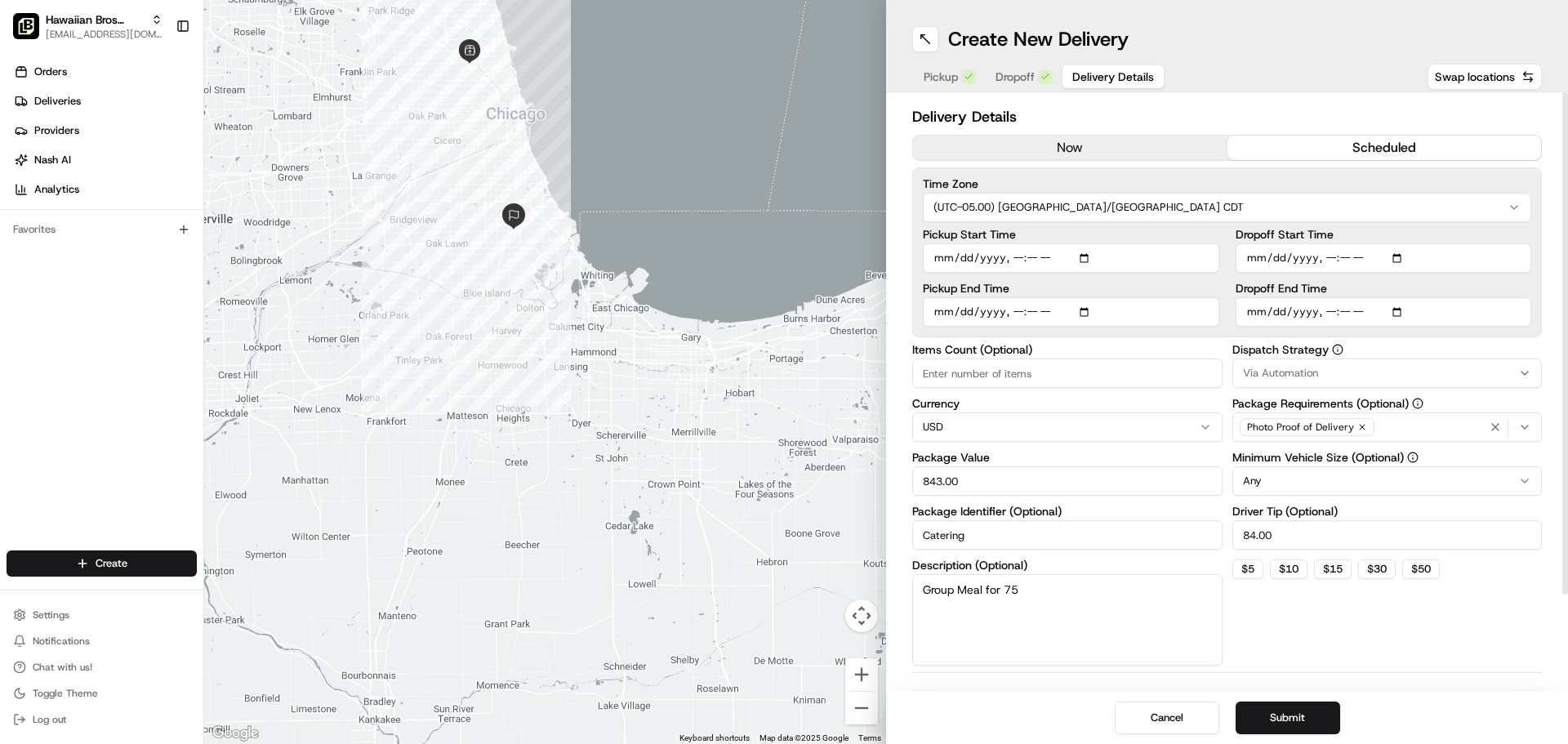
click at [1084, 313] on input "Pickup End Time" at bounding box center [1071, 312] width 296 height 29
type input "2025-08-23T13:40"
click at [1393, 650] on div "Dispatch Strategy Via Automation Package Requirements (Optional) Photo Proof of…" at bounding box center [1388, 504] width 310 height 322
click at [1303, 720] on button "Submit" at bounding box center [1289, 718] width 105 height 33
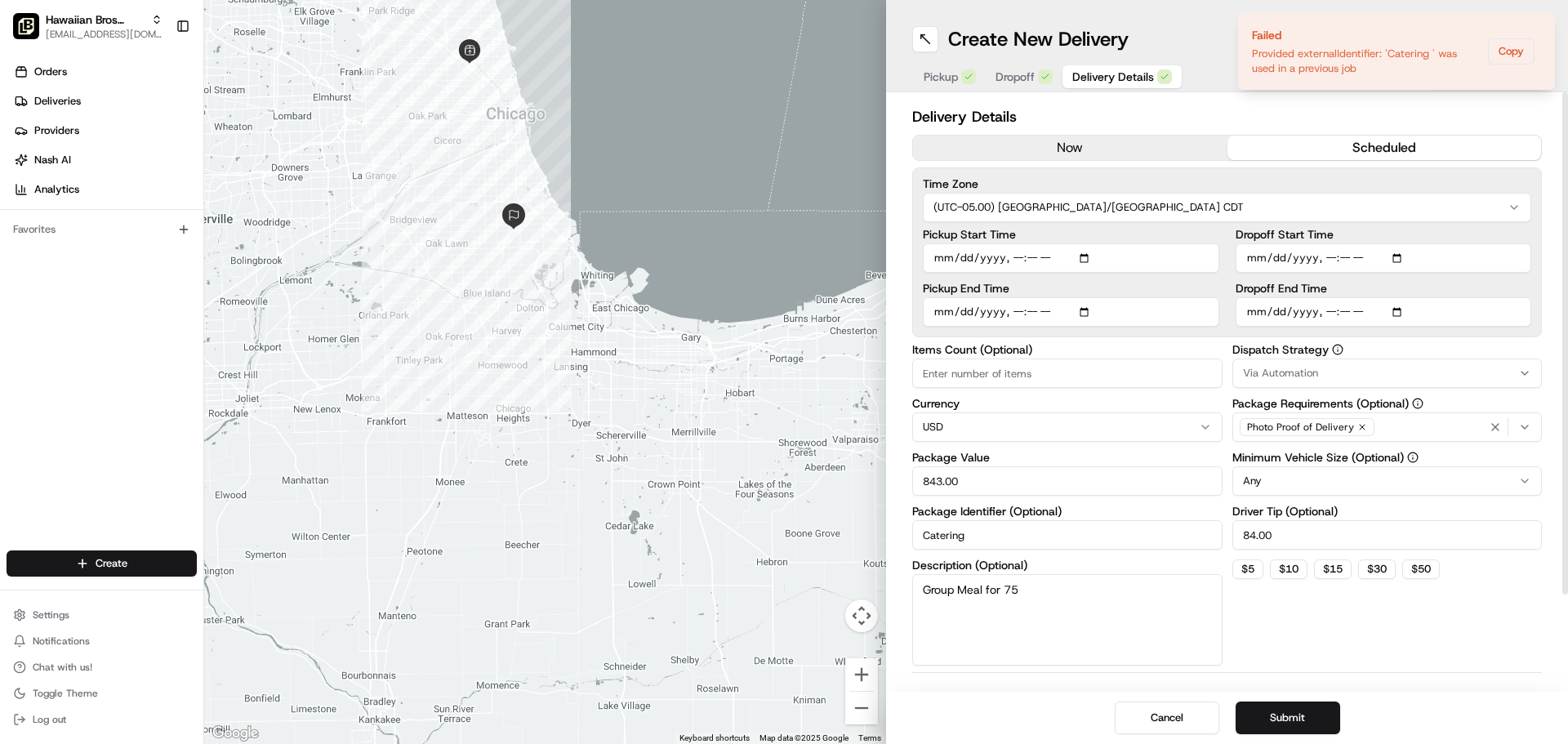
click at [1101, 529] on input "Catering" at bounding box center [1067, 535] width 310 height 29
drag, startPoint x: 1101, startPoint y: 529, endPoint x: 876, endPoint y: 549, distance: 225.9
click at [876, 549] on div "To navigate the map with touch gestures double-tap and hold your finger on the …" at bounding box center [887, 372] width 1364 height 744
click at [1315, 710] on button "Submit" at bounding box center [1289, 718] width 105 height 33
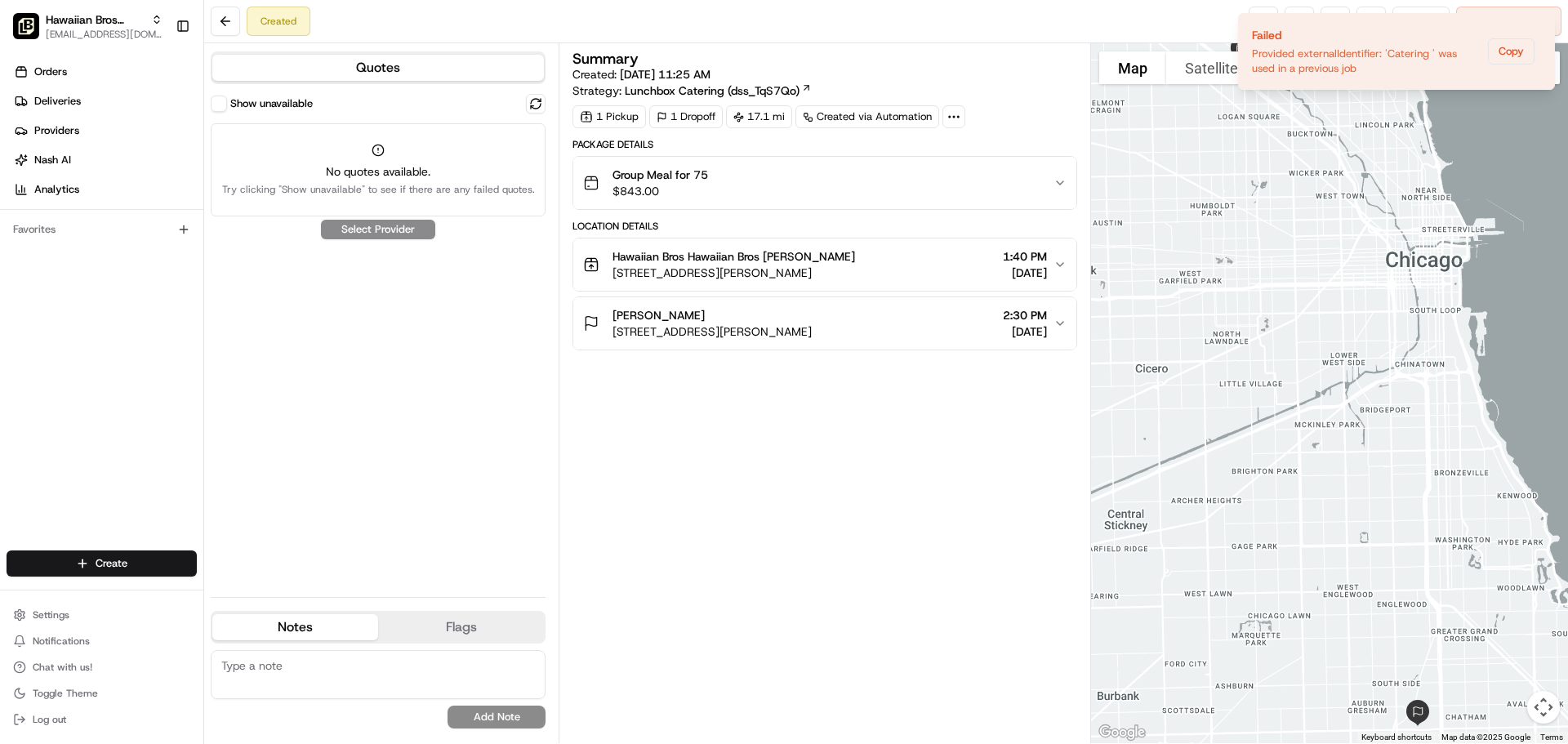
click at [529, 70] on button "Quotes" at bounding box center [378, 68] width 332 height 26
click at [1541, 29] on icon "Notifications (F8)" at bounding box center [1541, 27] width 13 height 13
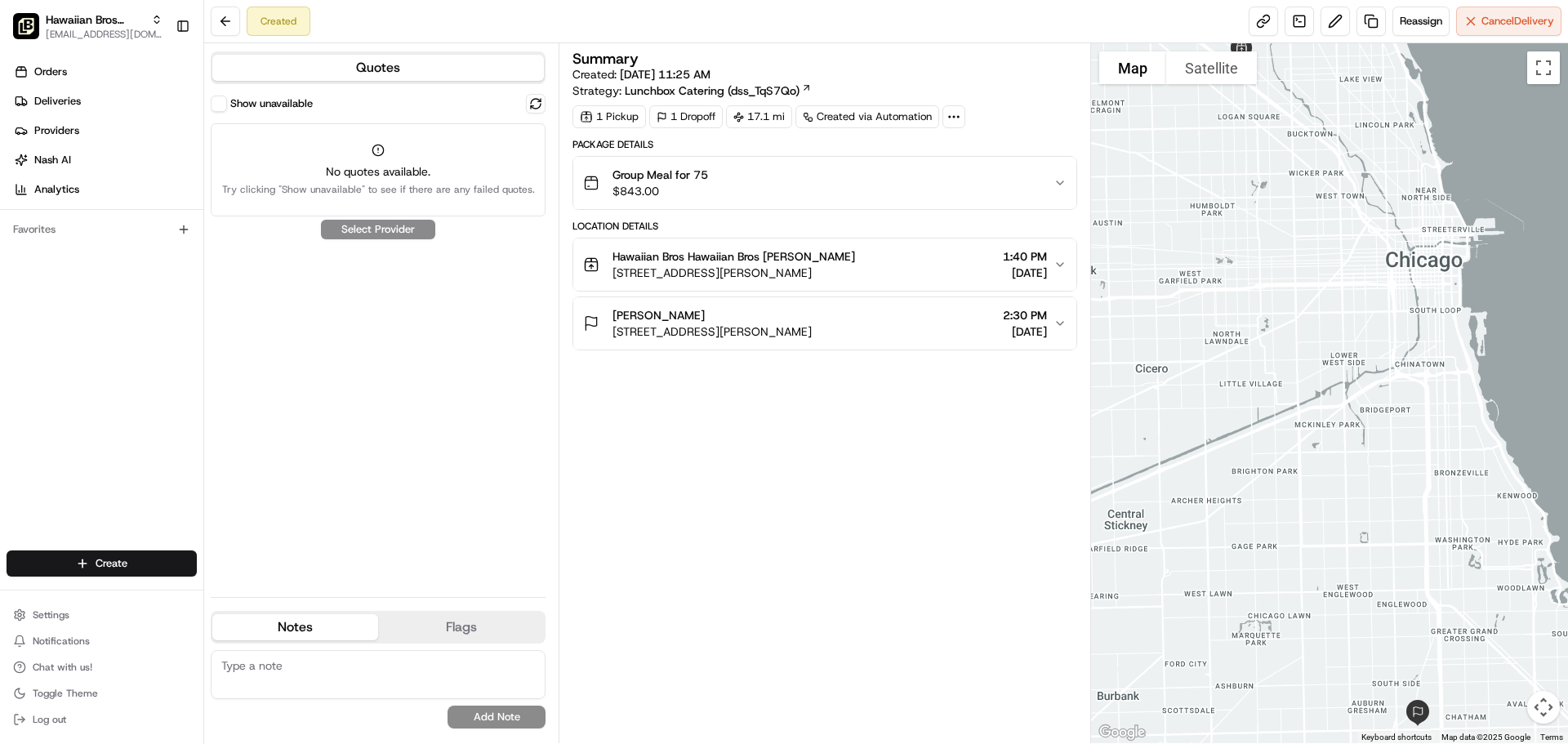
click at [355, 231] on div "Show unavailable No quotes available. Try clicking "Show unavailable" to see if…" at bounding box center [378, 338] width 335 height 490
click at [544, 102] on button at bounding box center [535, 103] width 20 height 20
click at [229, 22] on button at bounding box center [225, 21] width 29 height 29
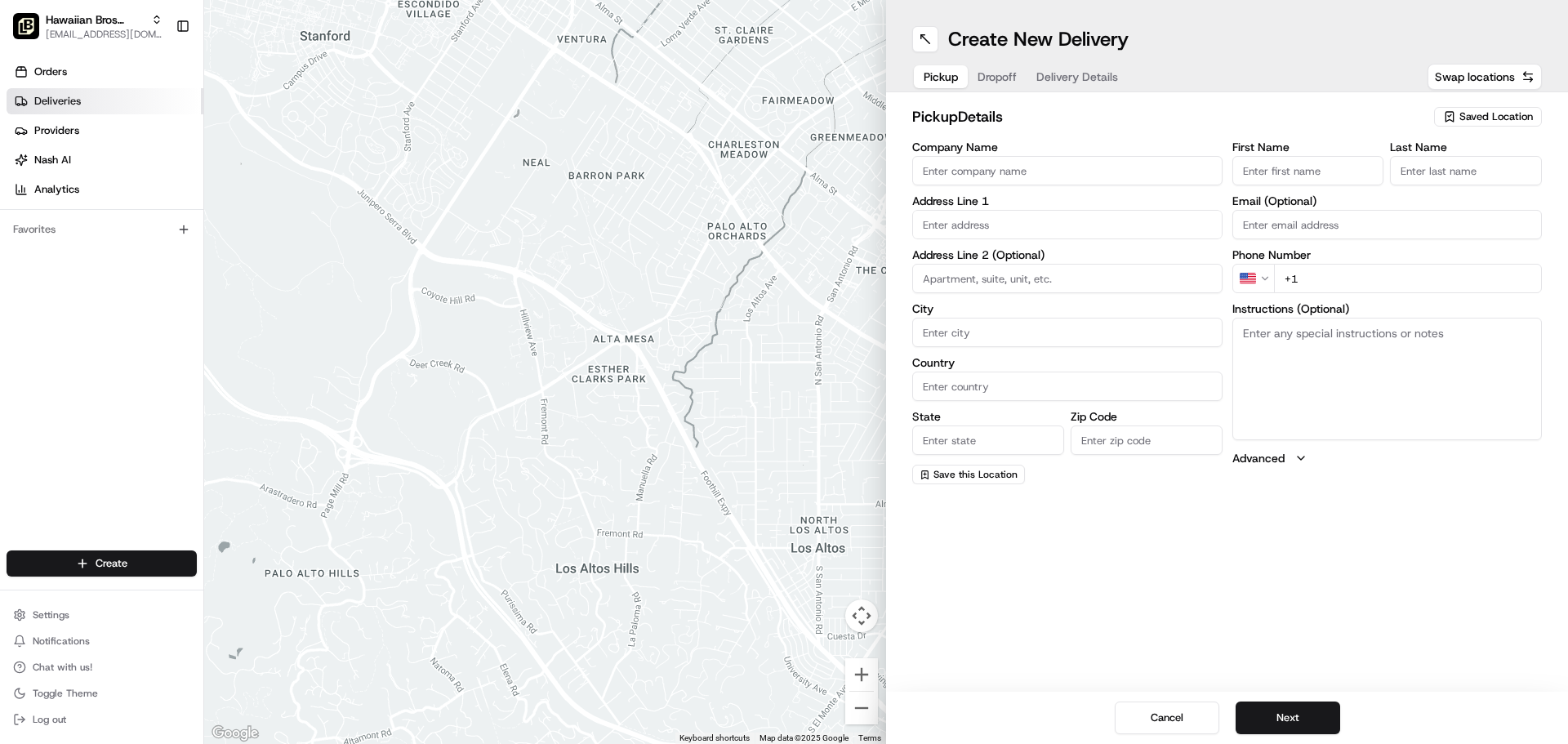
click at [100, 108] on link "Deliveries" at bounding box center [105, 101] width 197 height 26
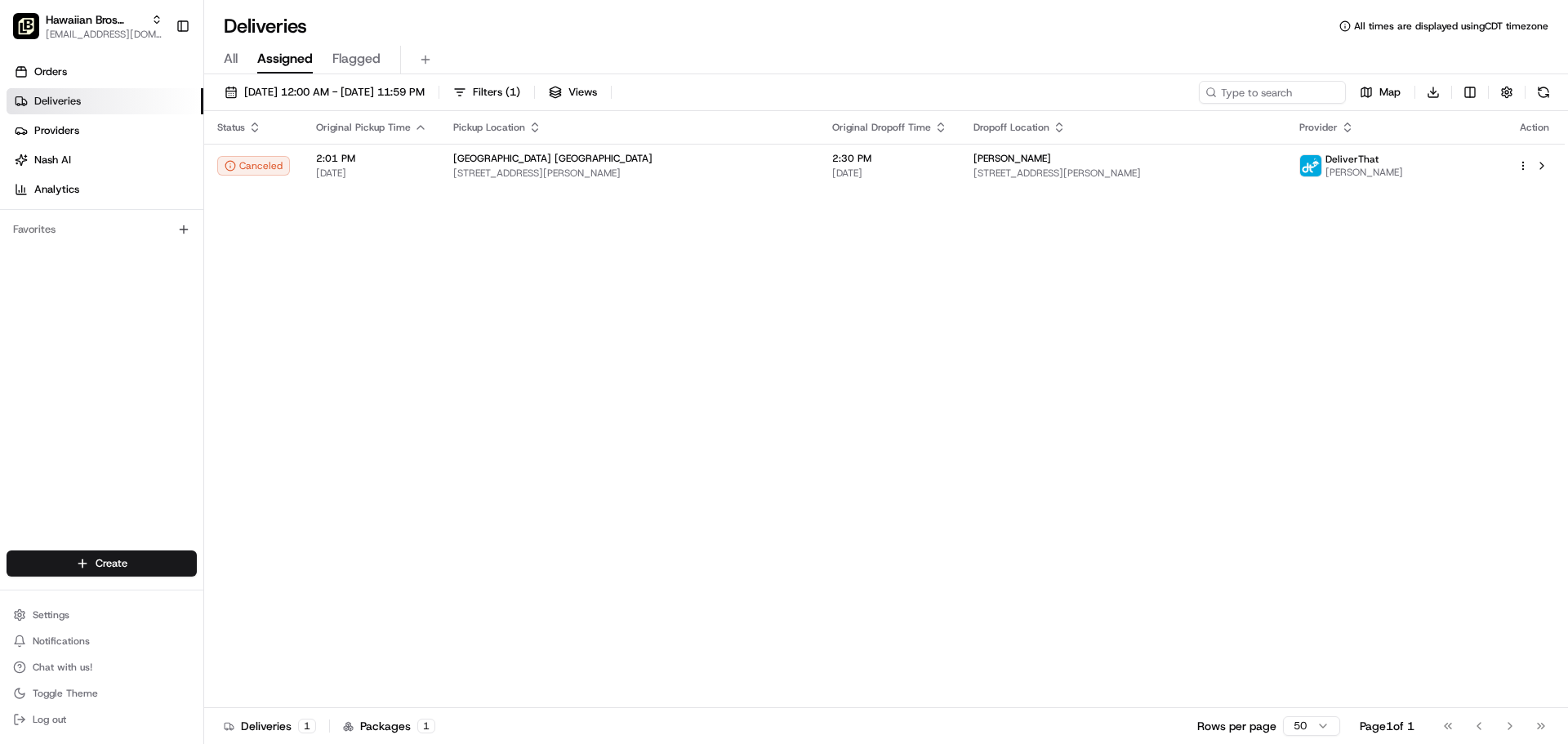
click at [229, 58] on span "All" at bounding box center [231, 58] width 14 height 20
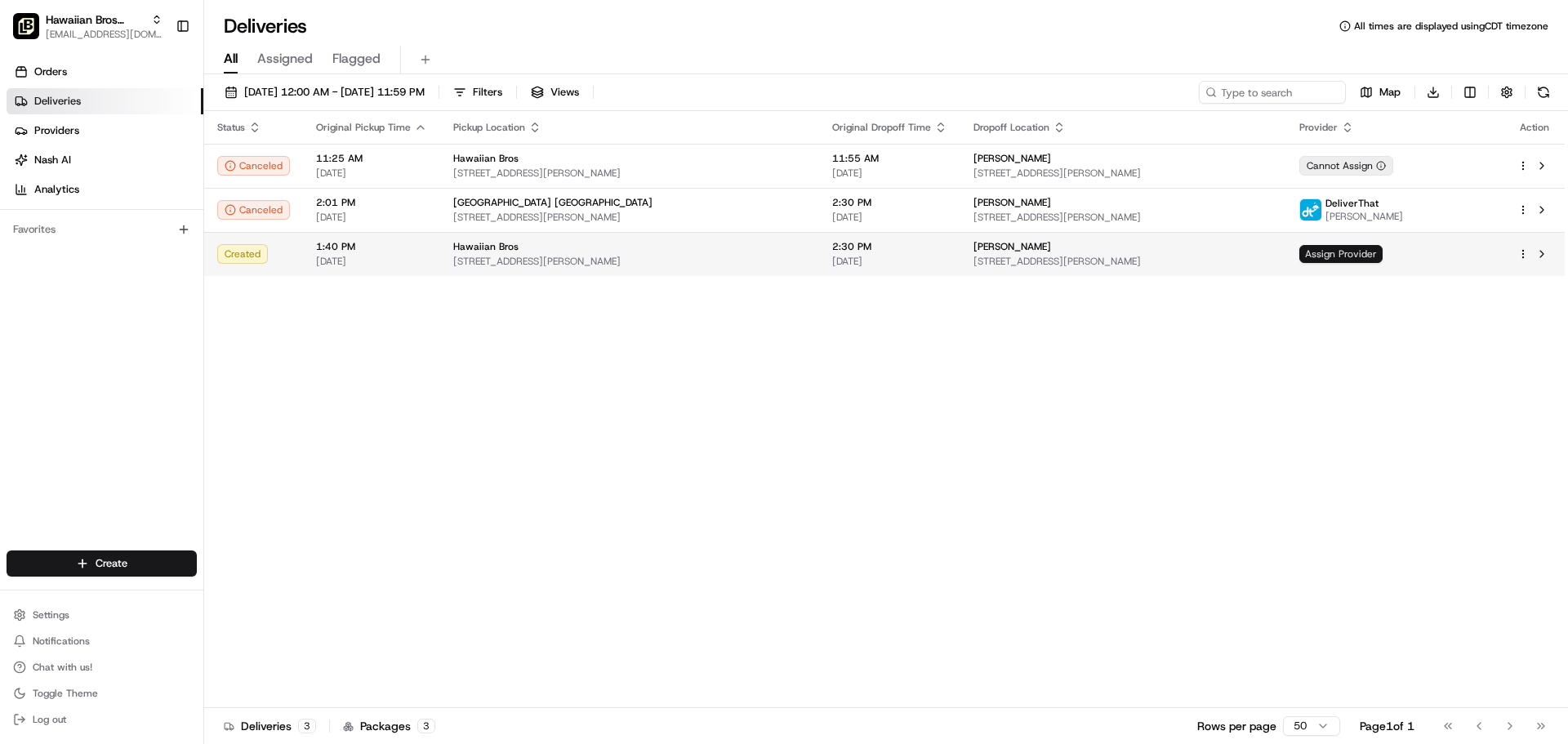
click at [1383, 257] on span "Assign Provider" at bounding box center [1341, 253] width 83 height 18
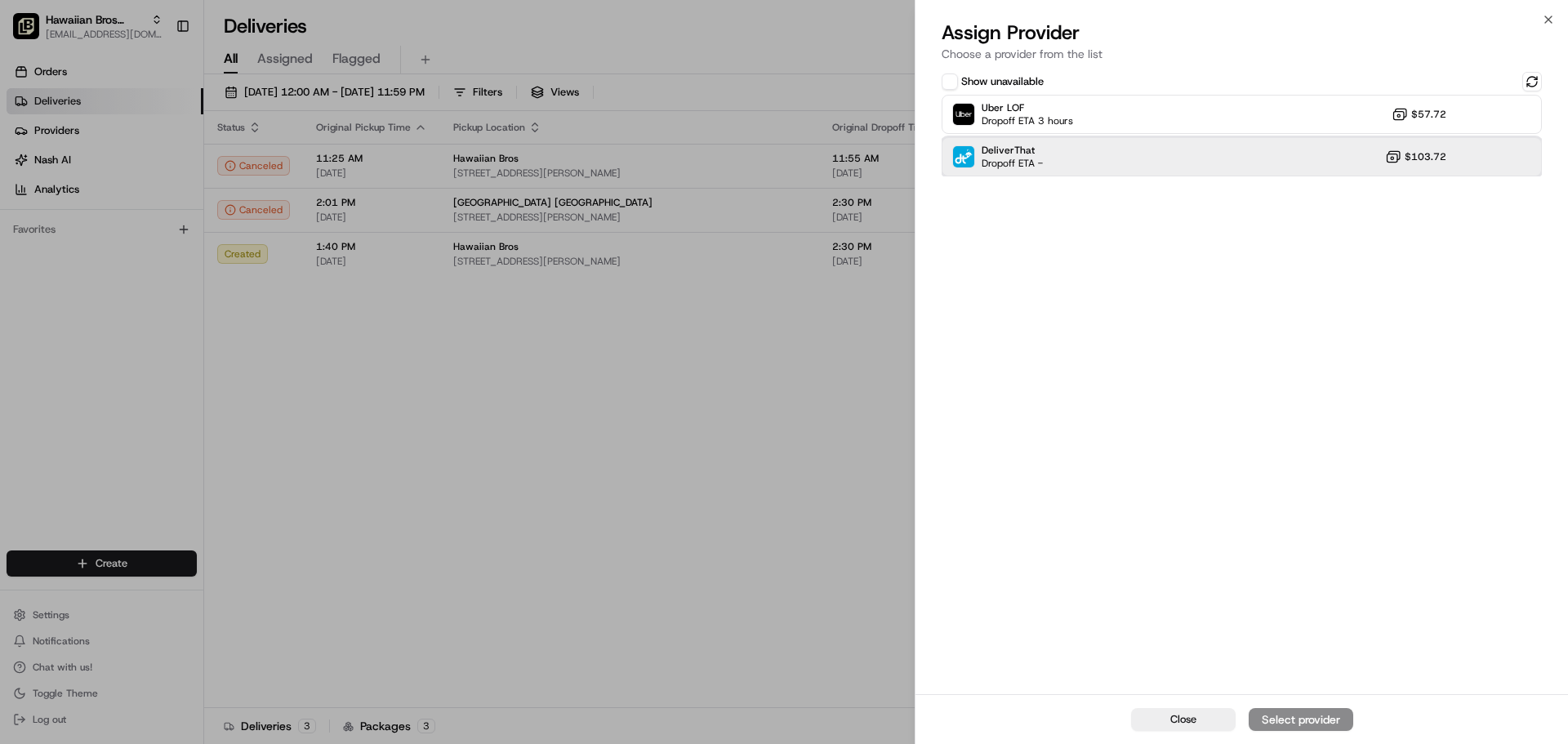
click at [1303, 162] on div "DeliverThat Dropoff ETA - $103.72" at bounding box center [1242, 157] width 601 height 40
click at [1305, 724] on div "Assign Provider" at bounding box center [1301, 719] width 80 height 16
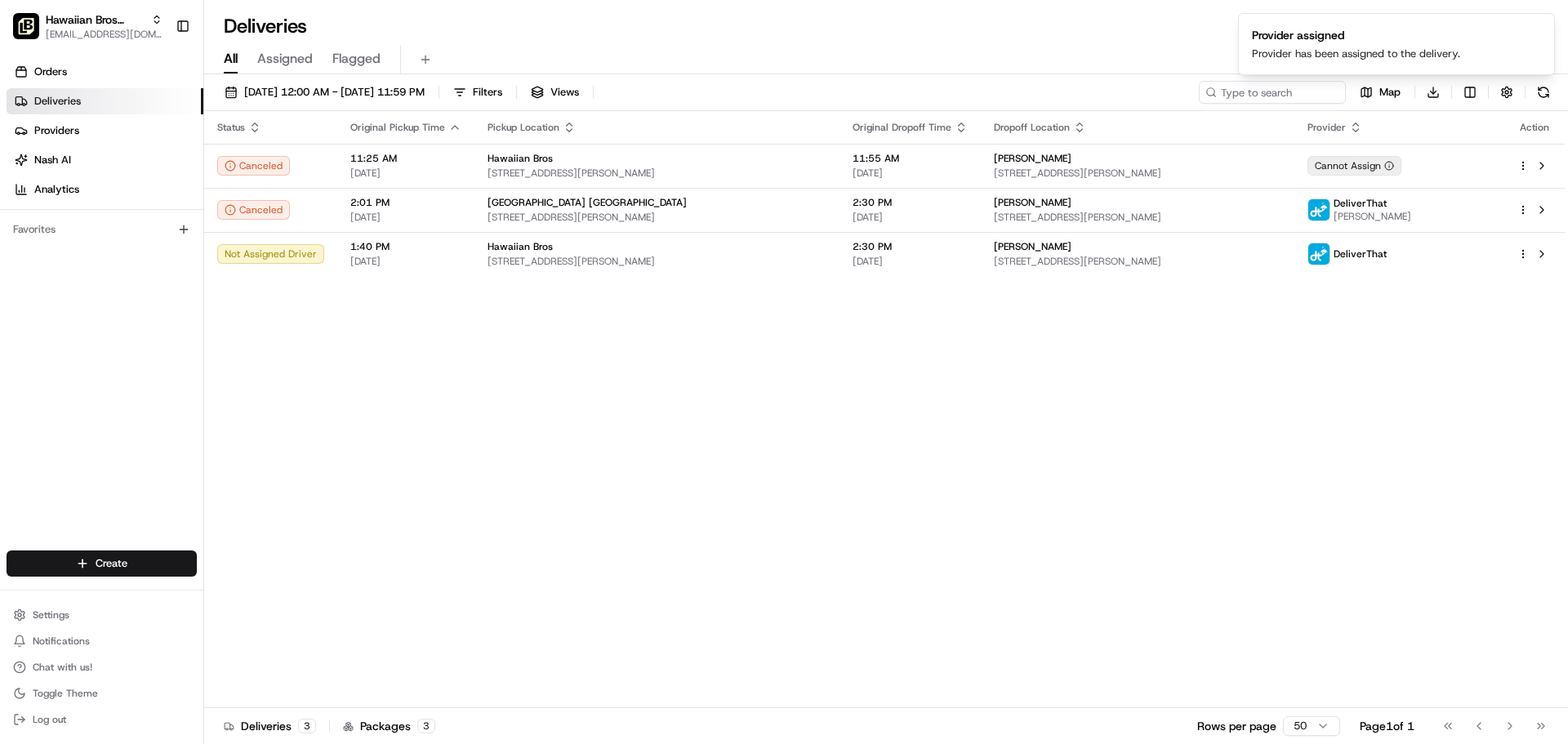
click at [308, 58] on span "Assigned" at bounding box center [284, 58] width 56 height 20
